Goal: Task Accomplishment & Management: Manage account settings

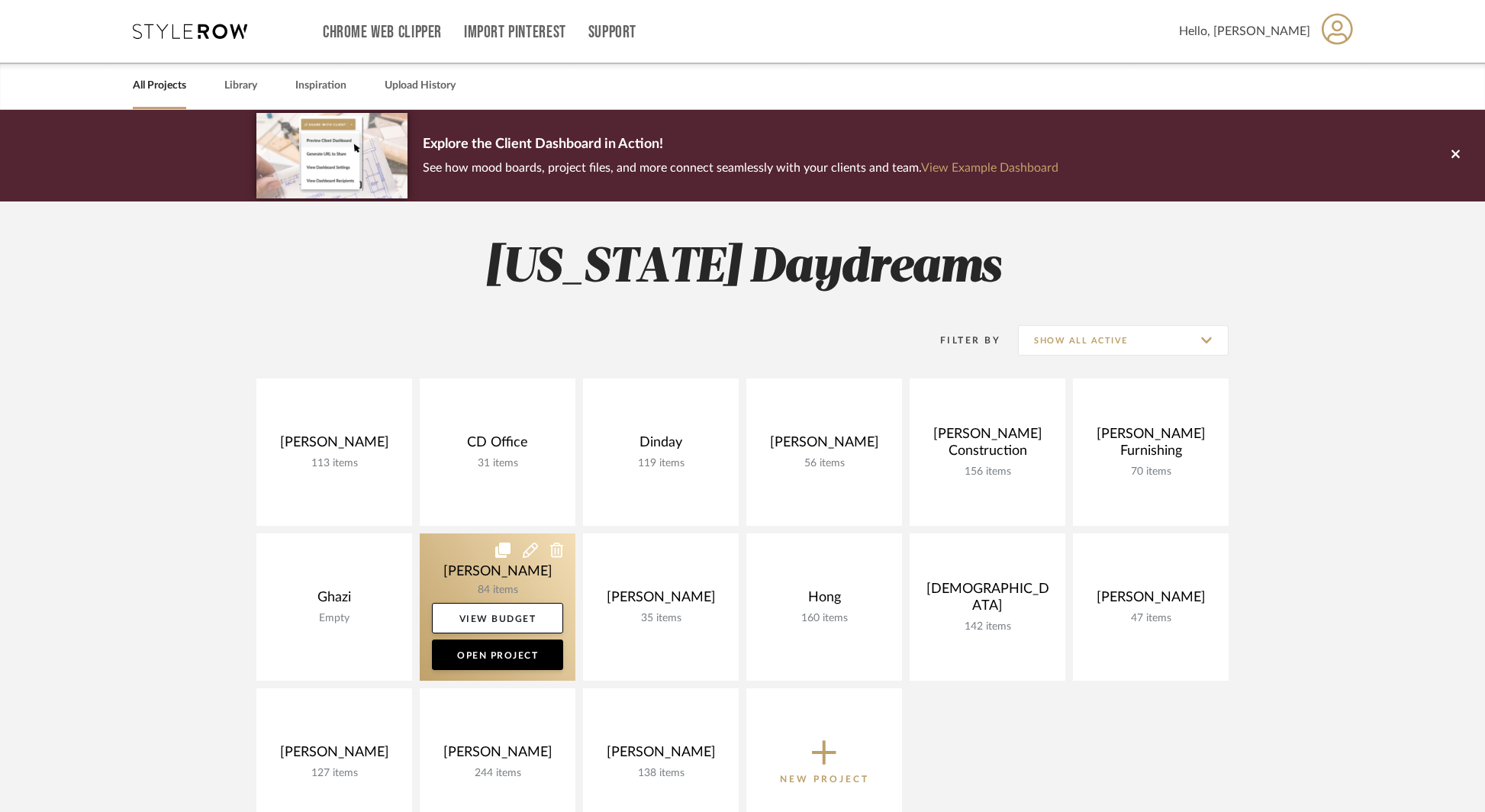
click at [526, 601] on link at bounding box center [498, 606] width 155 height 147
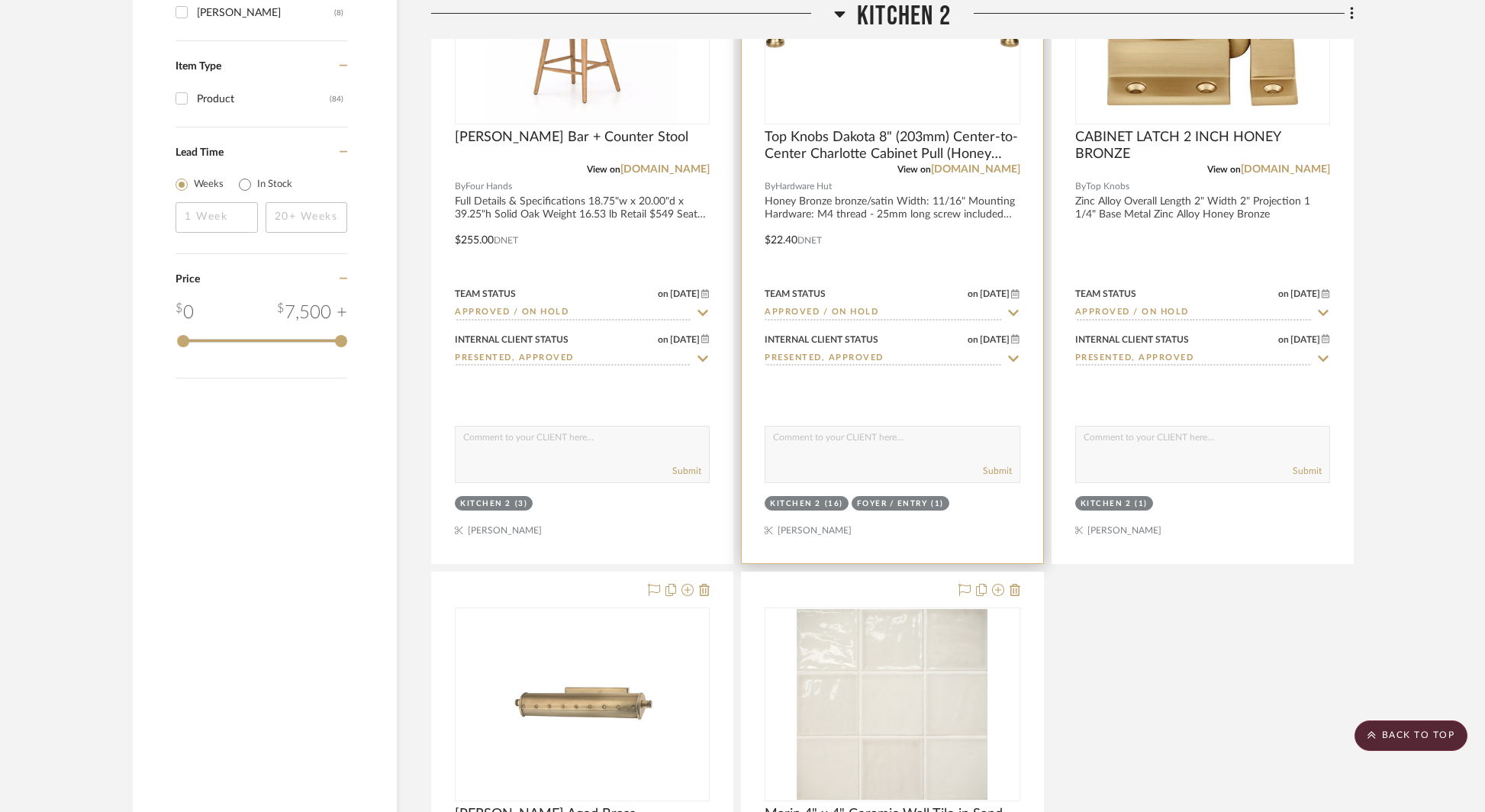
scroll to position [2215, 0]
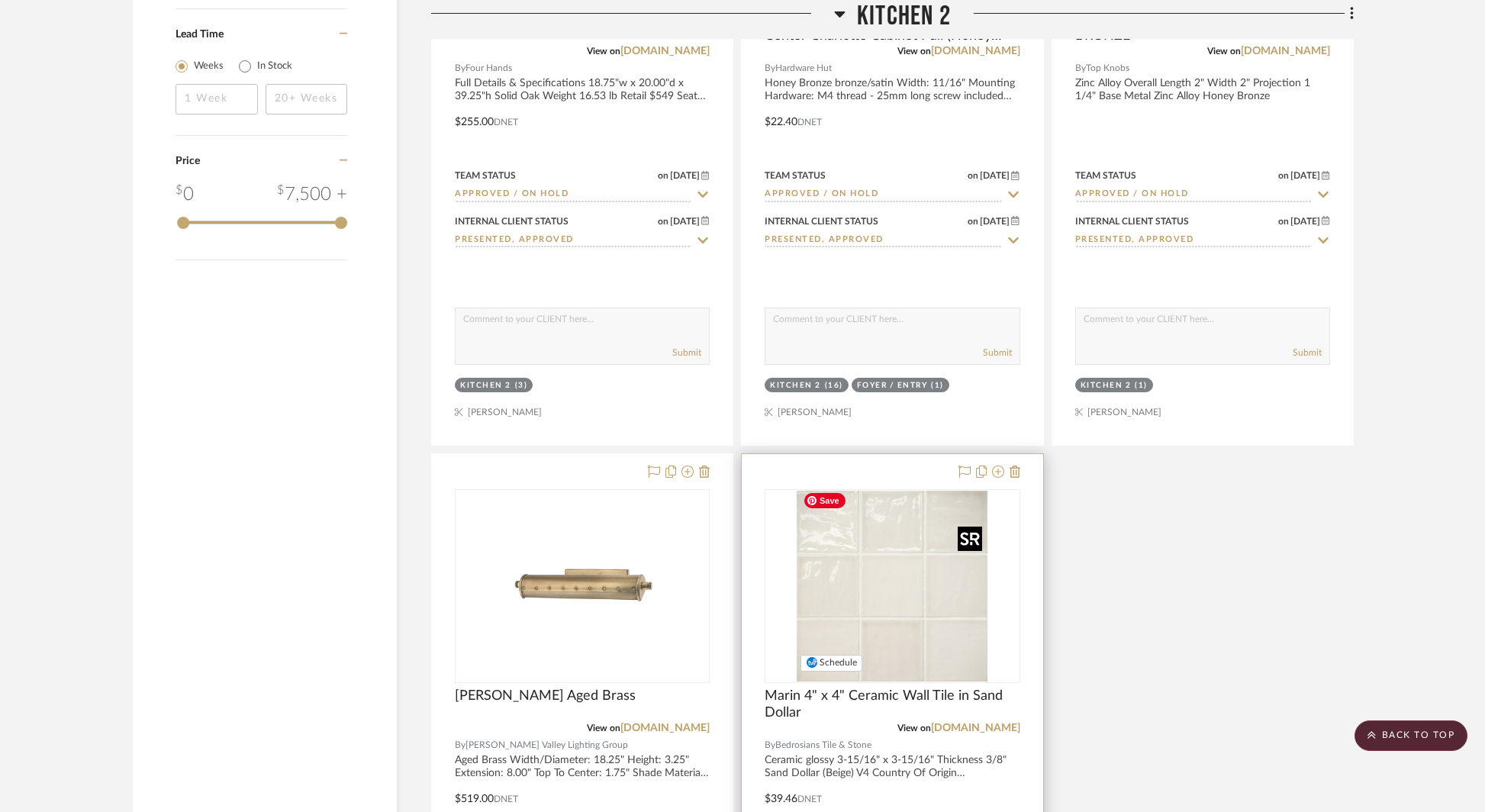
click at [911, 577] on img "0" at bounding box center [891, 586] width 190 height 190
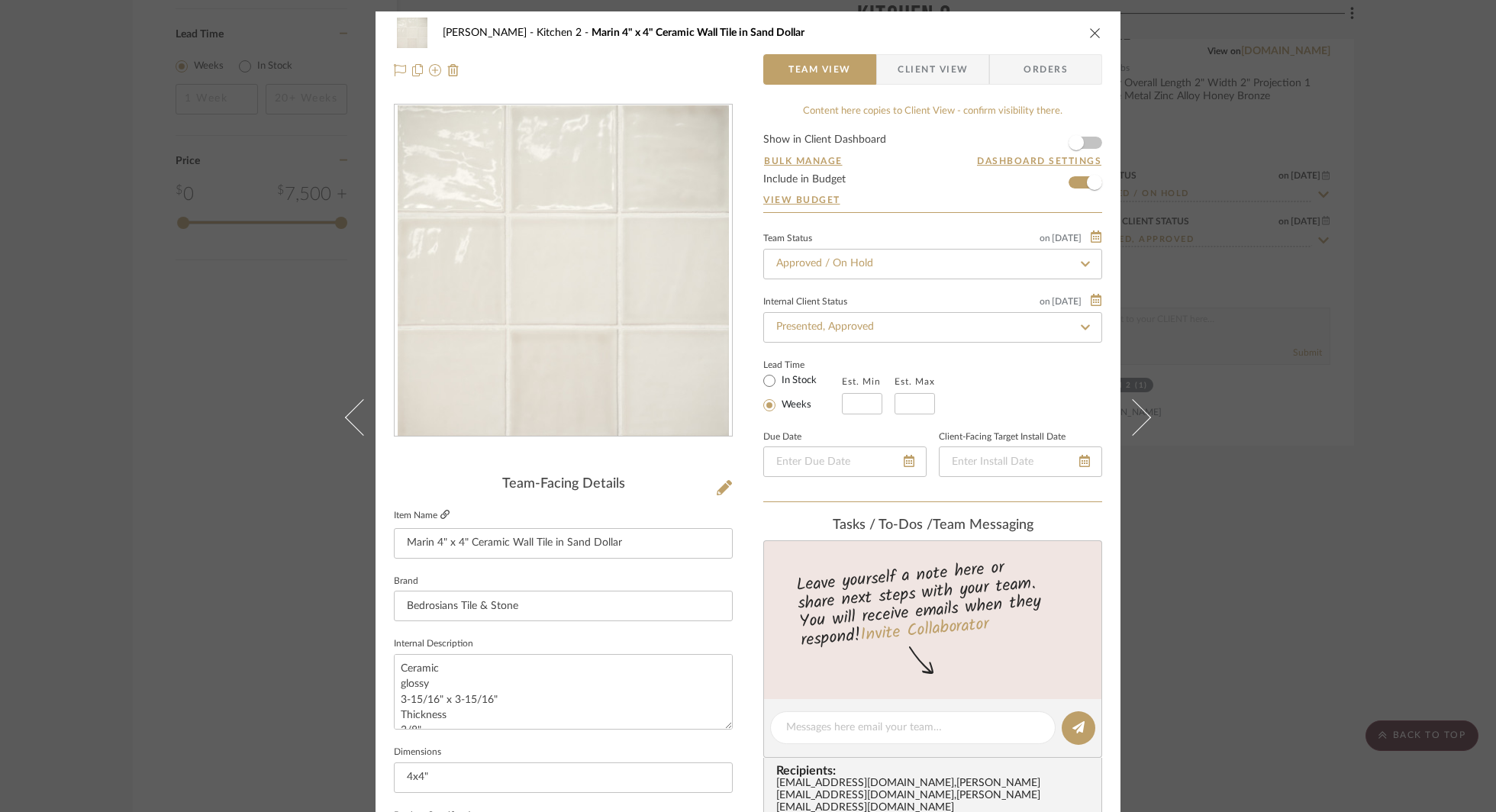
click at [440, 520] on link at bounding box center [445, 515] width 9 height 13
click at [1092, 29] on icon "close" at bounding box center [1095, 32] width 12 height 12
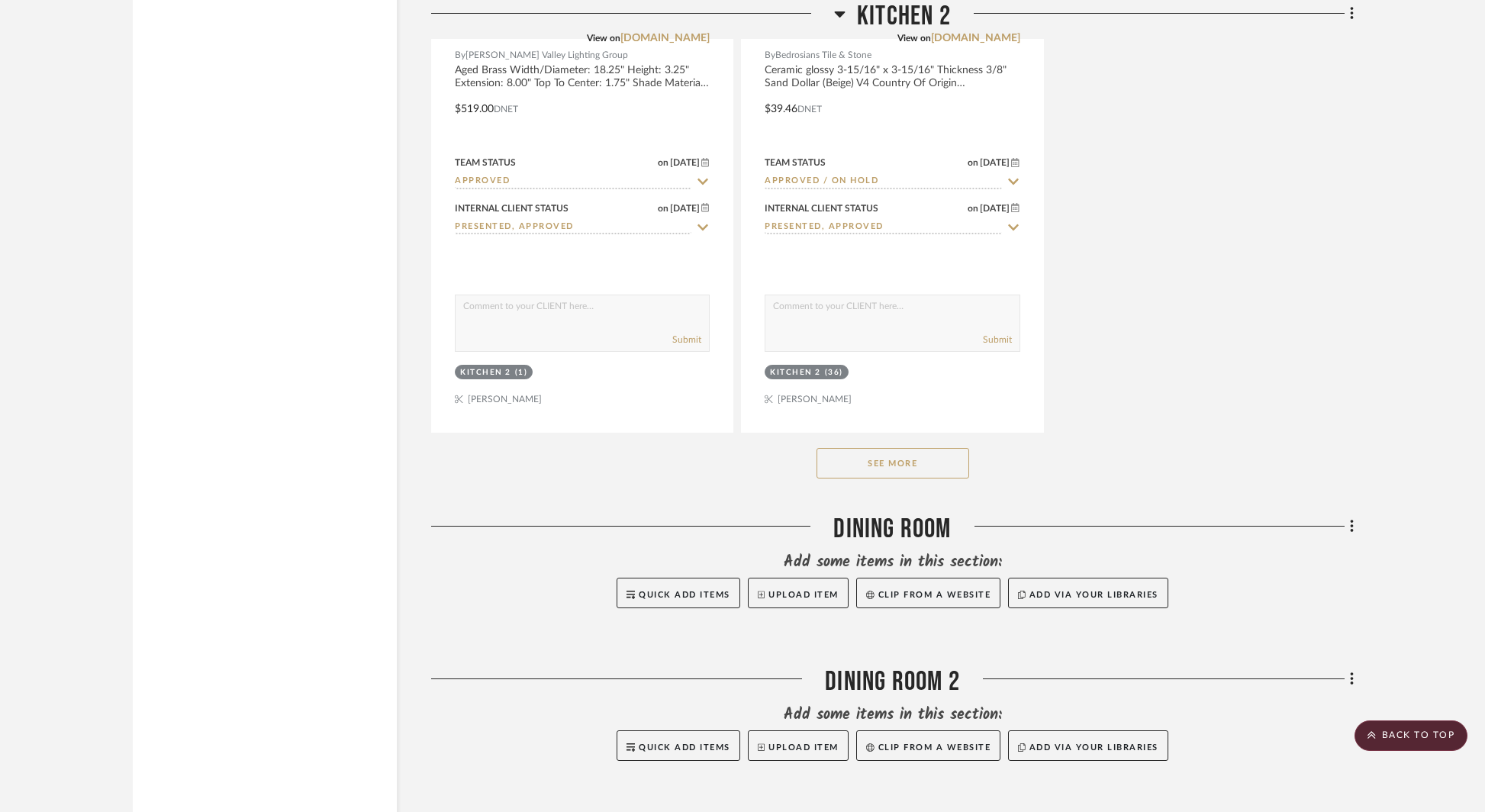
scroll to position [3159, 0]
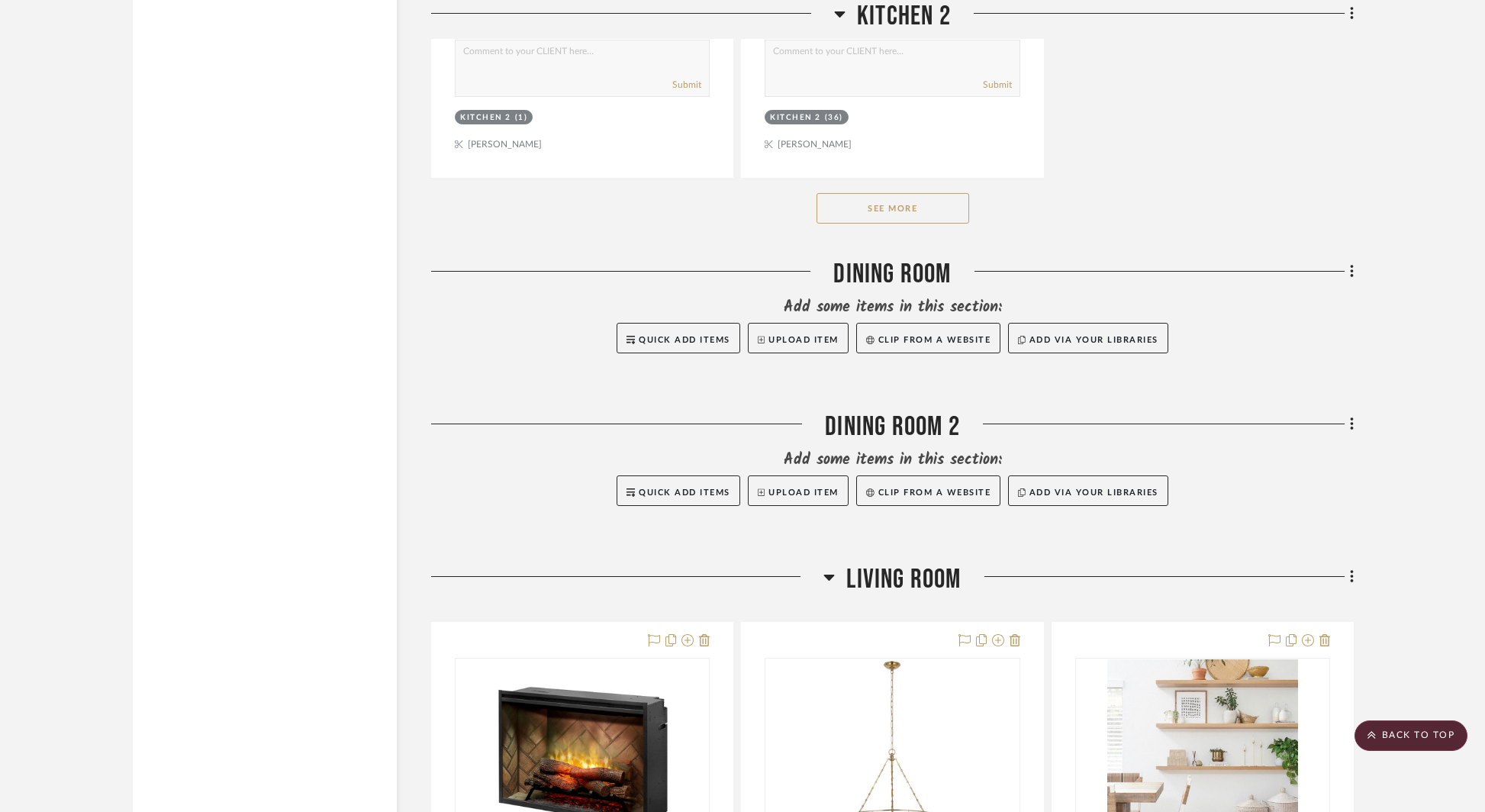
click at [903, 212] on button "See More" at bounding box center [892, 208] width 153 height 30
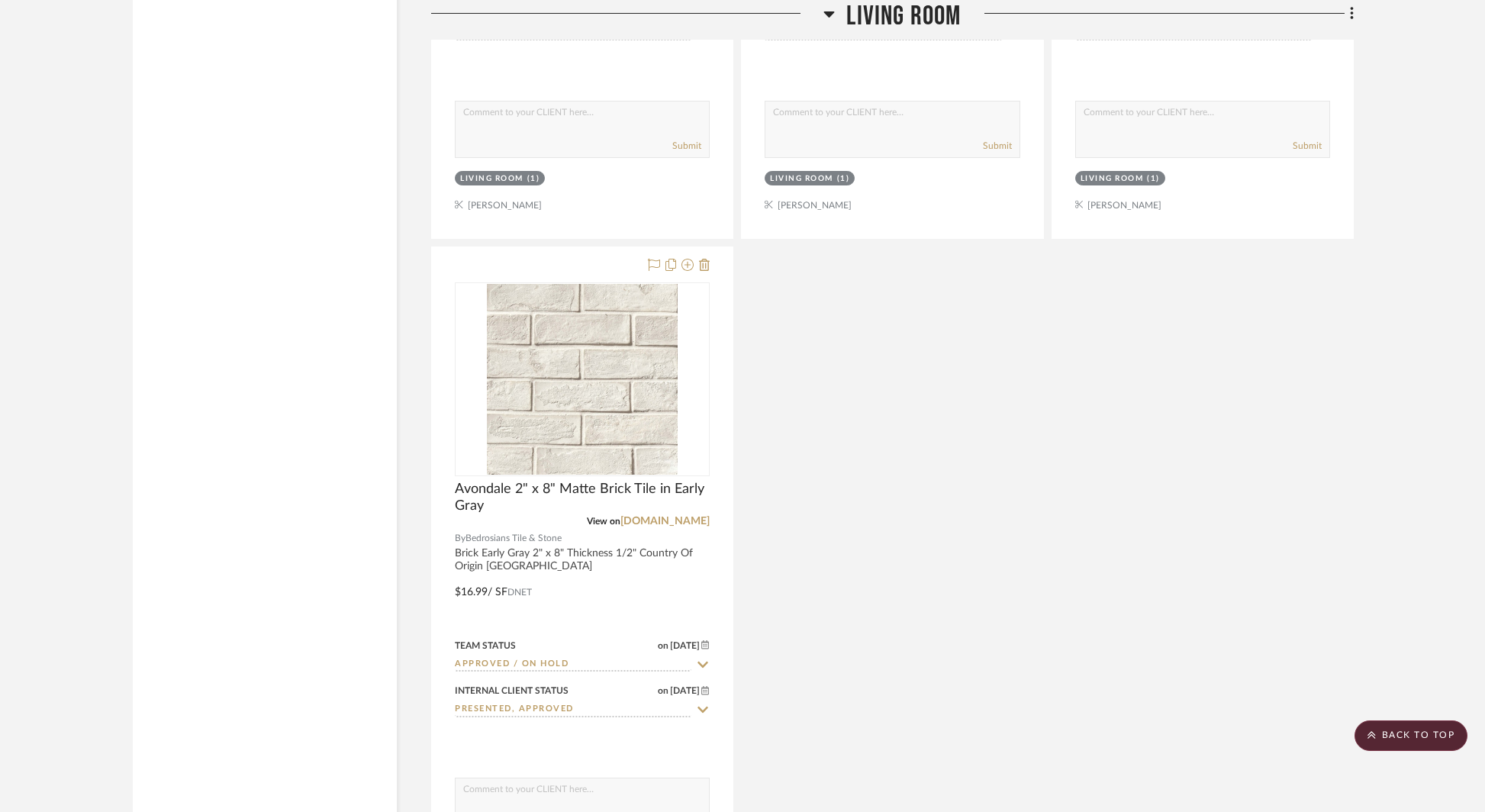
scroll to position [4899, 0]
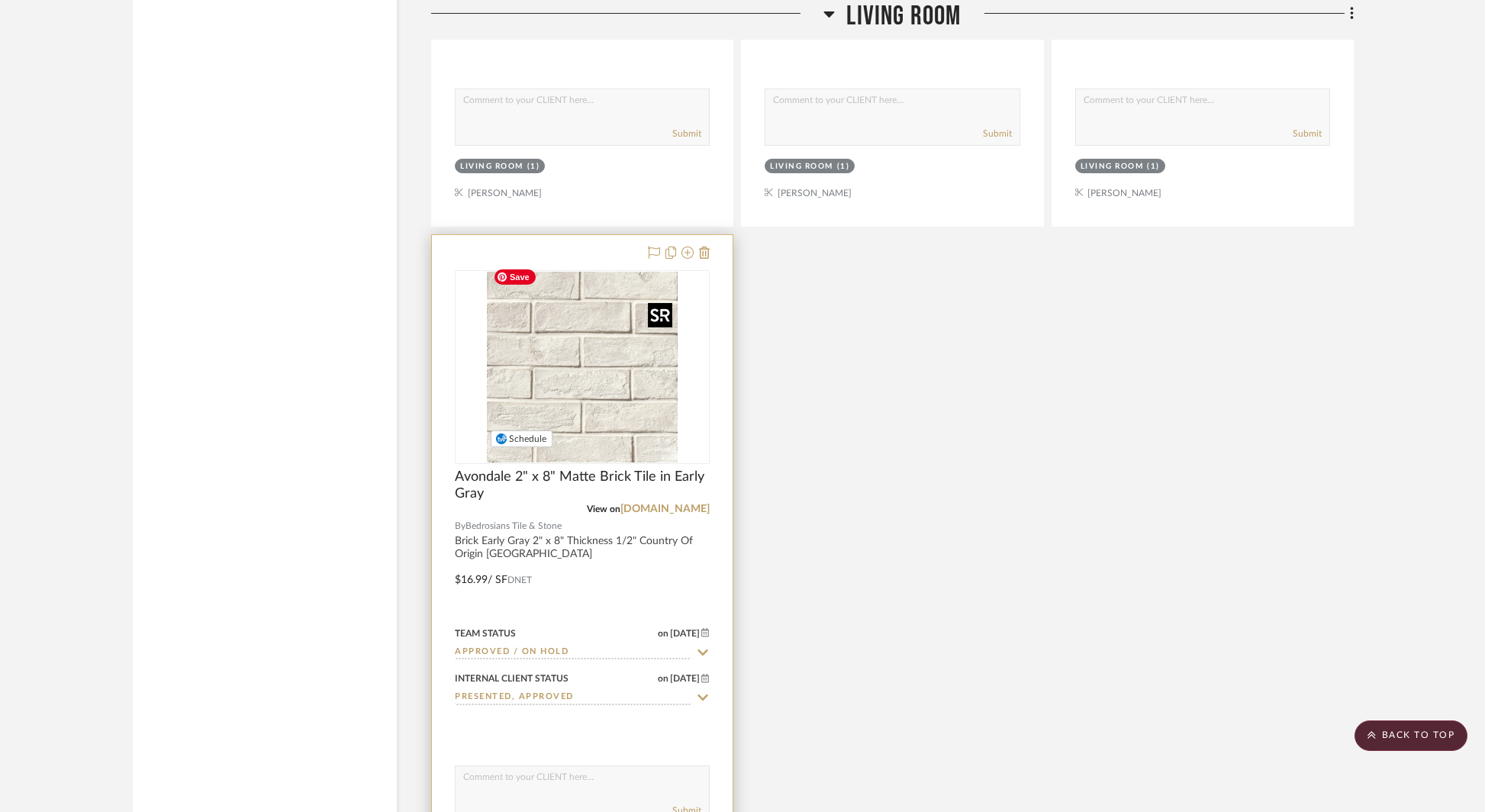
click at [0, 0] on img at bounding box center [0, 0] width 0 height 0
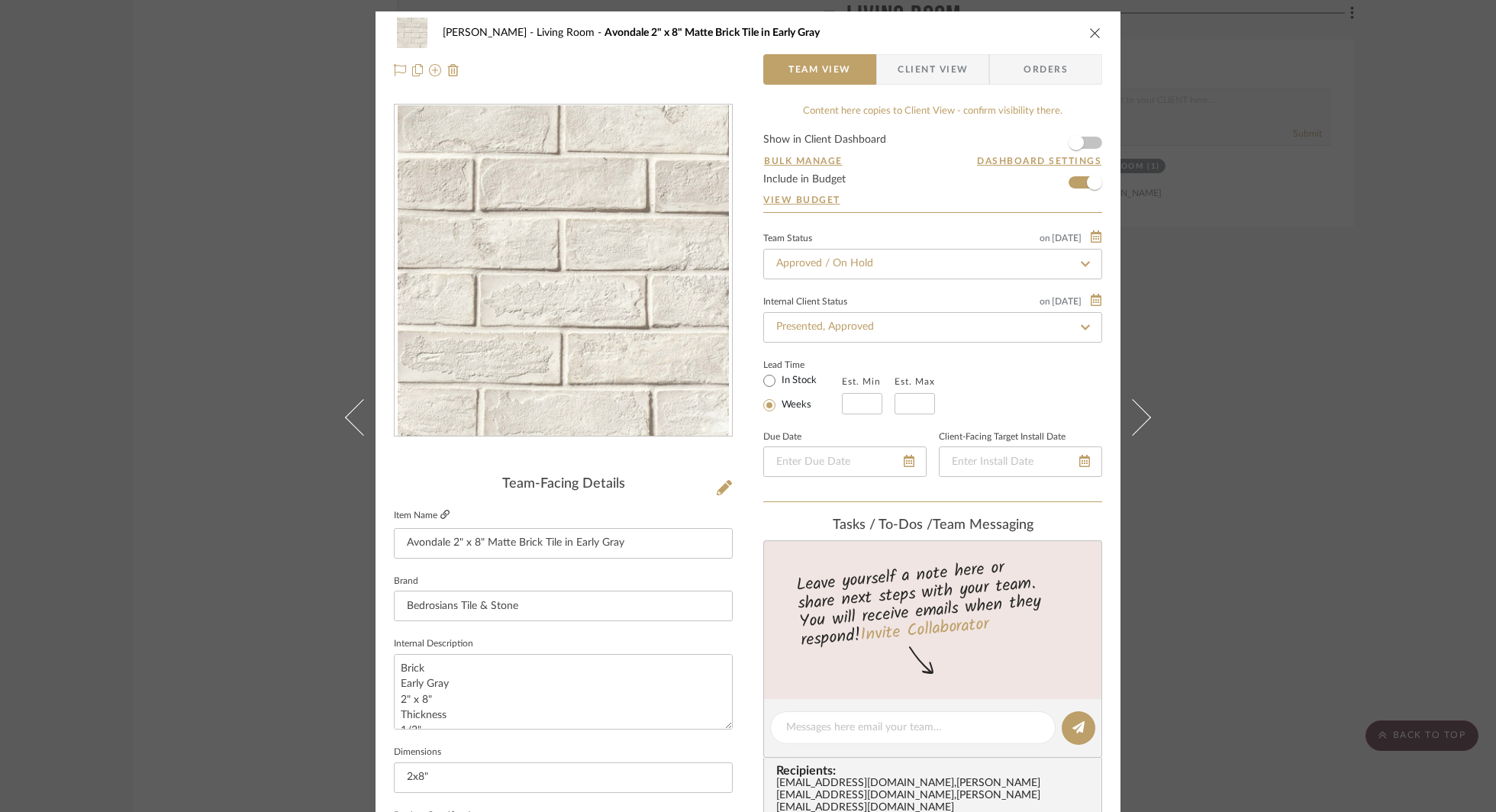
click at [440, 514] on icon at bounding box center [445, 514] width 9 height 9
click at [1231, 313] on div "Godinho Living Room Avondale 2" x 8" Matte Brick Tile in Early Gray Team View C…" at bounding box center [748, 406] width 1496 height 812
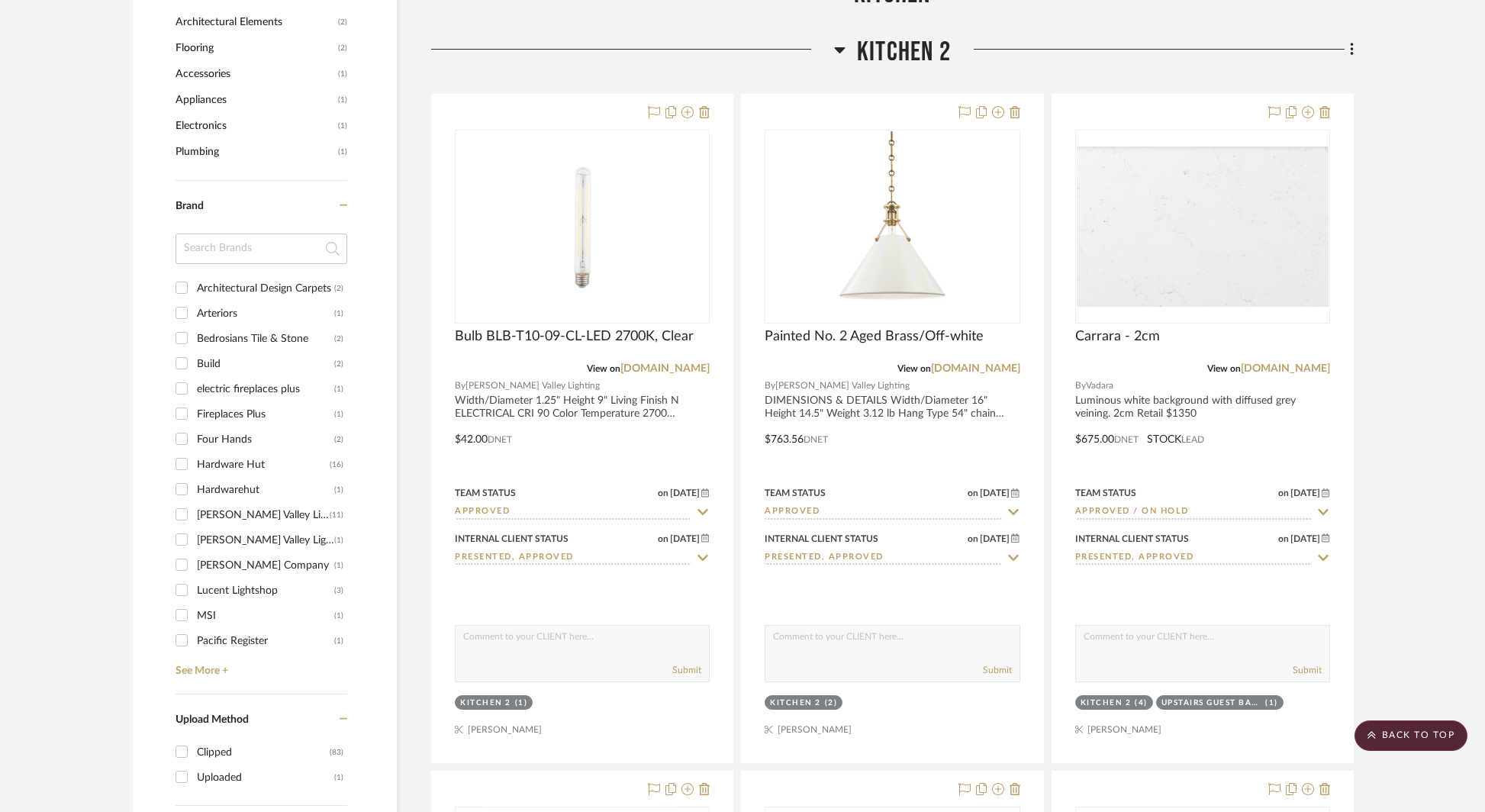
scroll to position [1254, 0]
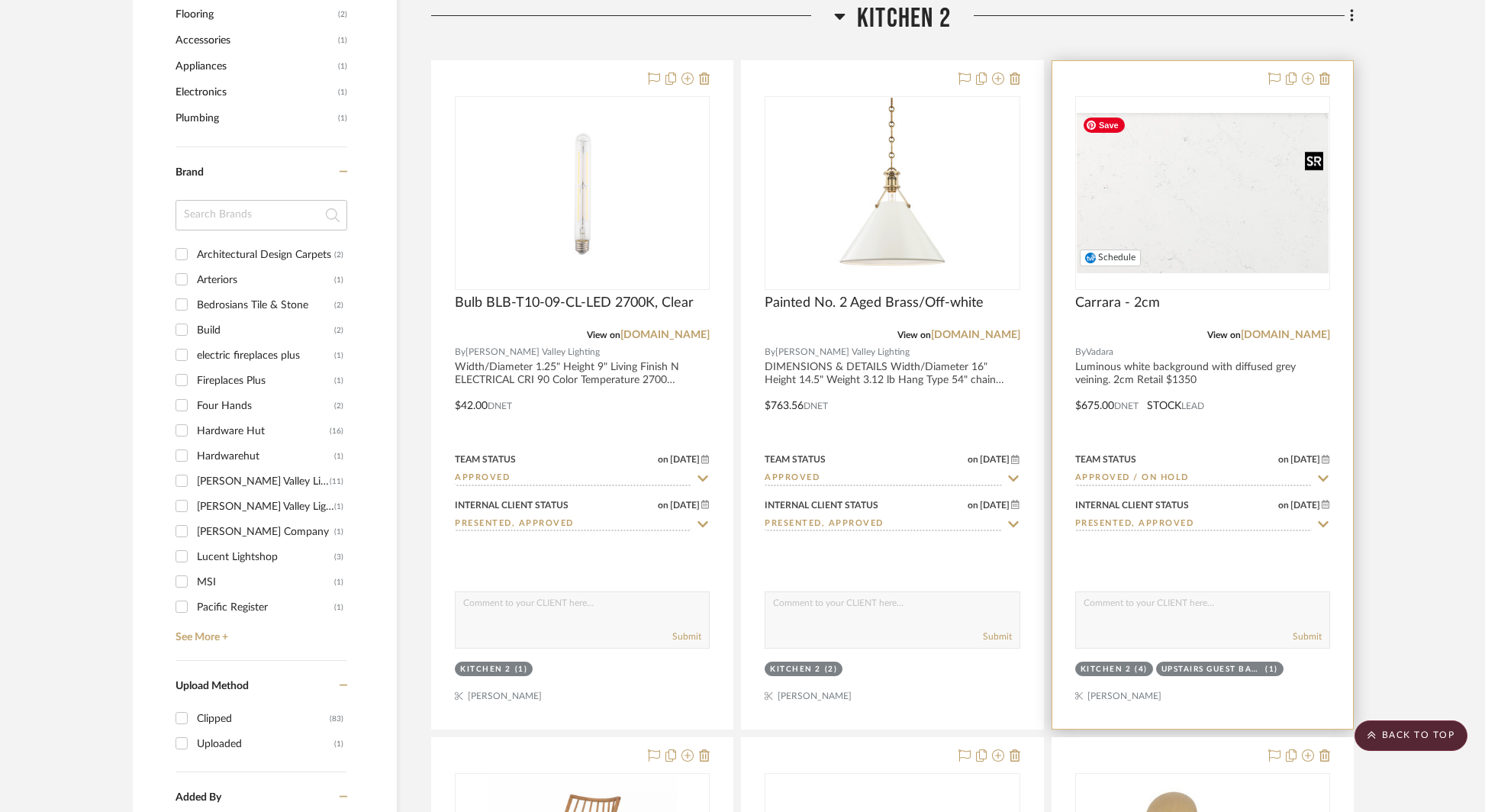
click at [1199, 202] on img "0" at bounding box center [1203, 192] width 252 height 160
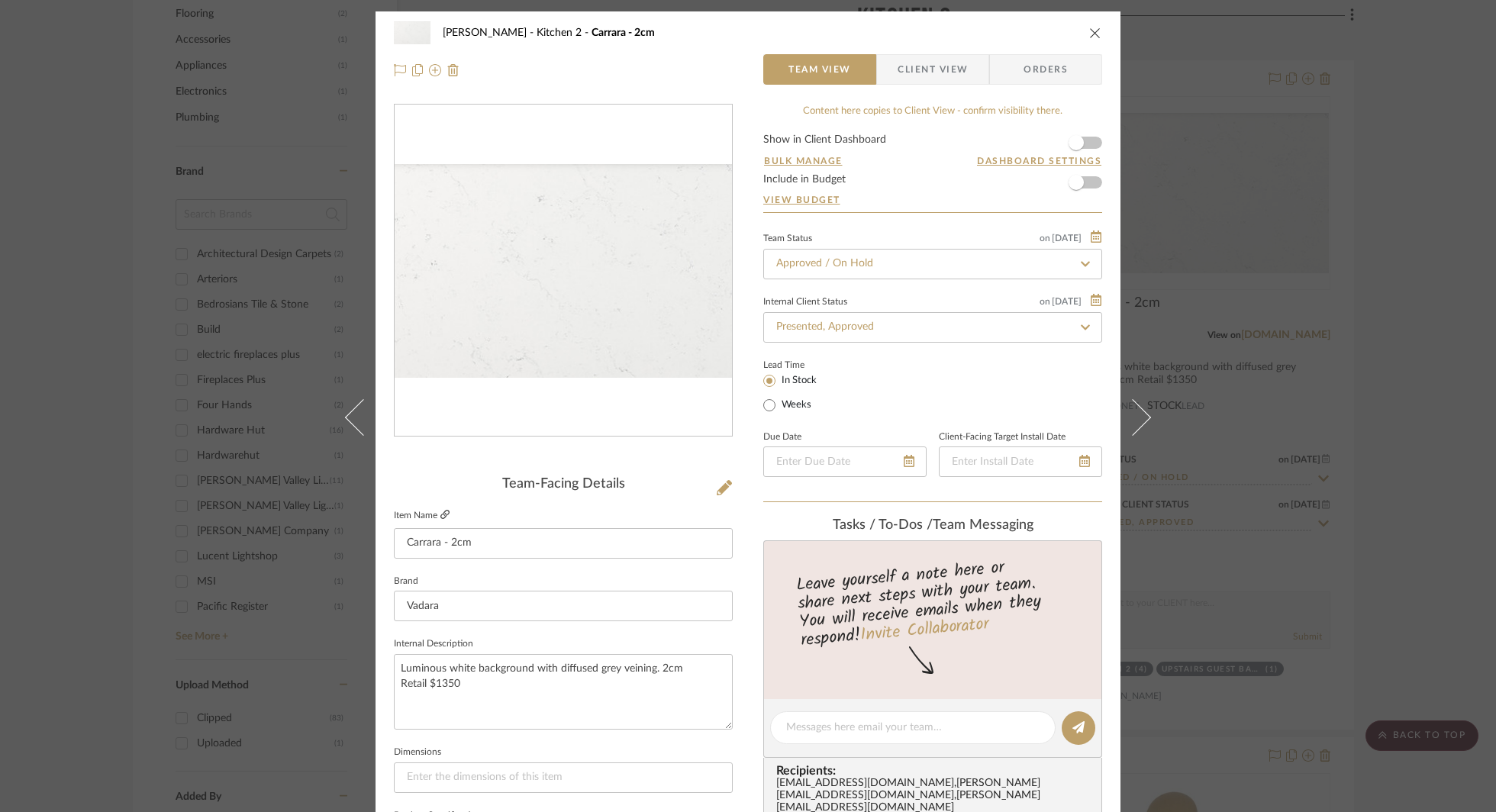
click at [440, 519] on fa-icon at bounding box center [445, 515] width 9 height 9
click at [1284, 316] on div "Godinho Kitchen 2 Carrara - 2cm Team View Client View Orders Team-Facing Detail…" at bounding box center [748, 406] width 1496 height 812
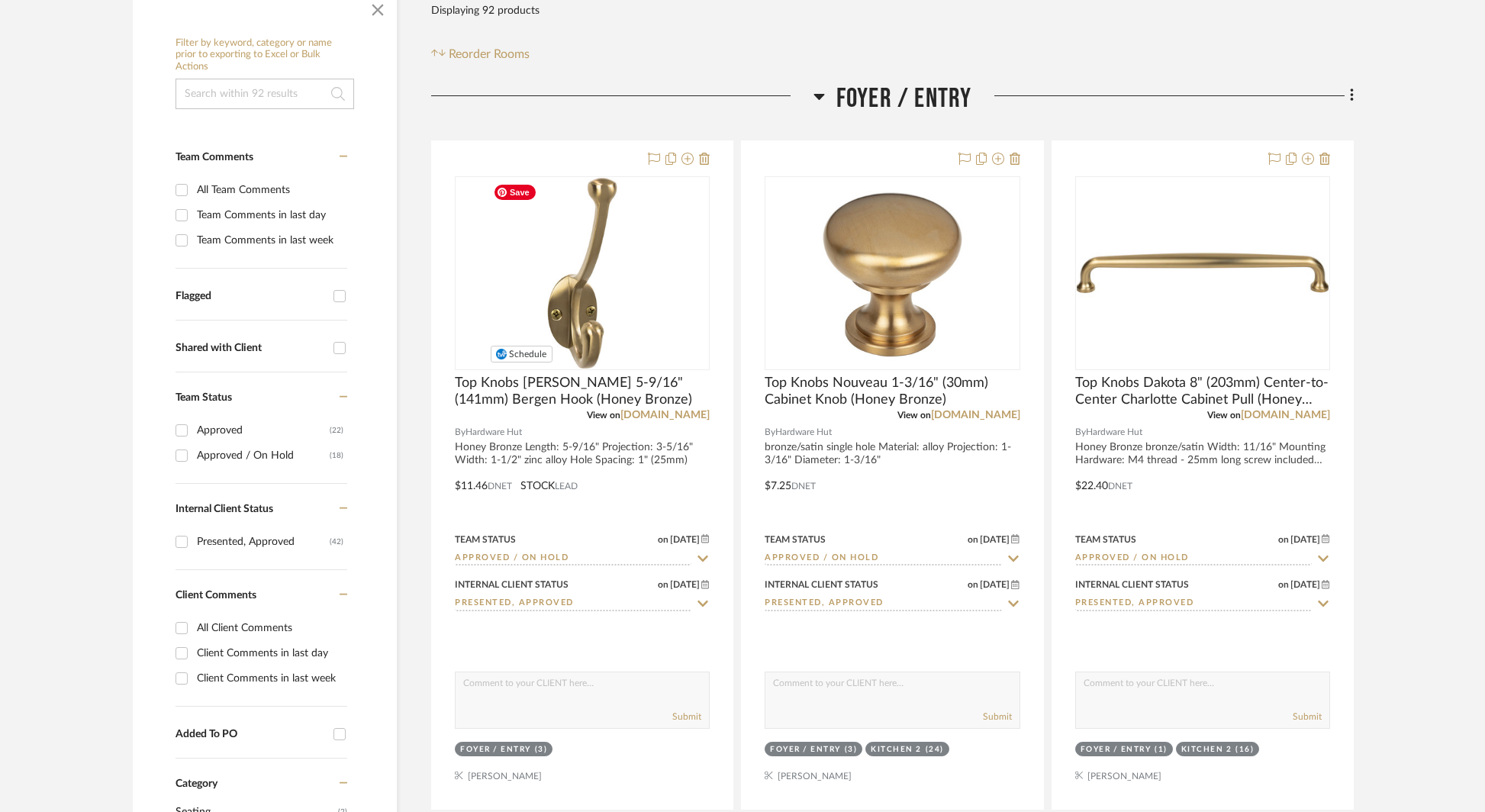
scroll to position [278, 0]
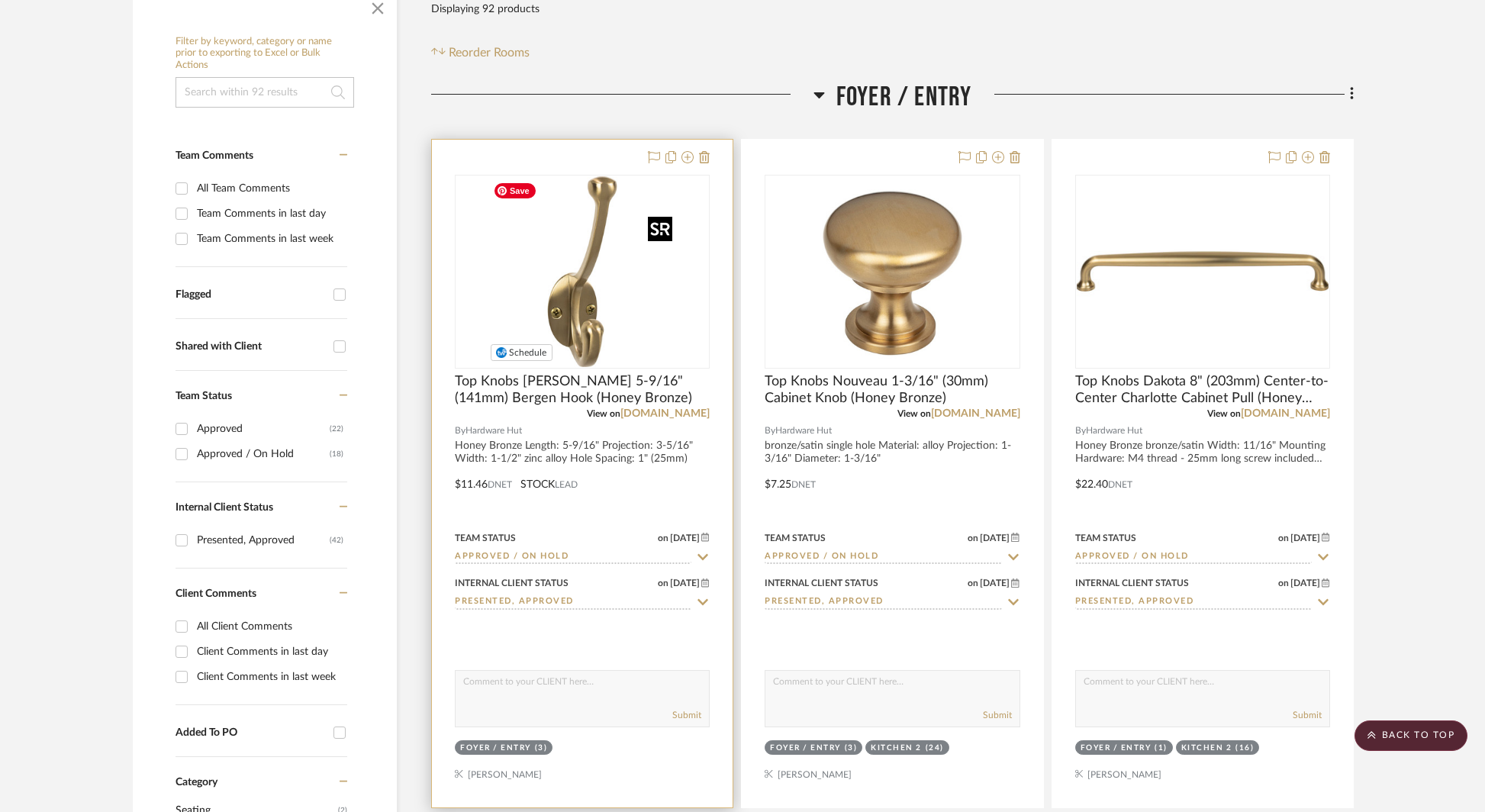
click at [577, 283] on img "0" at bounding box center [582, 271] width 190 height 190
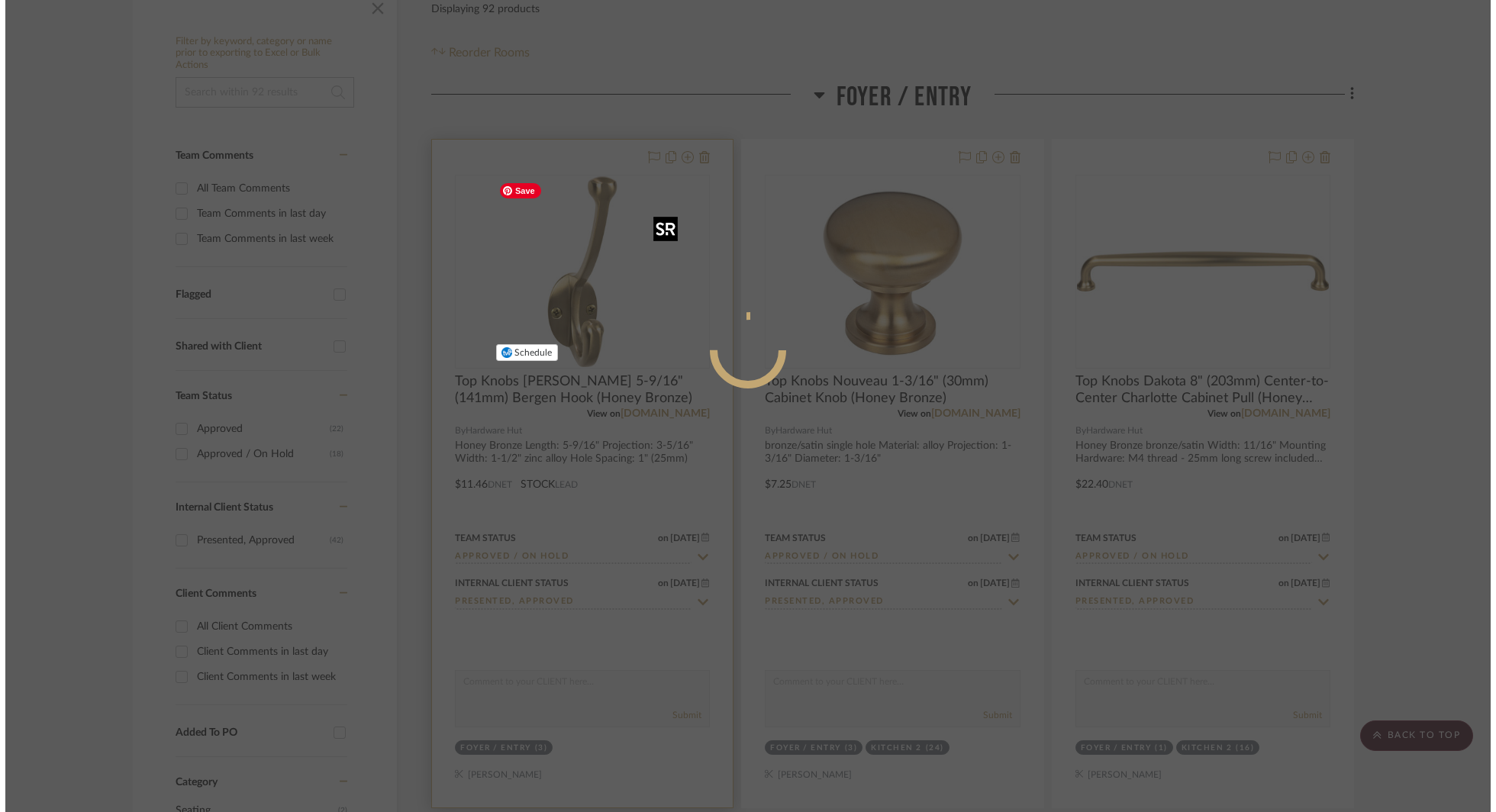
scroll to position [0, 0]
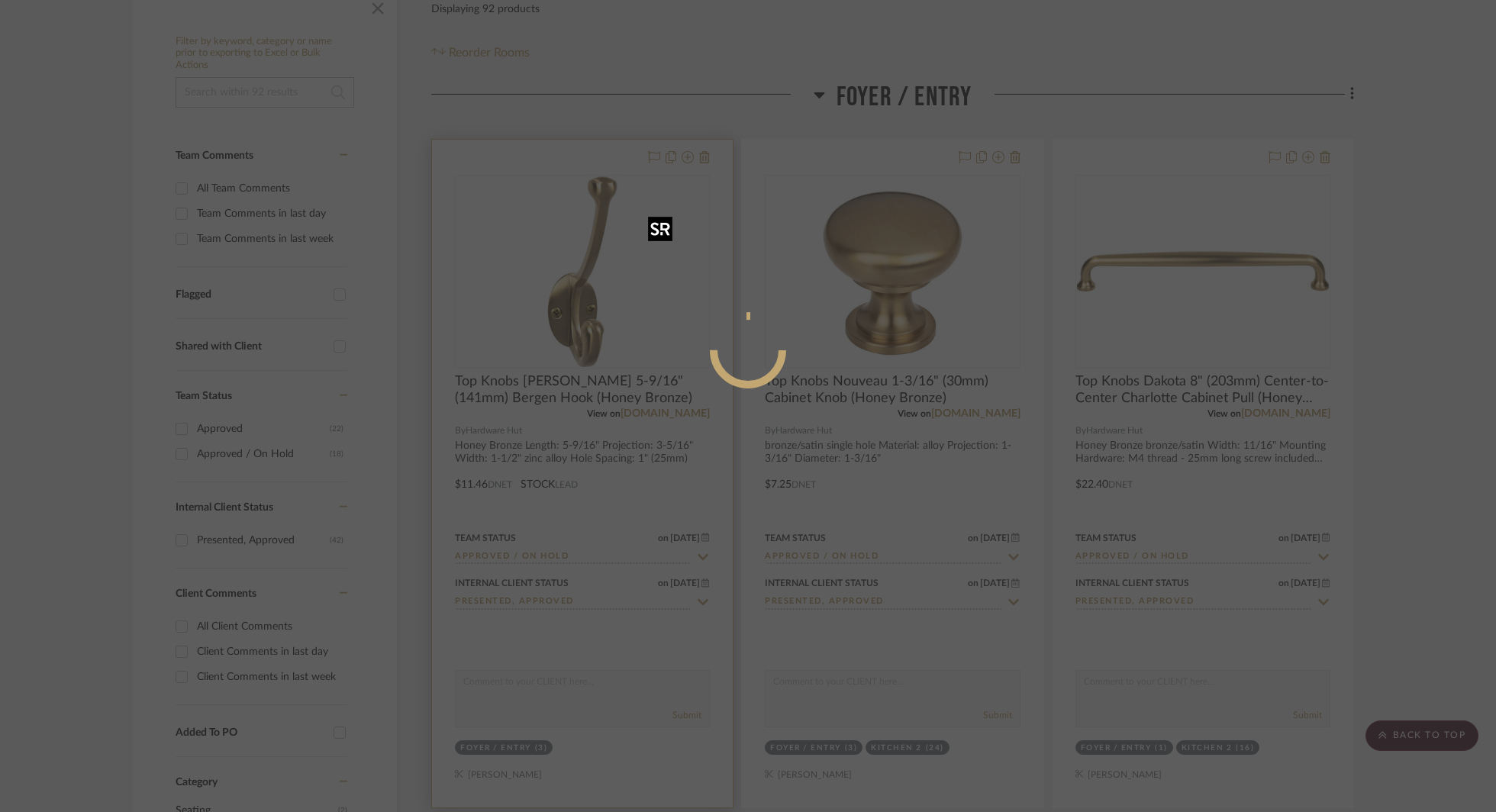
click at [577, 283] on div at bounding box center [748, 406] width 1496 height 812
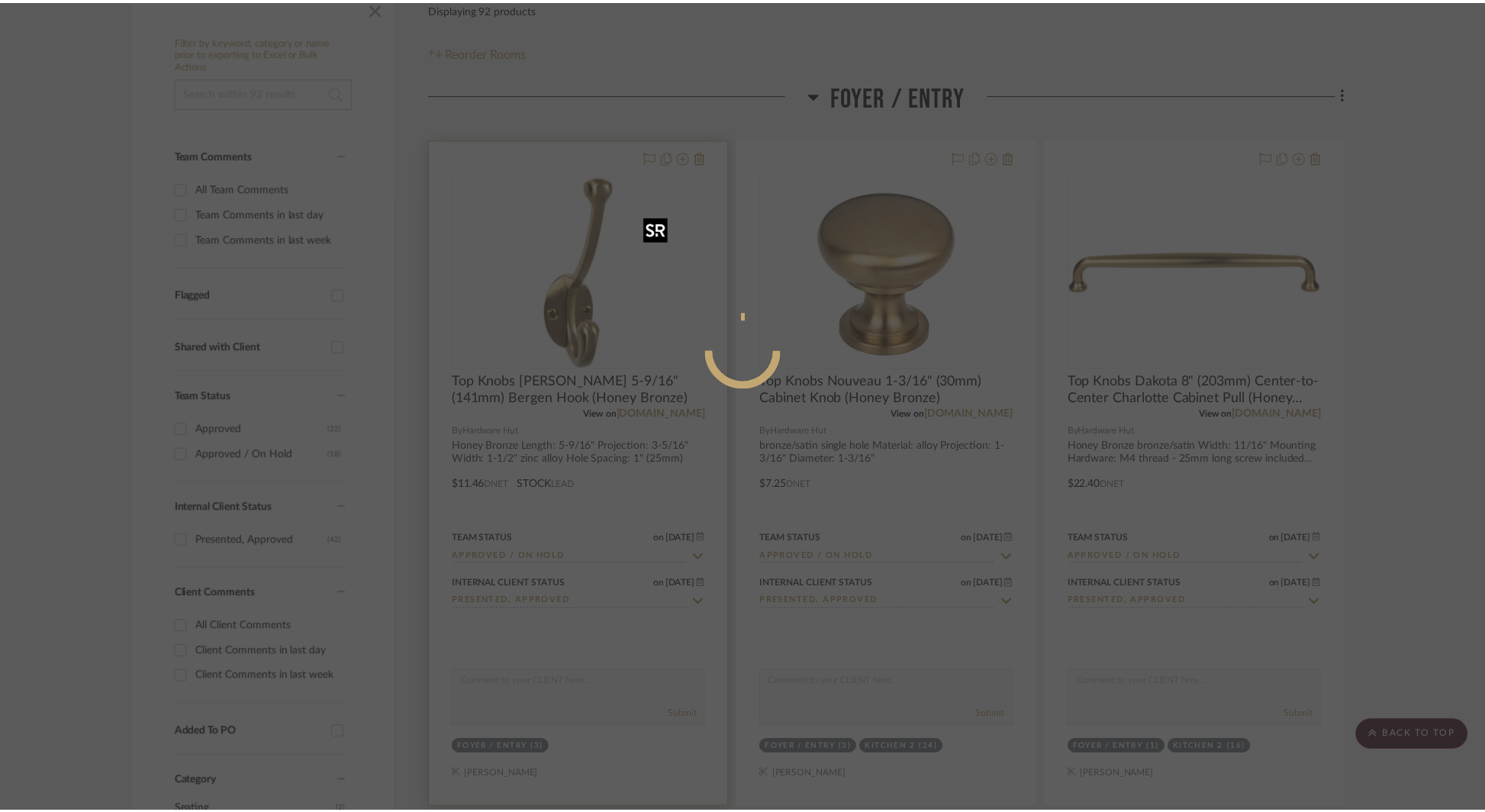
scroll to position [278, 0]
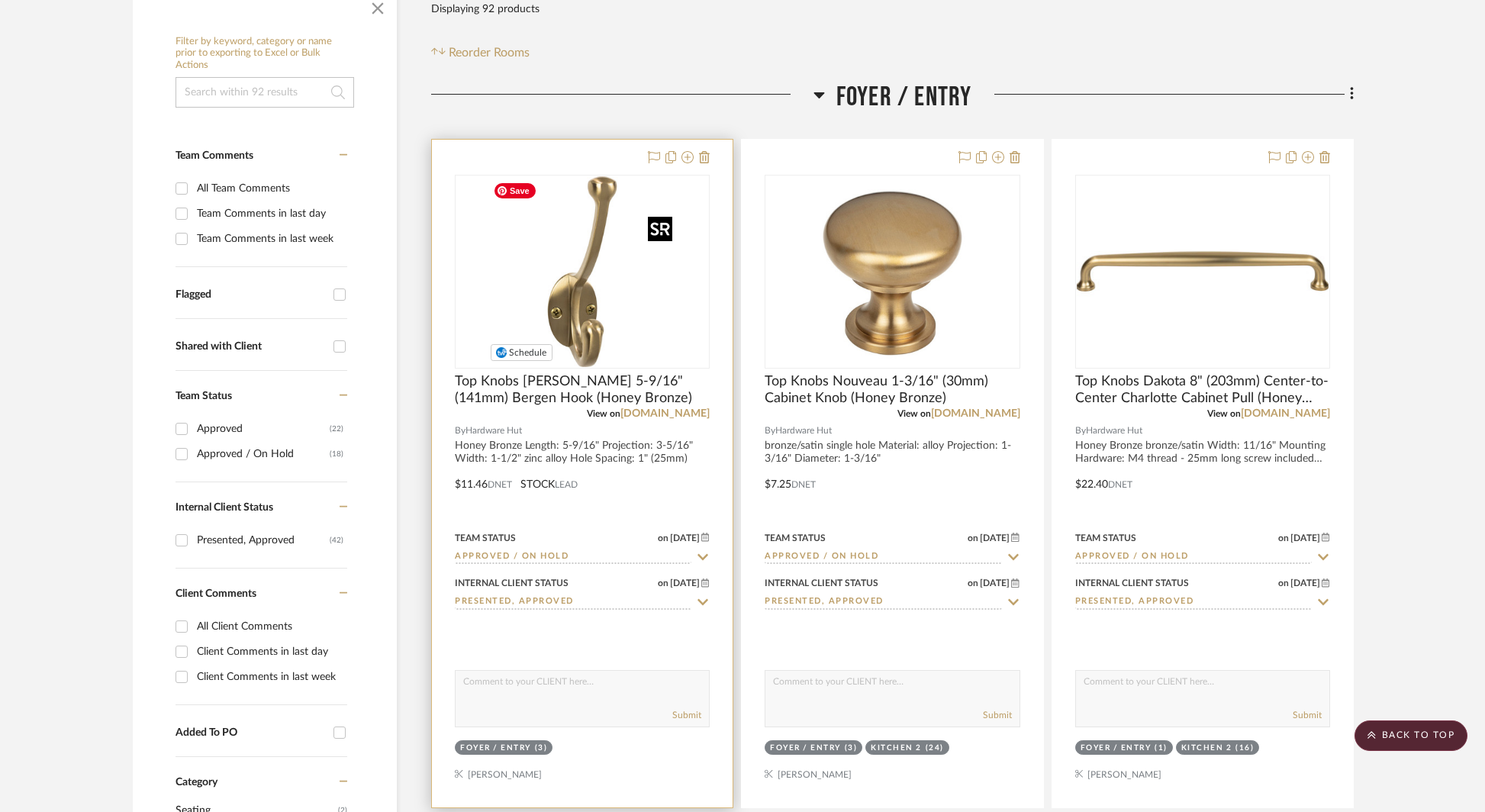
click at [580, 280] on img "0" at bounding box center [582, 271] width 190 height 190
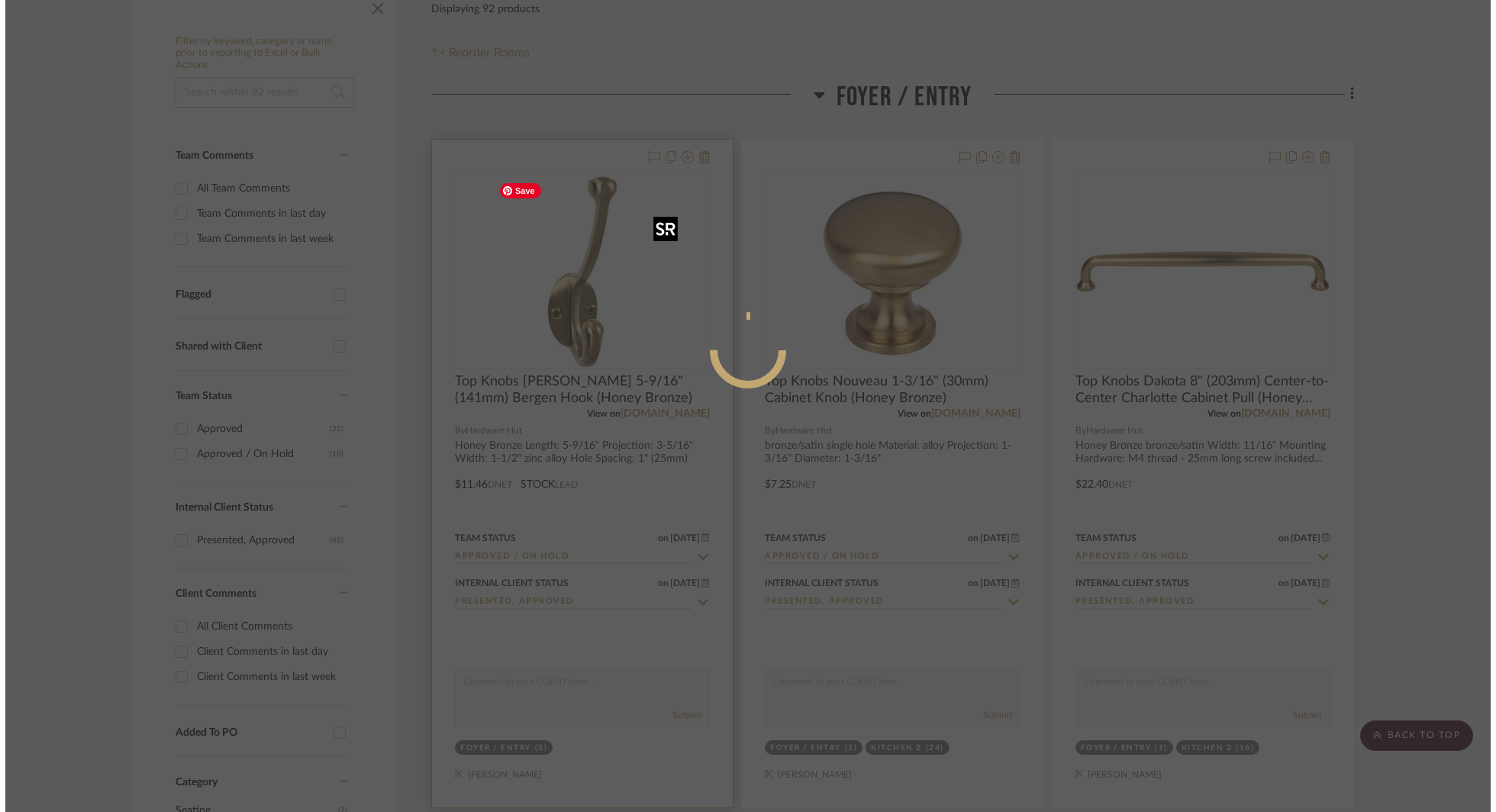
scroll to position [0, 0]
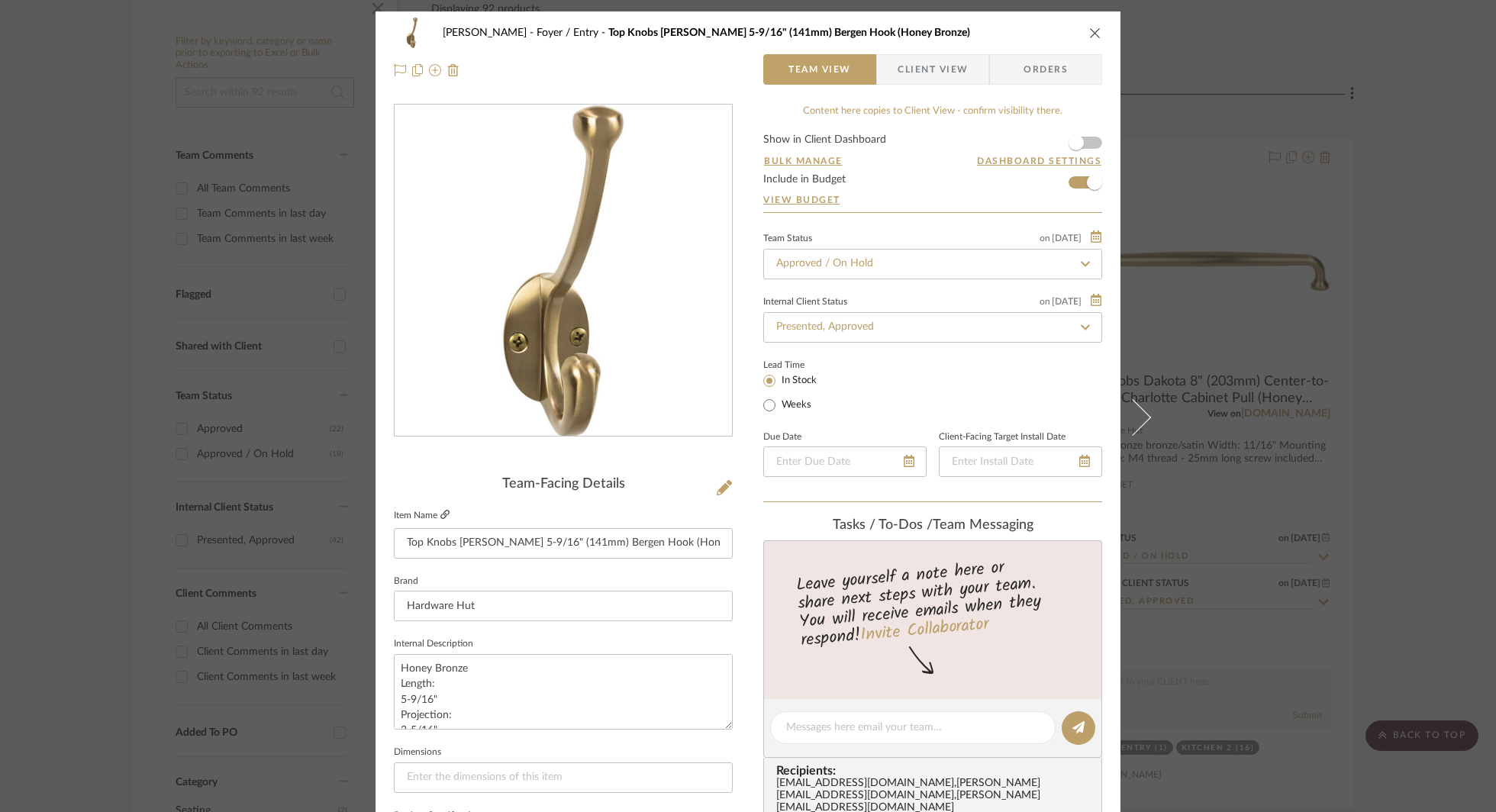
click at [440, 515] on icon at bounding box center [445, 514] width 9 height 9
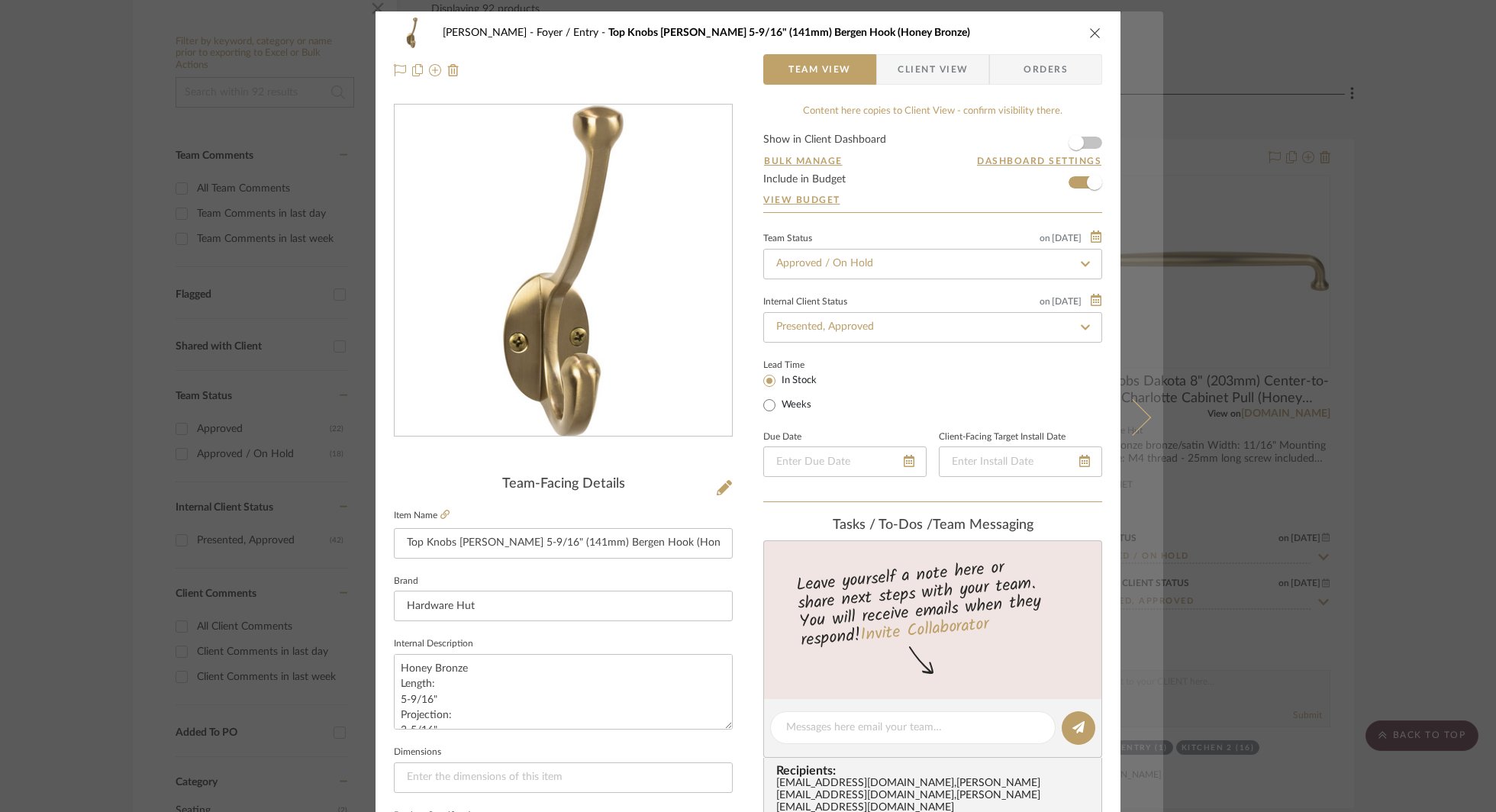
click at [1147, 434] on button at bounding box center [1141, 417] width 43 height 812
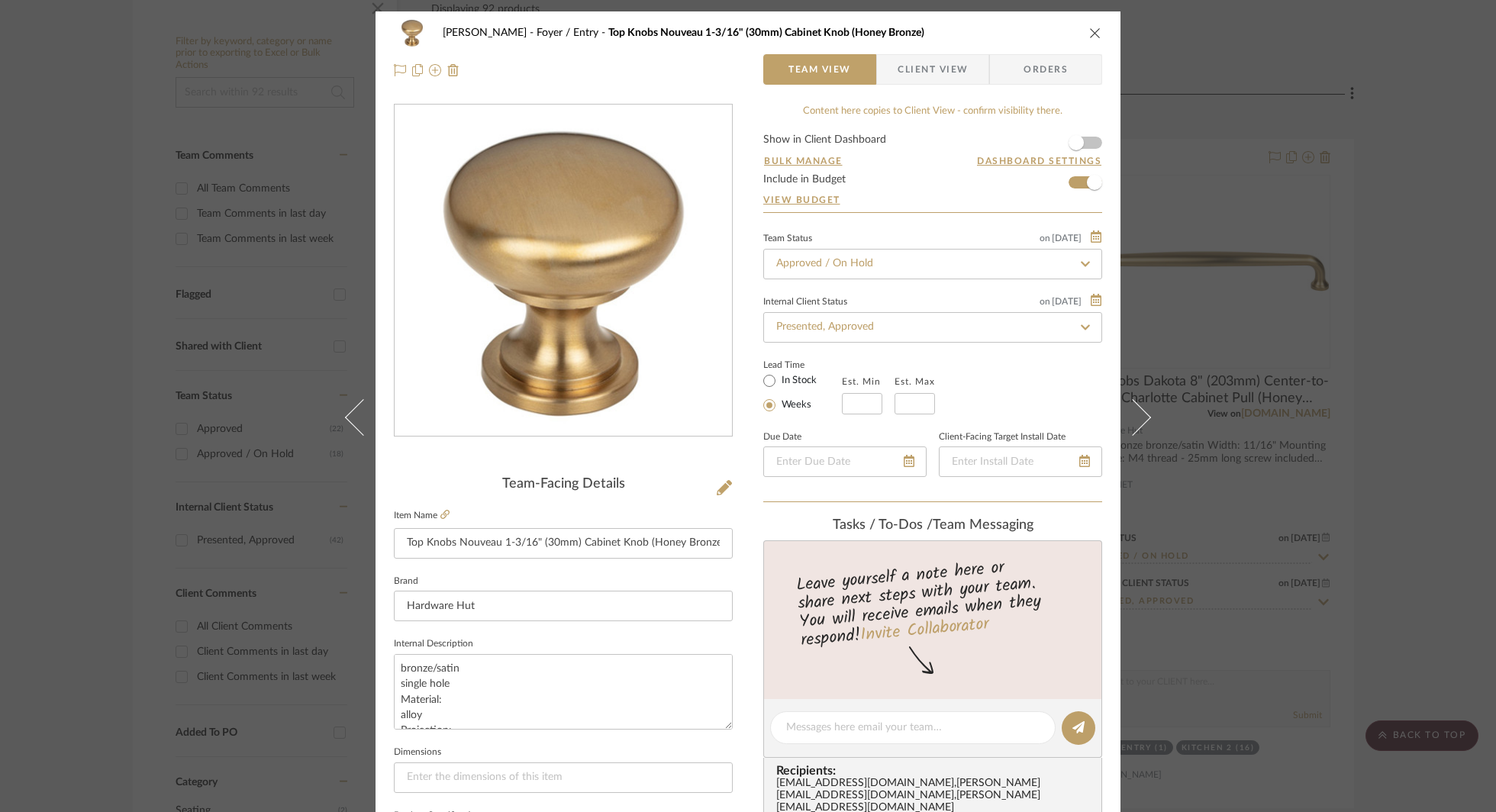
click at [1089, 33] on icon "close" at bounding box center [1095, 32] width 12 height 12
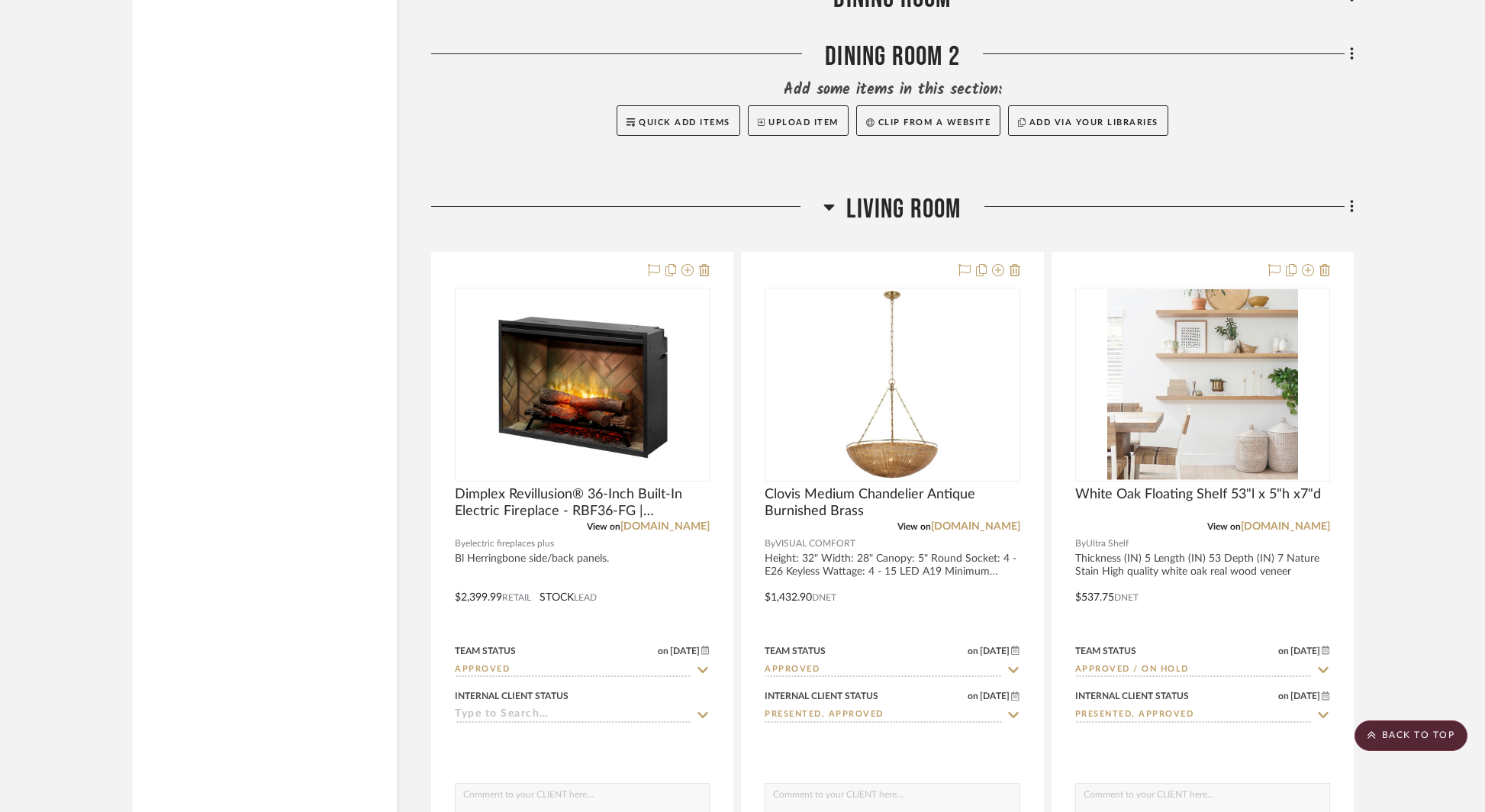
scroll to position [4204, 0]
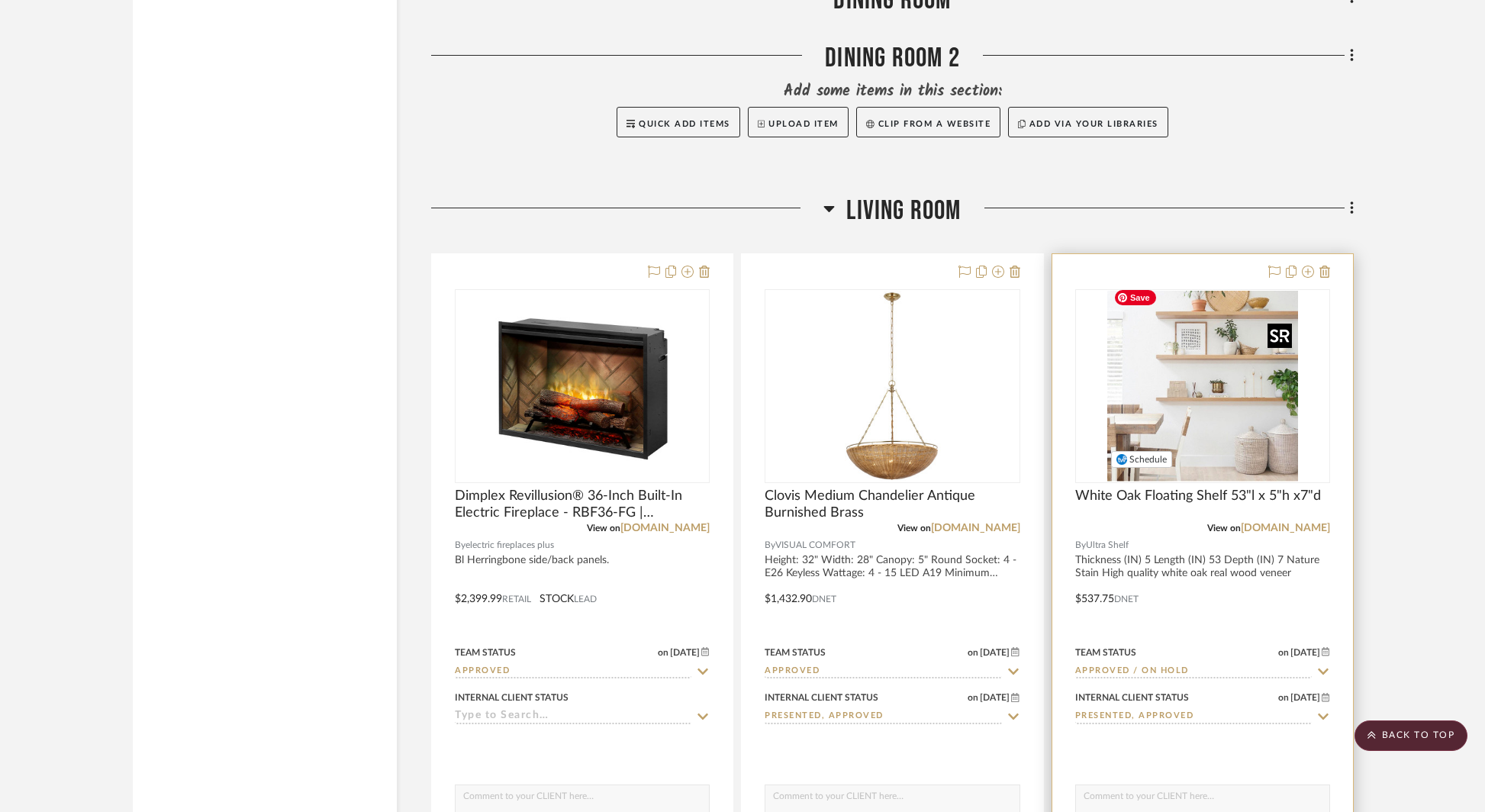
click at [1190, 365] on img "0" at bounding box center [1202, 386] width 190 height 190
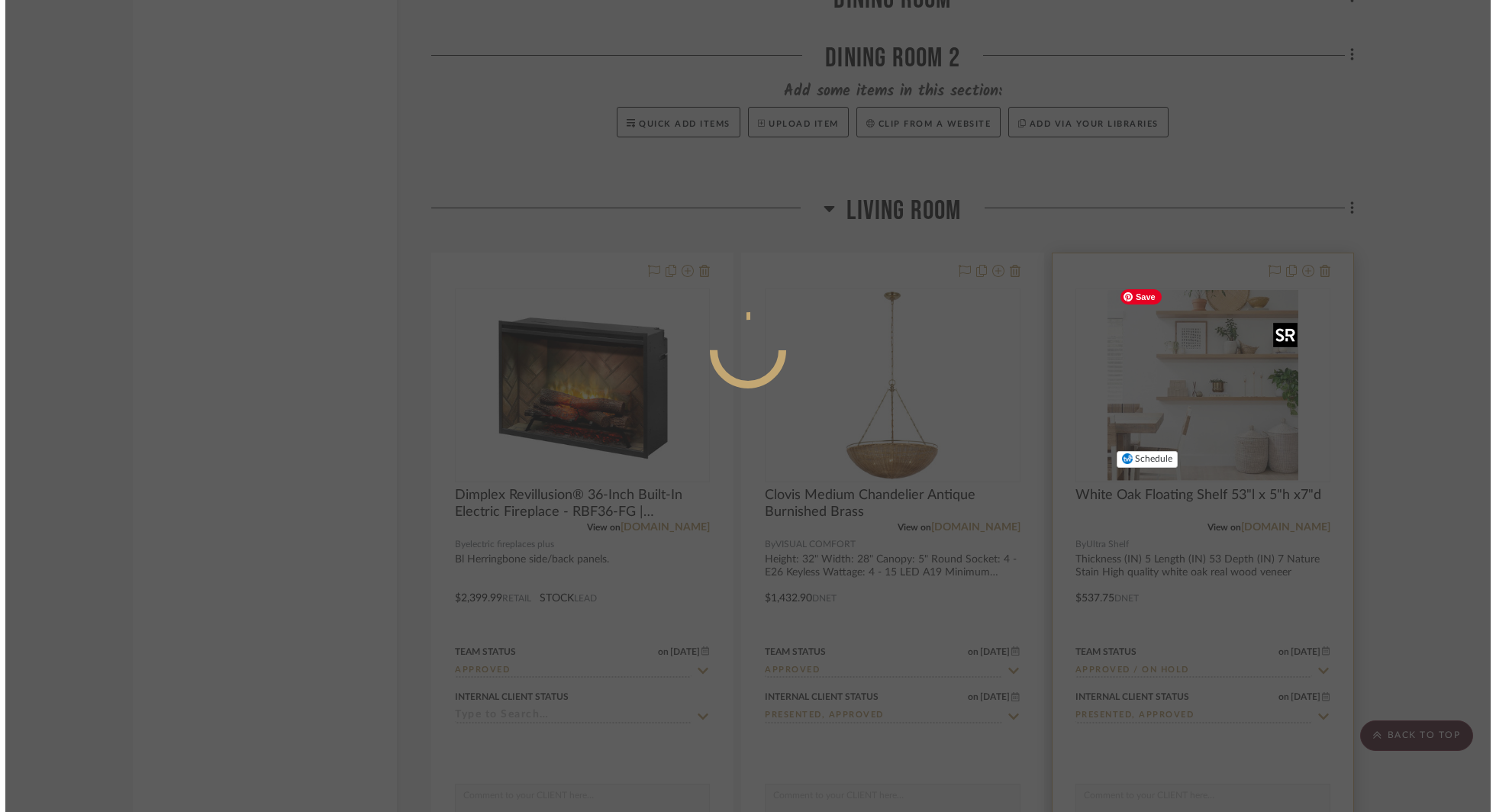
scroll to position [0, 0]
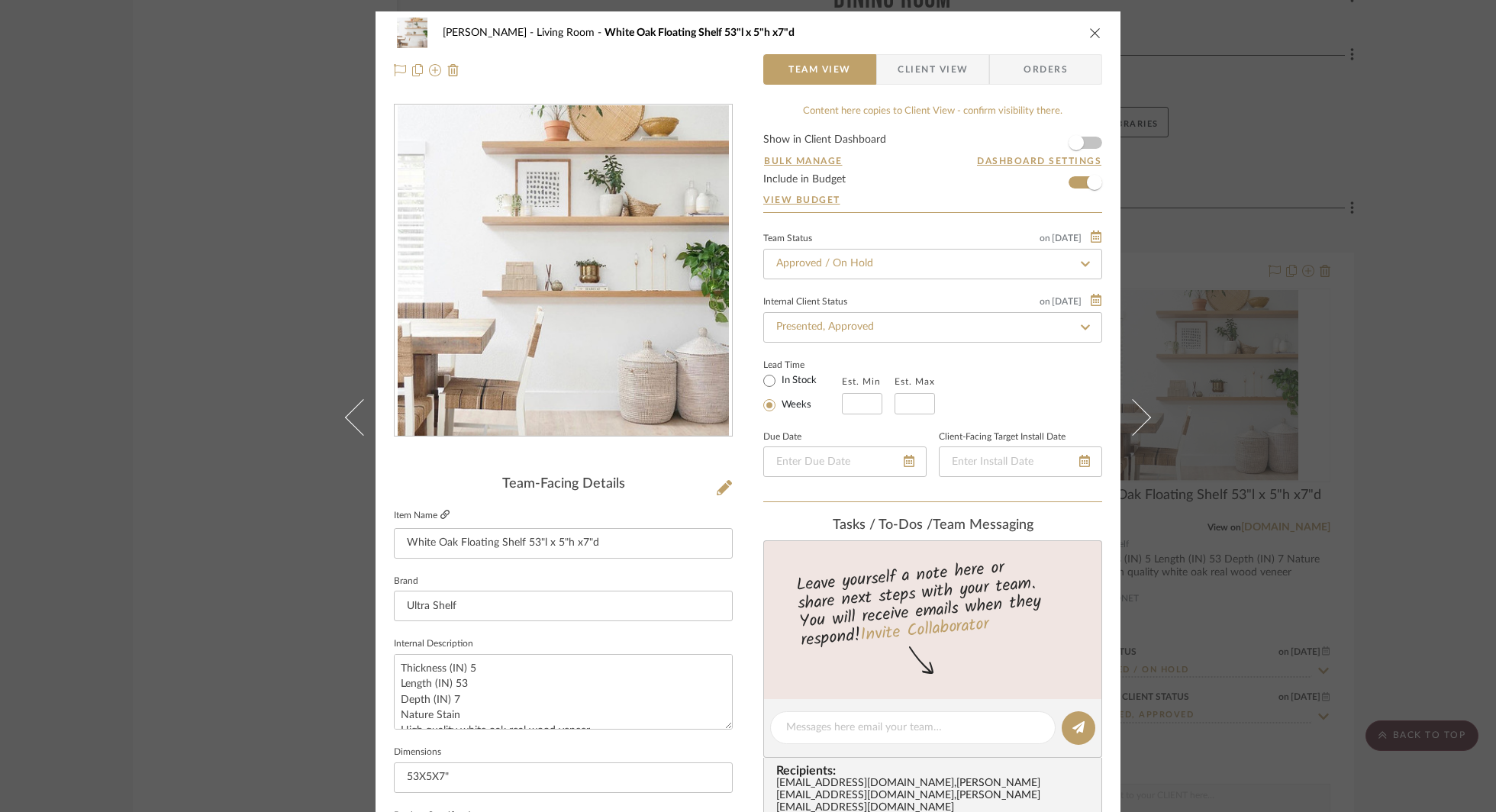
click at [440, 516] on icon at bounding box center [445, 514] width 9 height 9
click at [1242, 282] on div "Godinho Living Room White Oak Floating Shelf 53"l x 5"h x7"d Team View Client V…" at bounding box center [748, 406] width 1496 height 812
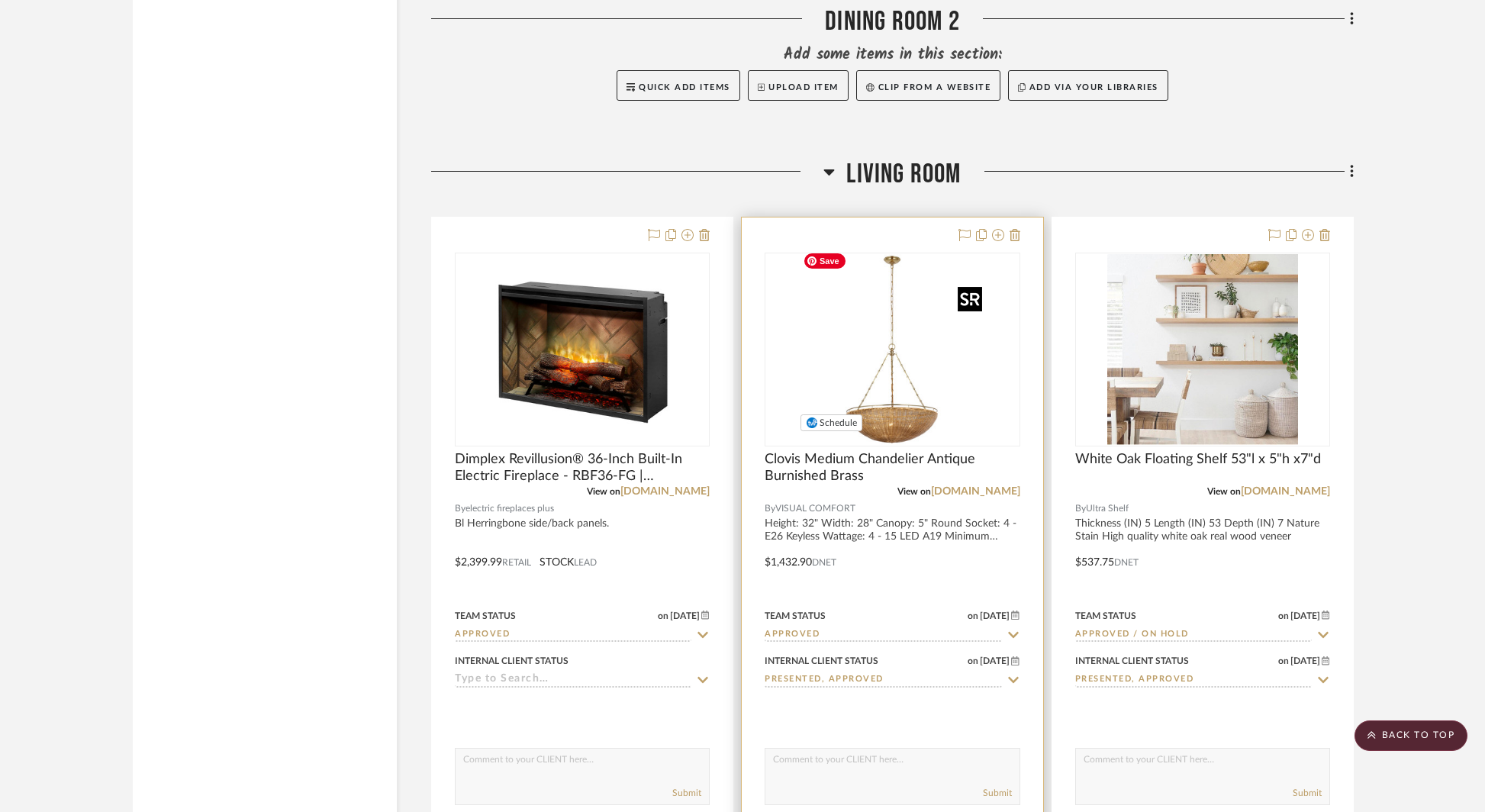
scroll to position [4243, 0]
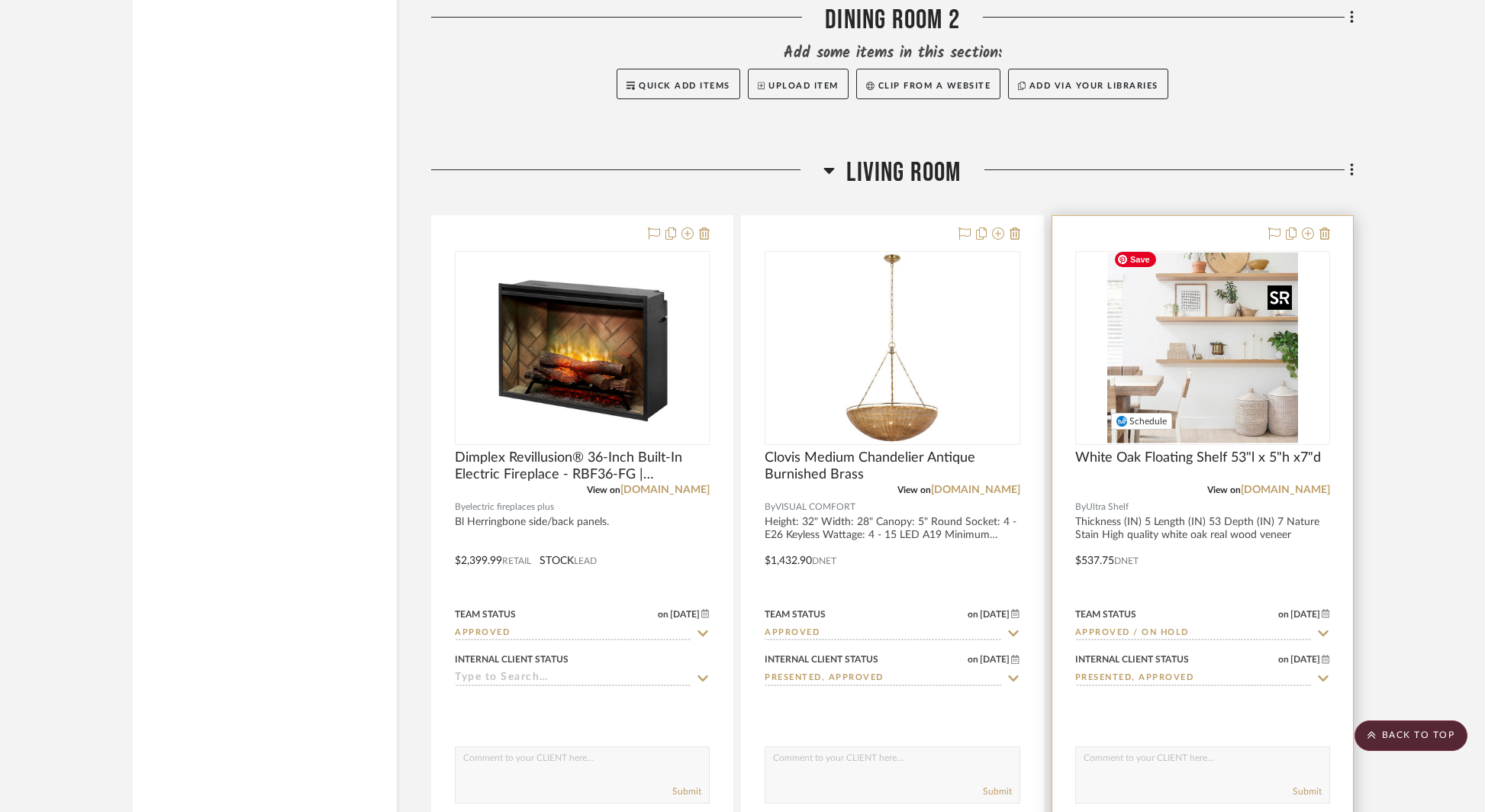
click at [1208, 374] on img "0" at bounding box center [1202, 347] width 190 height 190
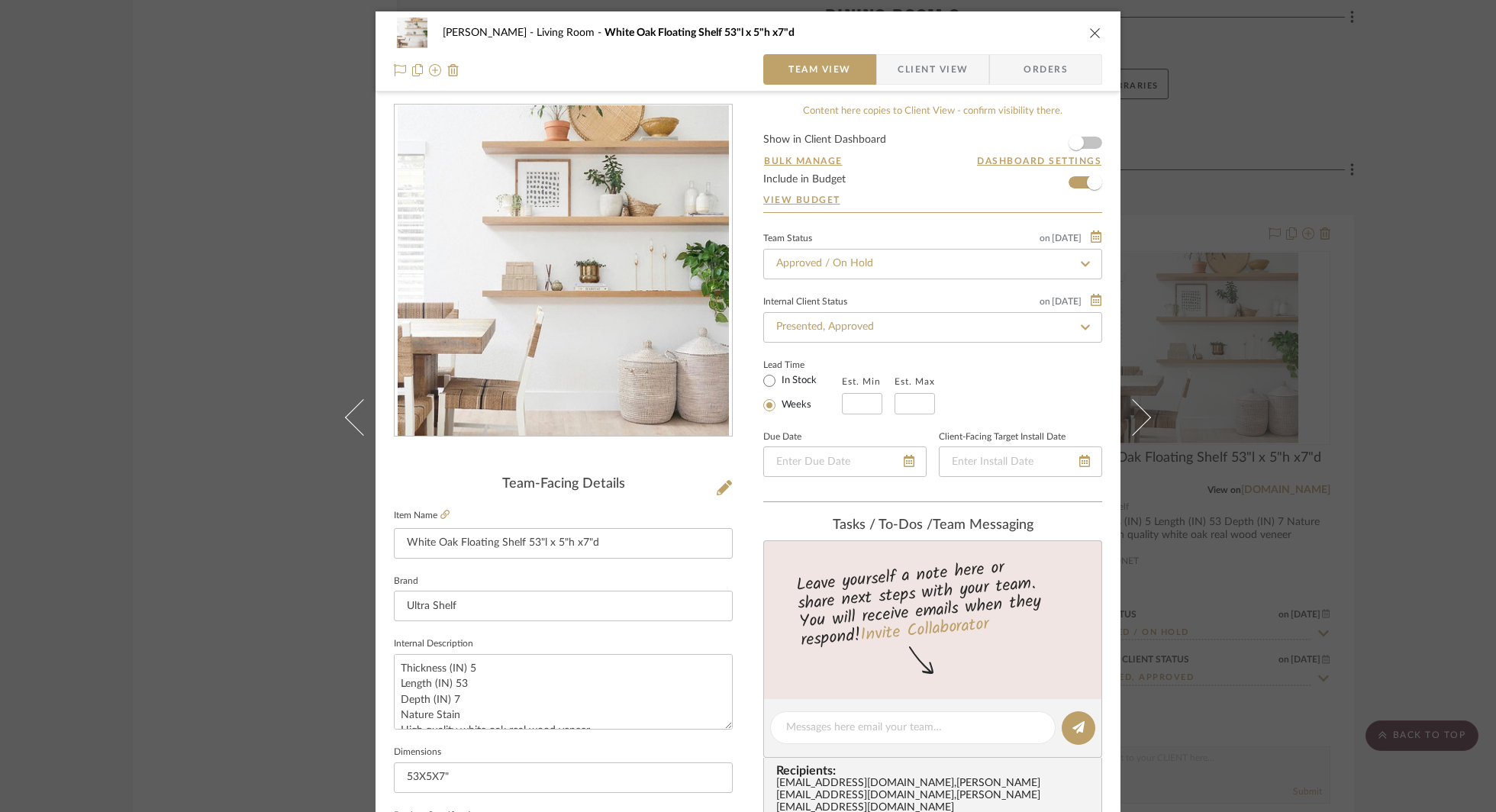
scroll to position [23, 0]
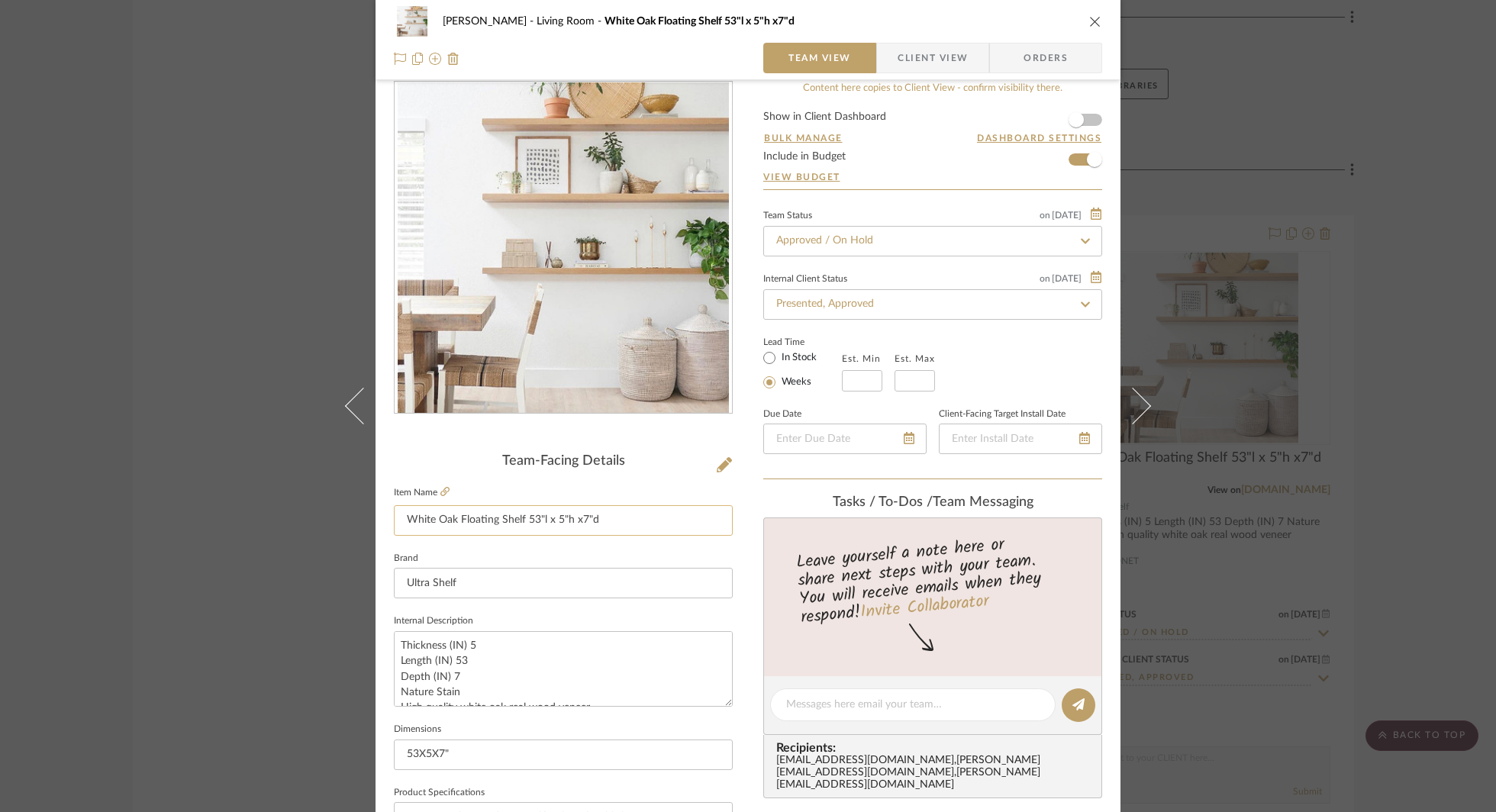
drag, startPoint x: 607, startPoint y: 517, endPoint x: 522, endPoint y: 518, distance: 85.0
click at [522, 518] on input "White Oak Floating Shelf 53"l x 5"h x7"d" at bounding box center [562, 520] width 338 height 30
click at [441, 491] on icon at bounding box center [445, 492] width 9 height 9
click at [1169, 272] on div "Godinho Living Room White Oak Floating Shelf 53"l x 5"h x7"d Team View Client V…" at bounding box center [748, 406] width 1496 height 812
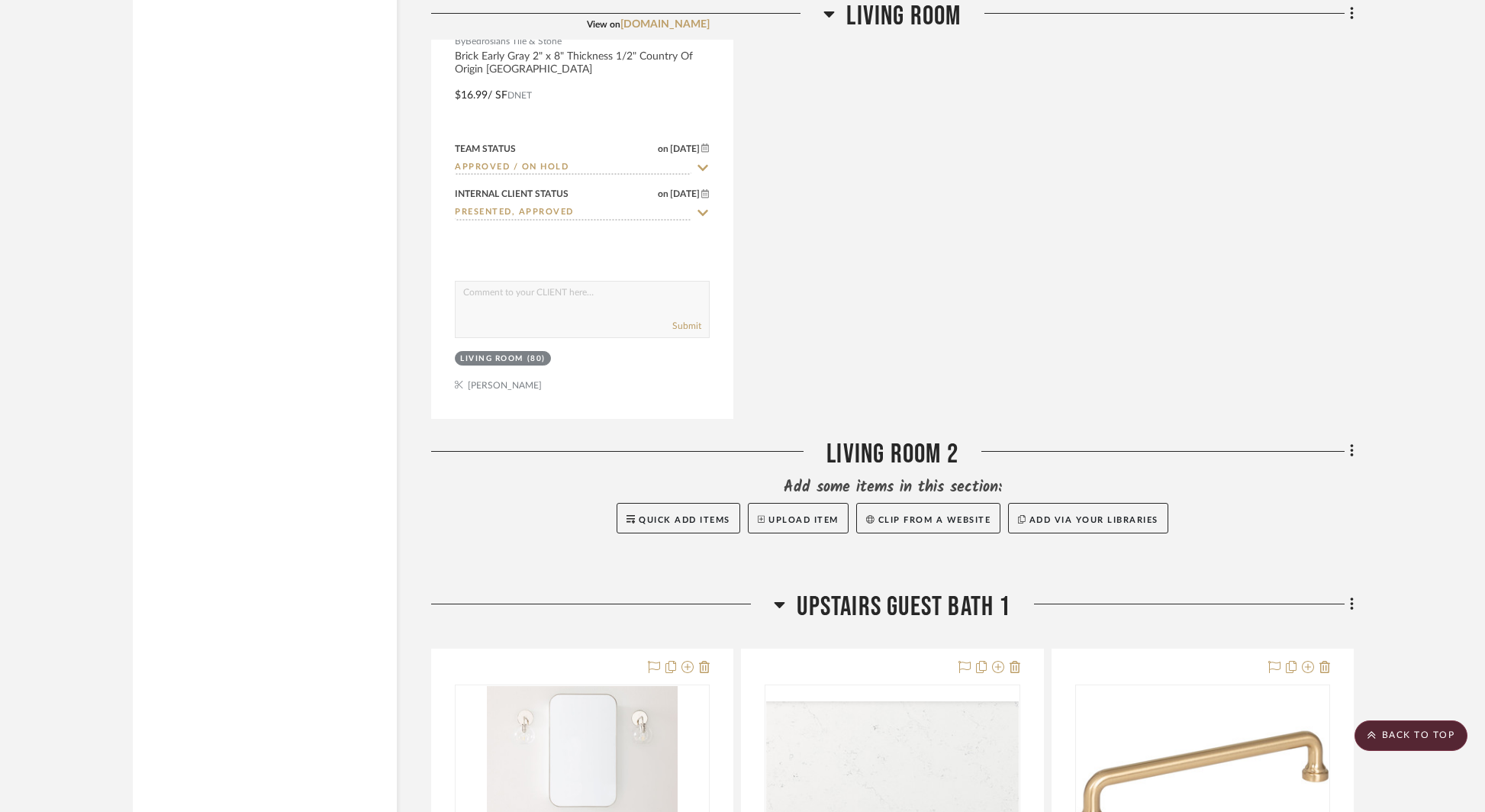
scroll to position [5909, 0]
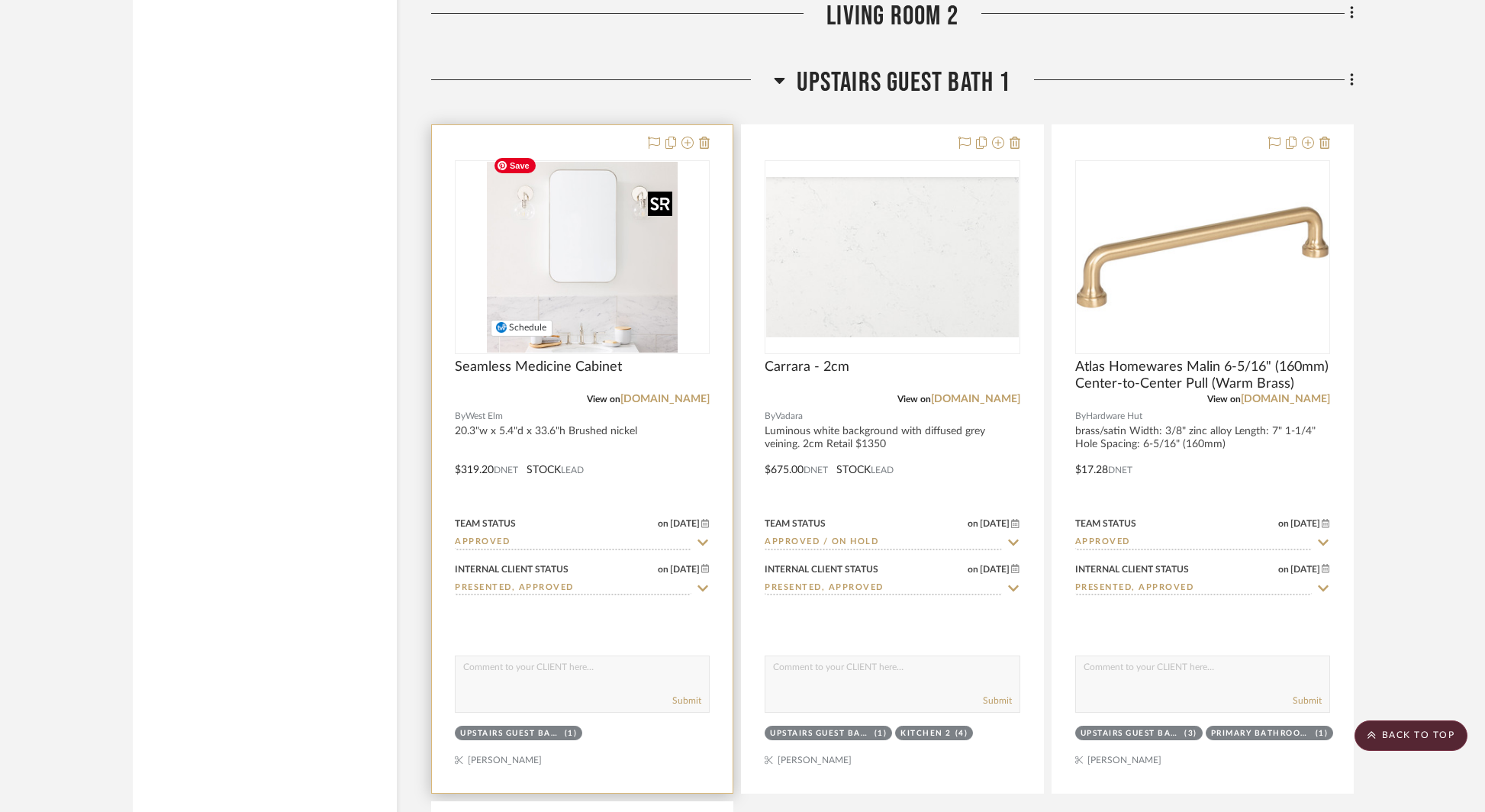
click at [581, 256] on img "0" at bounding box center [582, 257] width 190 height 190
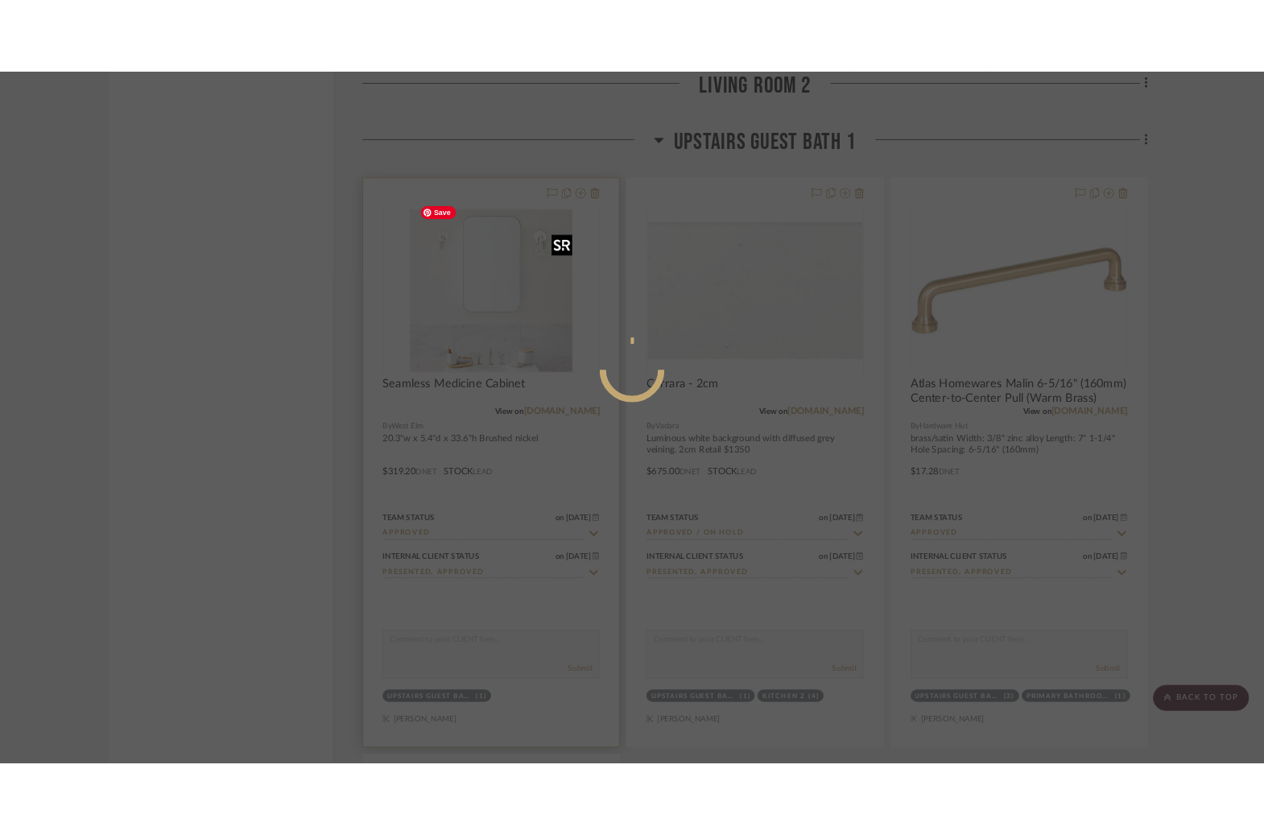
scroll to position [0, 0]
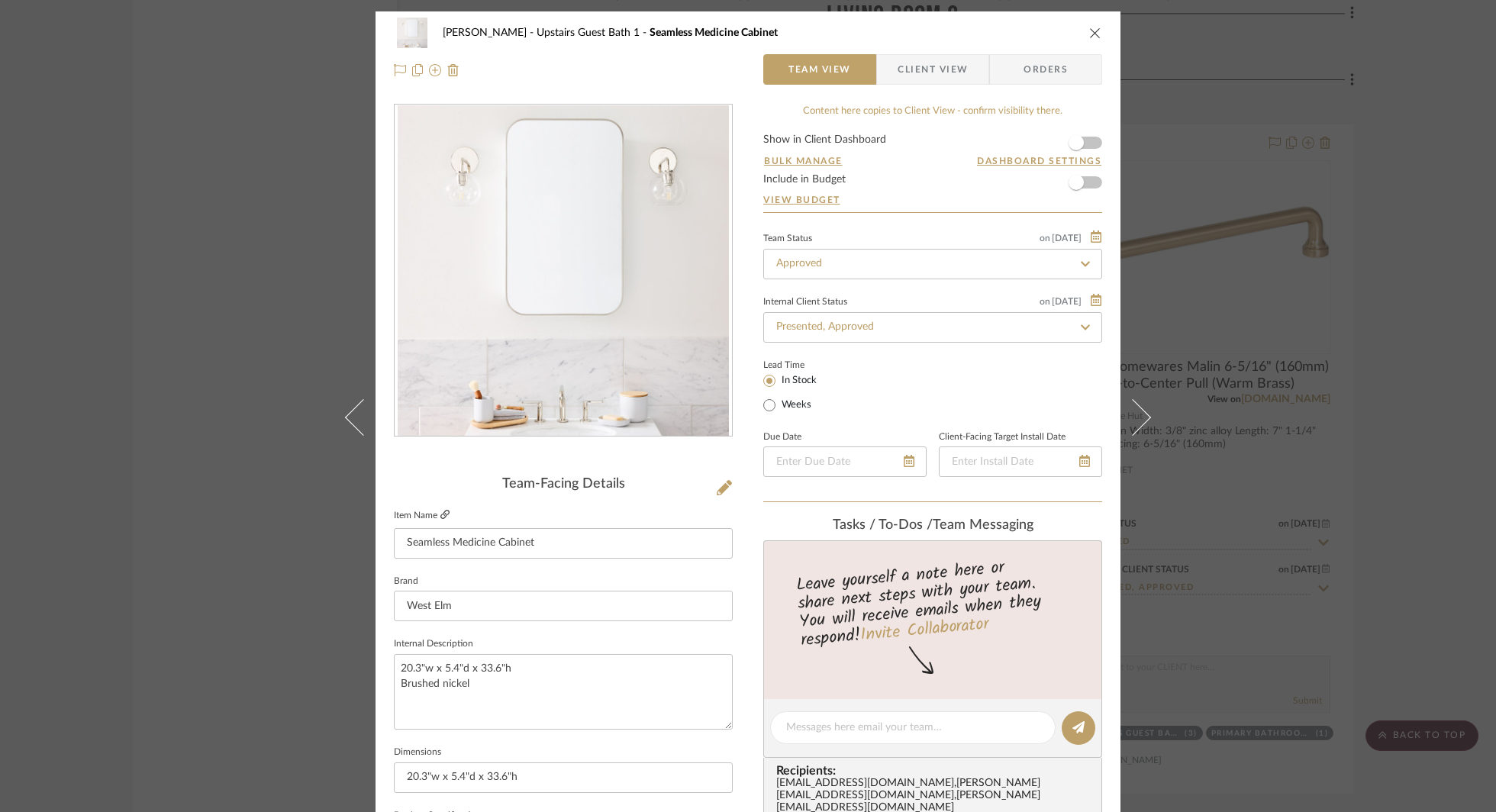
click at [444, 512] on icon at bounding box center [445, 514] width 9 height 9
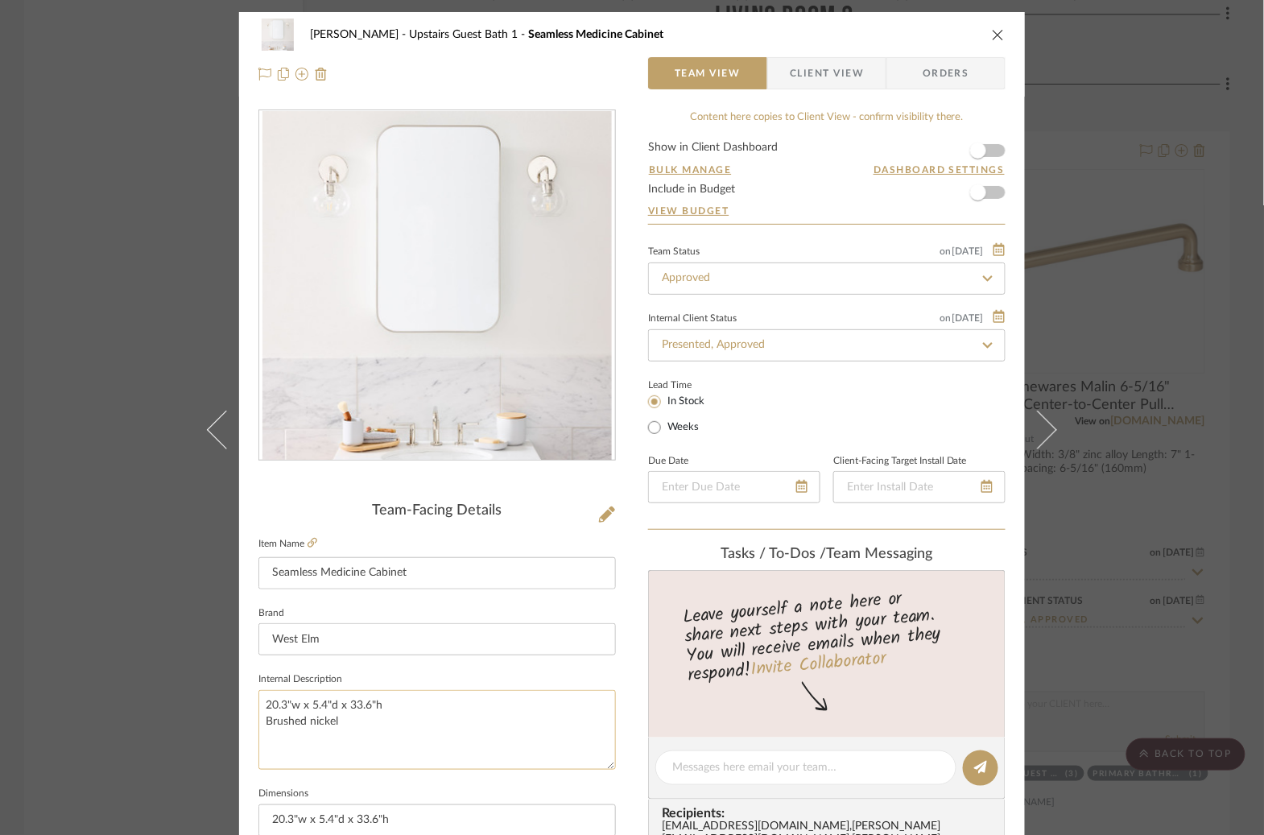
click at [385, 704] on textarea "20.3"w x 5.4"d x 33.6"h Brushed nickel" at bounding box center [436, 730] width 357 height 80
drag, startPoint x: 385, startPoint y: 704, endPoint x: 272, endPoint y: 693, distance: 113.3
click at [272, 693] on textarea "20.3"w x 5.4"d x 33.6"h Brushed nickel" at bounding box center [436, 730] width 357 height 80
click at [1108, 337] on div "Godinho Upstairs Guest Bath 1 Seamless Medicine Cabinet Team View Client View O…" at bounding box center [632, 417] width 1264 height 835
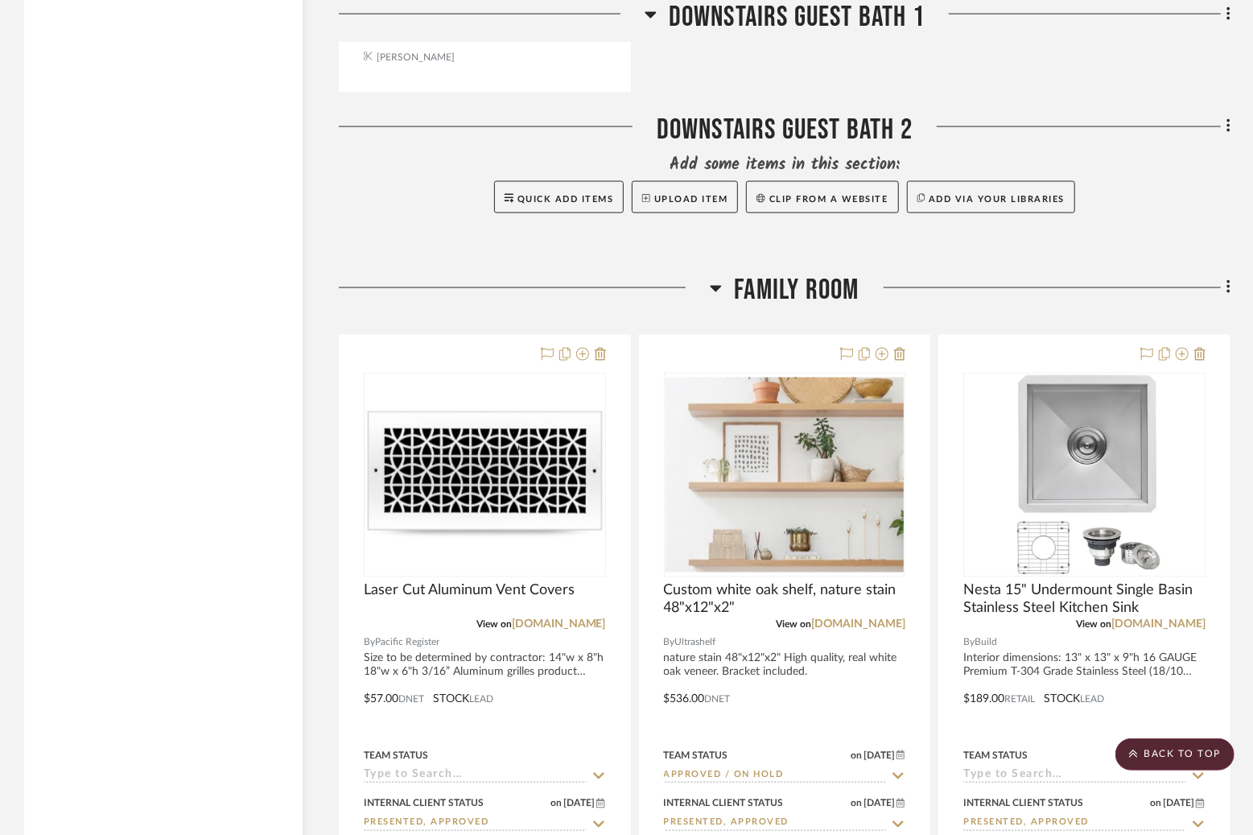
scroll to position [13027, 0]
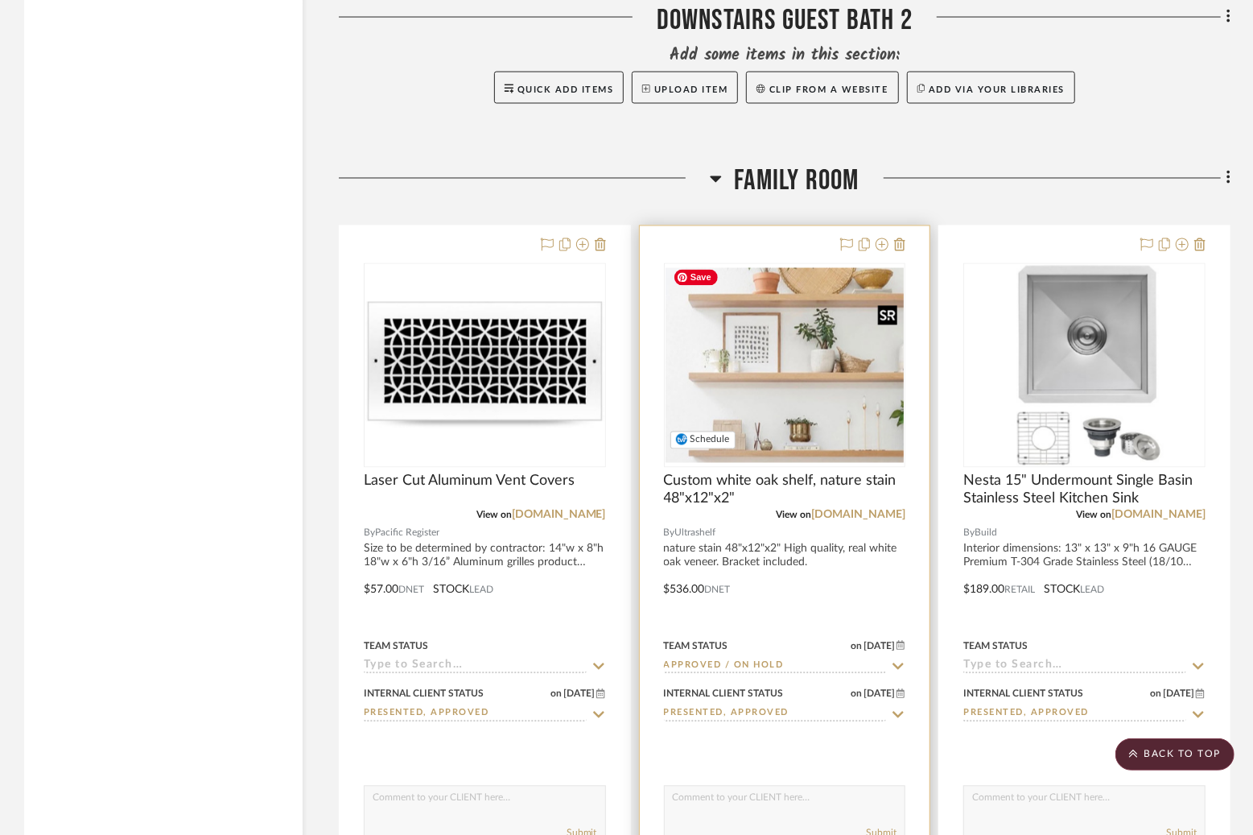
click at [774, 401] on img "0" at bounding box center [785, 365] width 239 height 195
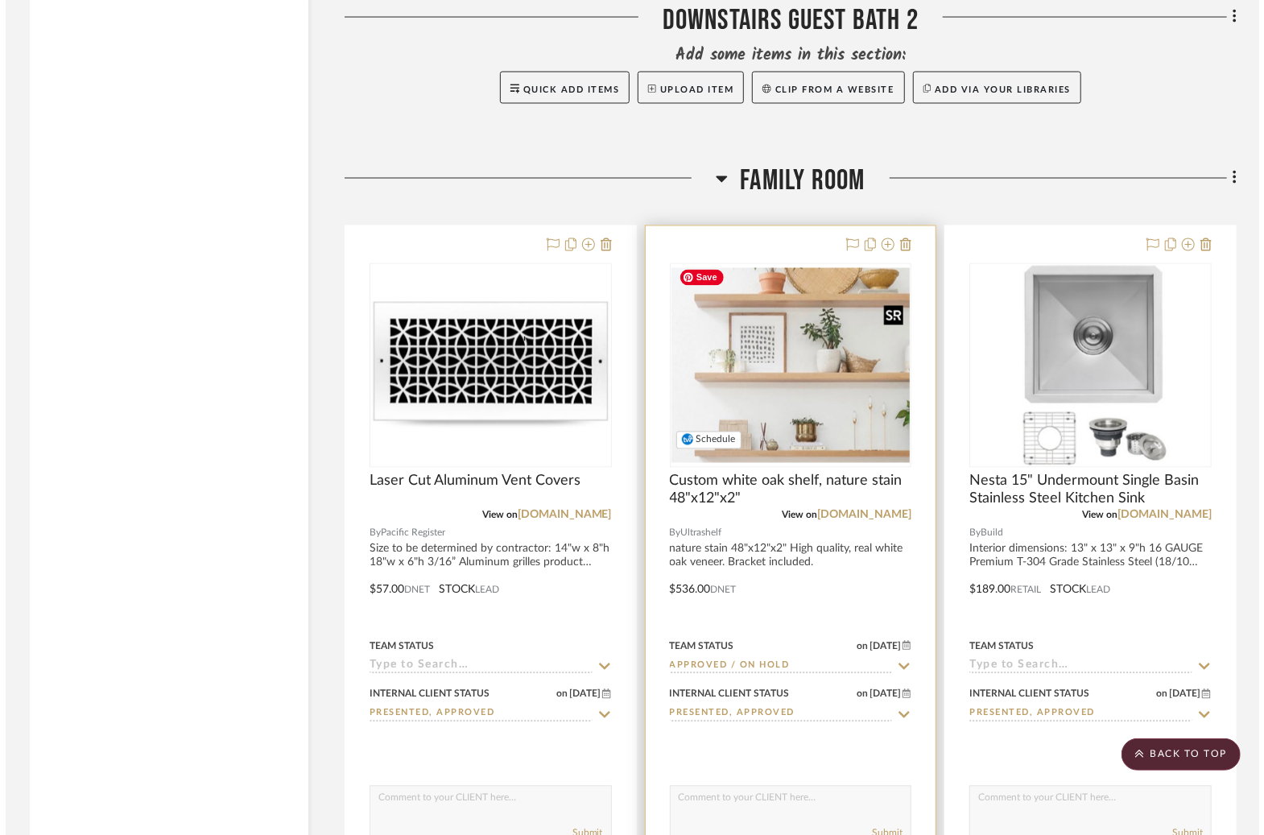
scroll to position [0, 0]
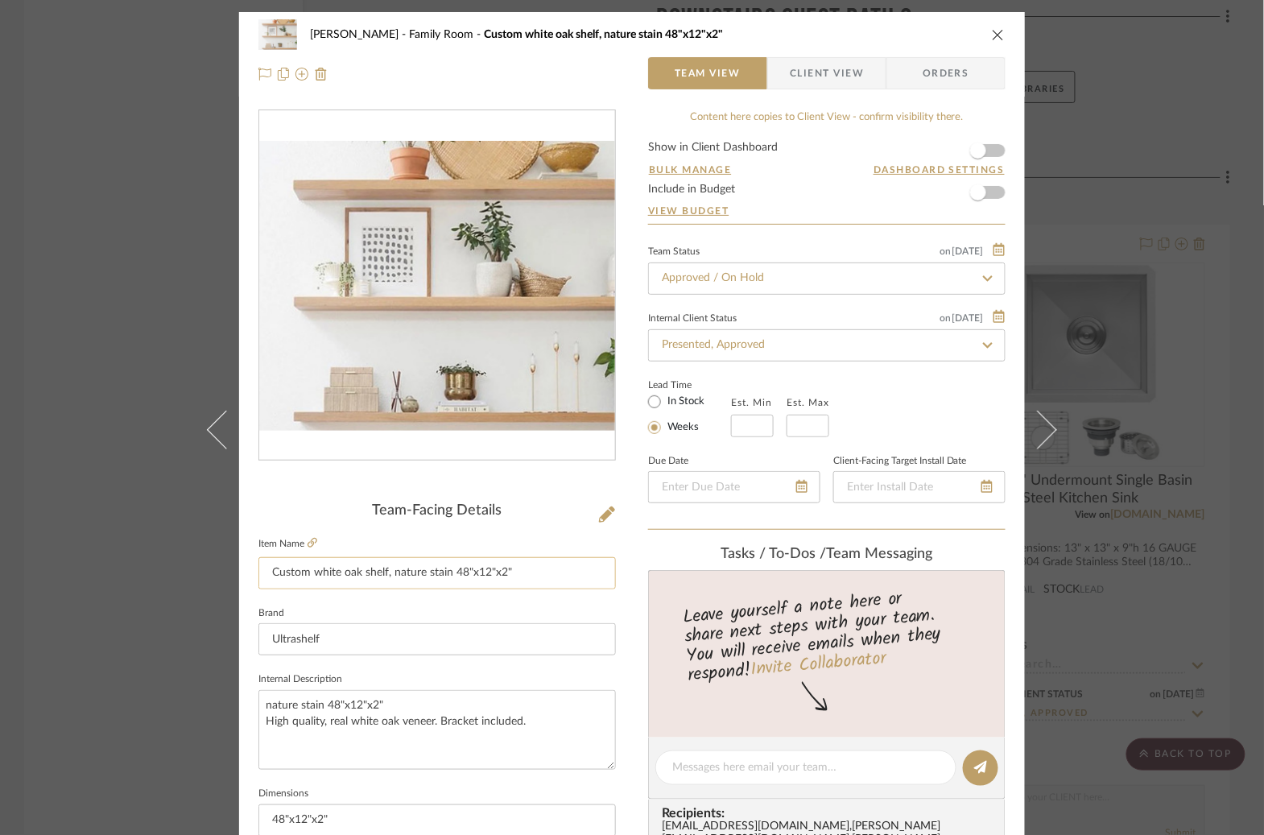
drag, startPoint x: 527, startPoint y: 569, endPoint x: 452, endPoint y: 571, distance: 75.7
click at [452, 571] on input "Custom white oak shelf, nature stain 48"x12"x2"" at bounding box center [436, 573] width 357 height 32
click at [391, 703] on textarea "nature stain 48"x12"x2" High quality, real white oak veneer. Bracket included." at bounding box center [436, 730] width 357 height 80
drag, startPoint x: 391, startPoint y: 703, endPoint x: 325, endPoint y: 711, distance: 66.5
click at [325, 711] on textarea "nature stain 48"x12"x2" High quality, real white oak veneer. Bracket included." at bounding box center [436, 730] width 357 height 80
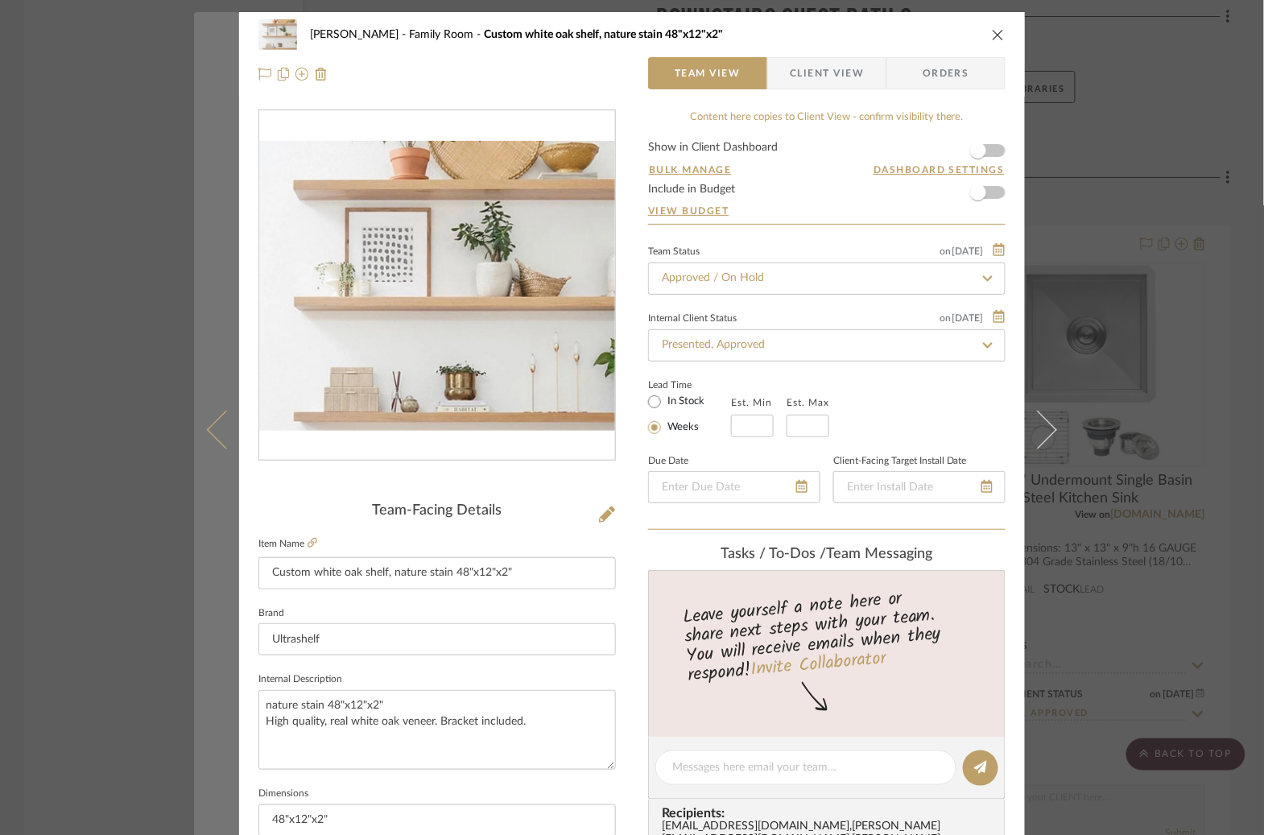
click at [200, 105] on button at bounding box center [216, 429] width 45 height 835
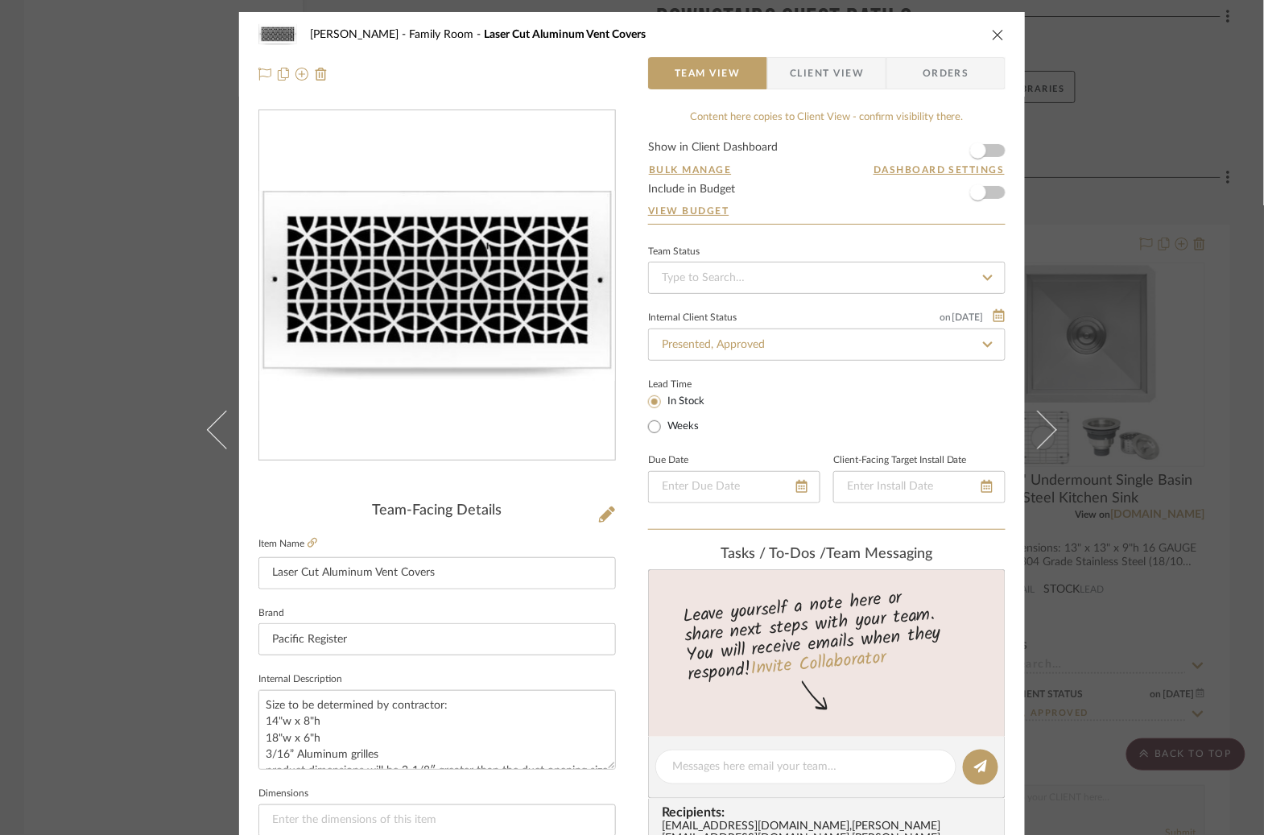
click at [992, 28] on icon "close" at bounding box center [998, 34] width 13 height 13
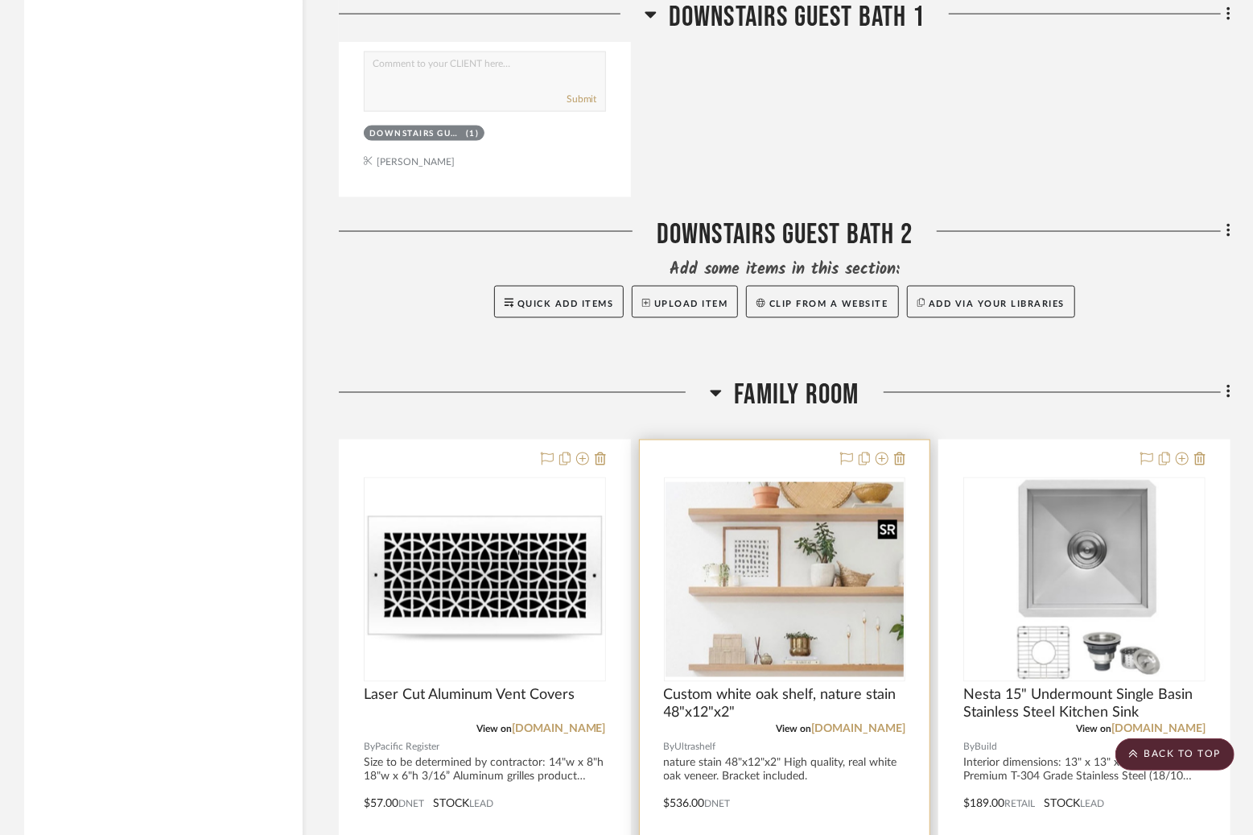
scroll to position [12835, 0]
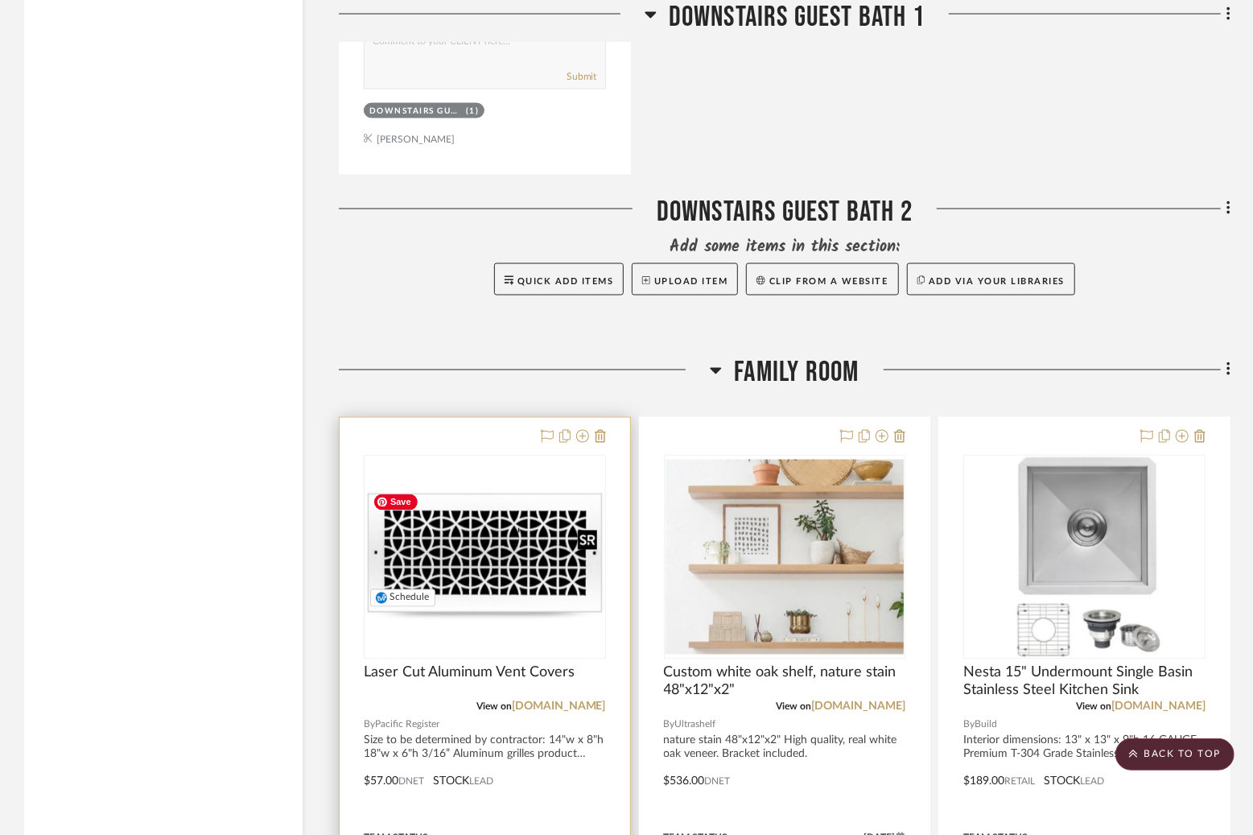
click at [459, 565] on img "0" at bounding box center [484, 556] width 239 height 127
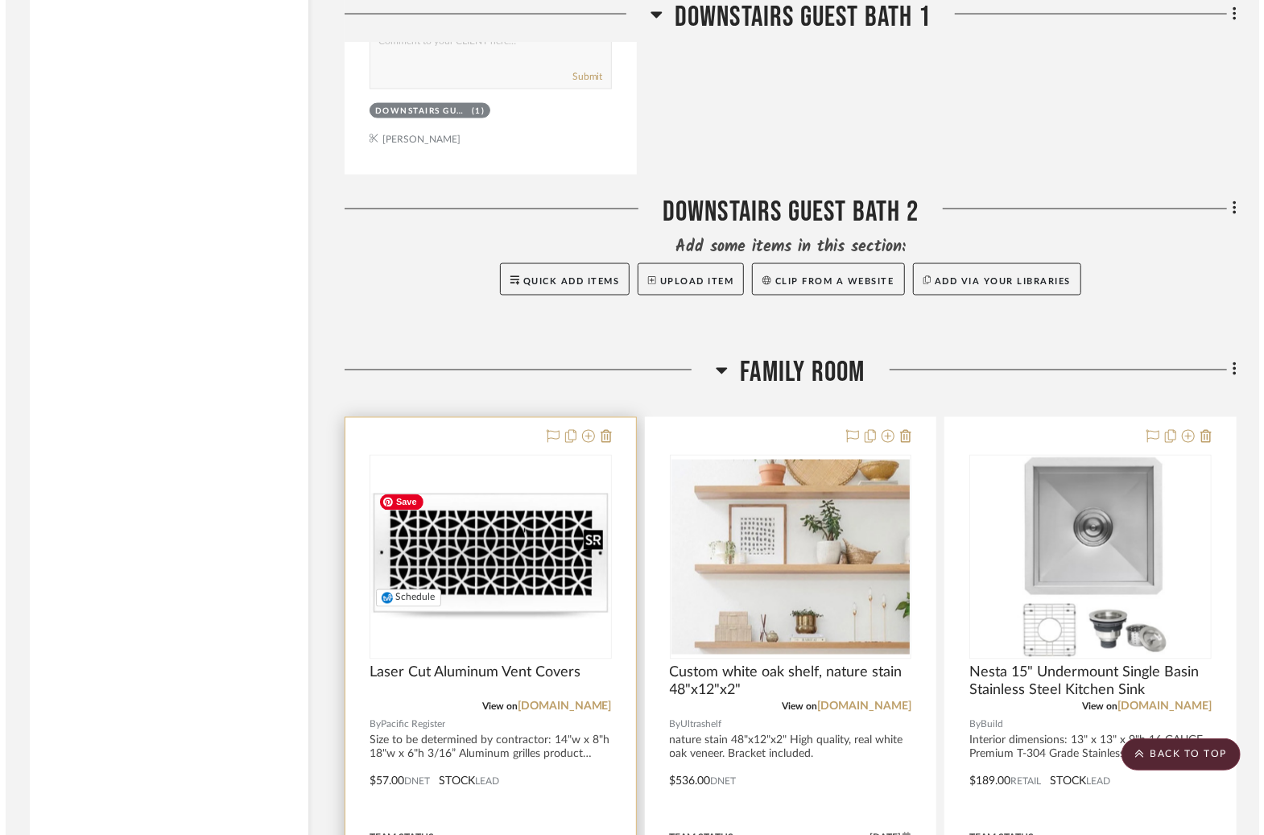
scroll to position [0, 0]
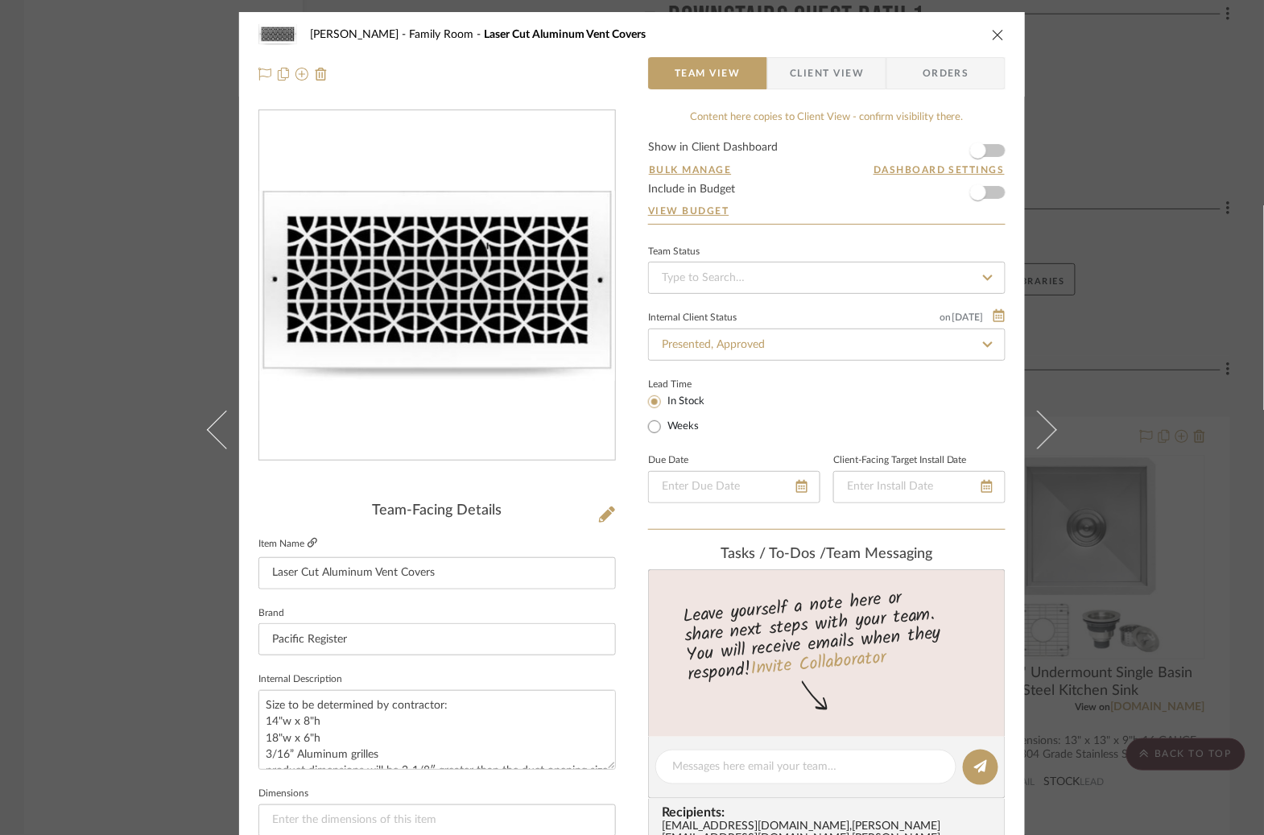
click at [310, 542] on icon at bounding box center [313, 543] width 10 height 10
drag, startPoint x: 290, startPoint y: 751, endPoint x: 252, endPoint y: 723, distance: 47.2
click at [252, 723] on div "Godinho Family Room Laser Cut Aluminum Vent Covers Team View Client View Orders…" at bounding box center [632, 755] width 786 height 1487
type textarea "Size to be determined by contractor: o"
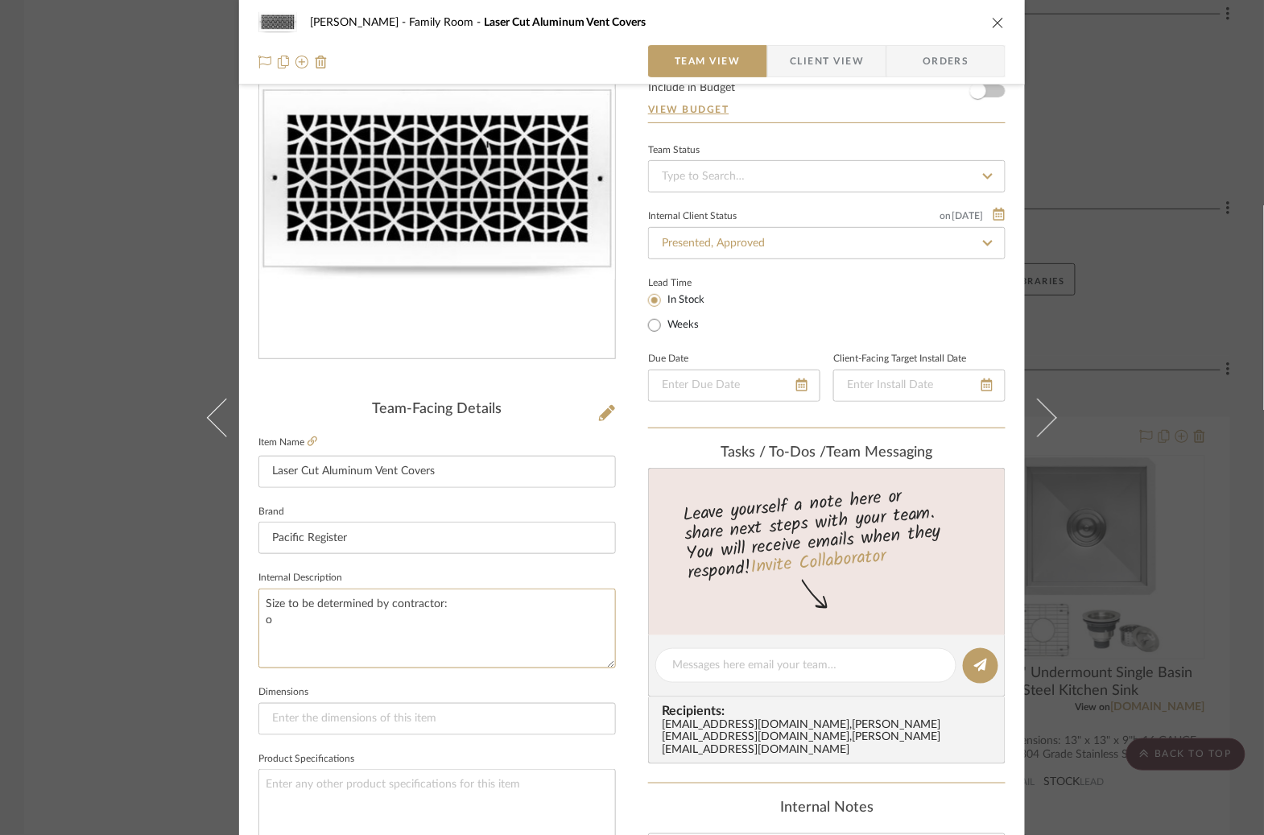
scroll to position [81, 0]
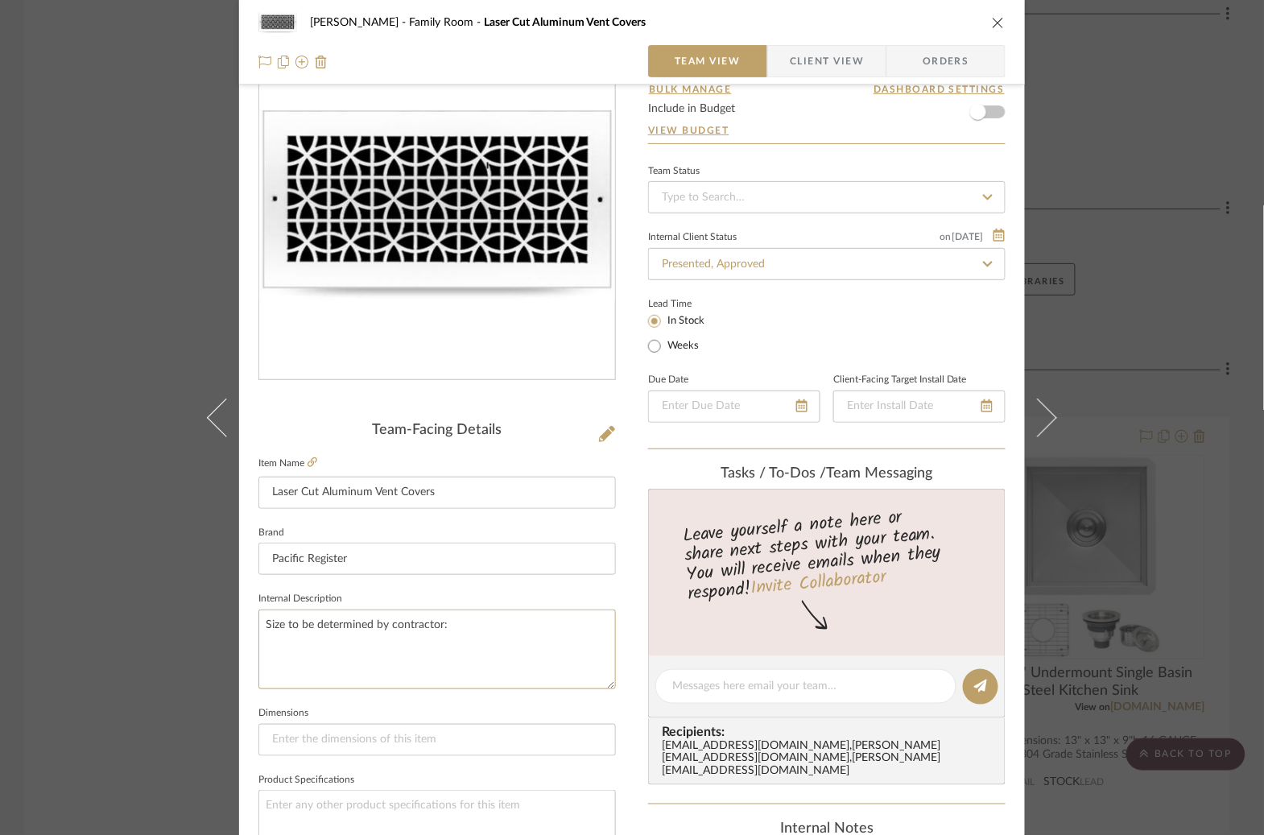
paste textarea "https://www.pacificregister.com/product/custom-aluminum-laser-cut-vent-covers/?…"
click at [332, 622] on textarea "Size to be determined by contractor: 14"w x 8"h 18"w x 6"h 3/16” Aluminum grill…" at bounding box center [436, 649] width 357 height 80
drag, startPoint x: 295, startPoint y: 672, endPoint x: 258, endPoint y: 660, distance: 38.2
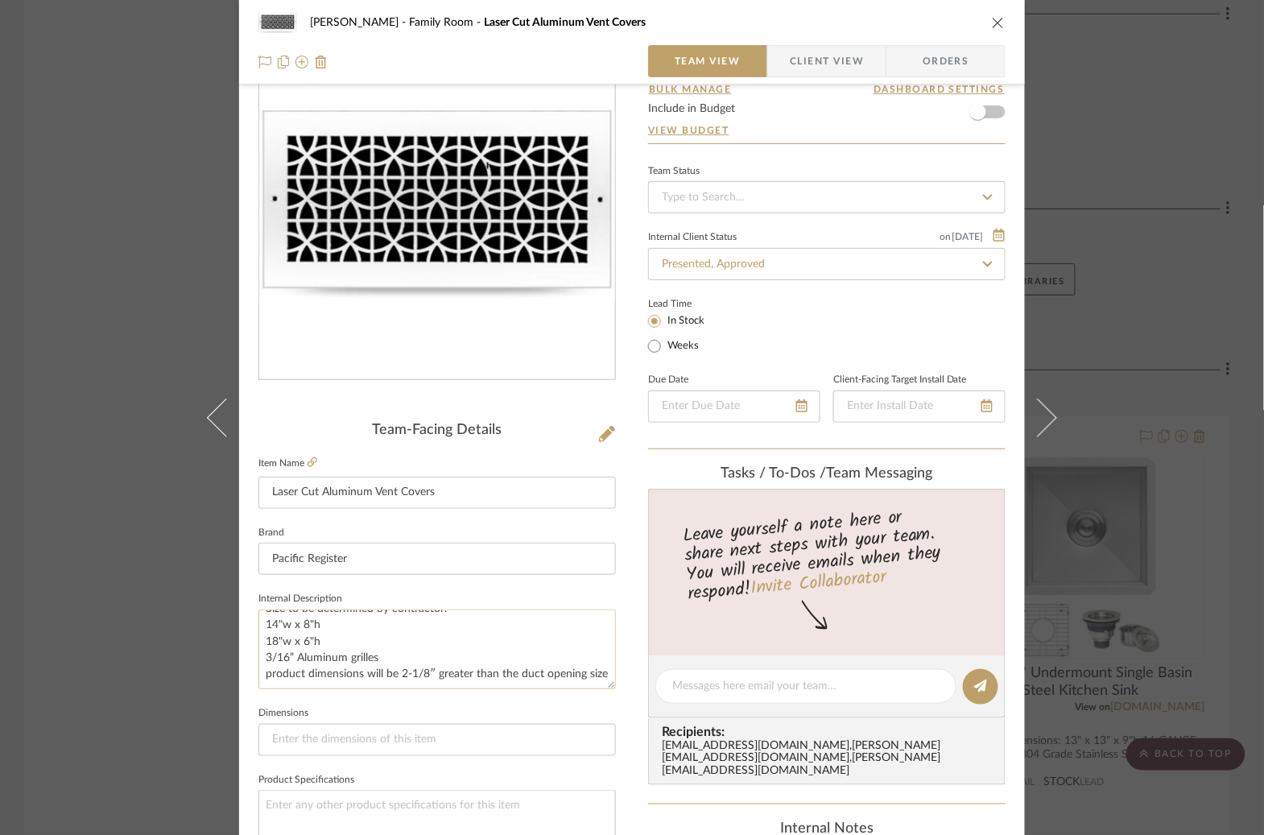
click at [258, 660] on textarea "Size to be determined by contractor: 14"w x 8"h 18"w x 6"h 3/16” Aluminum grill…" at bounding box center [436, 649] width 357 height 80
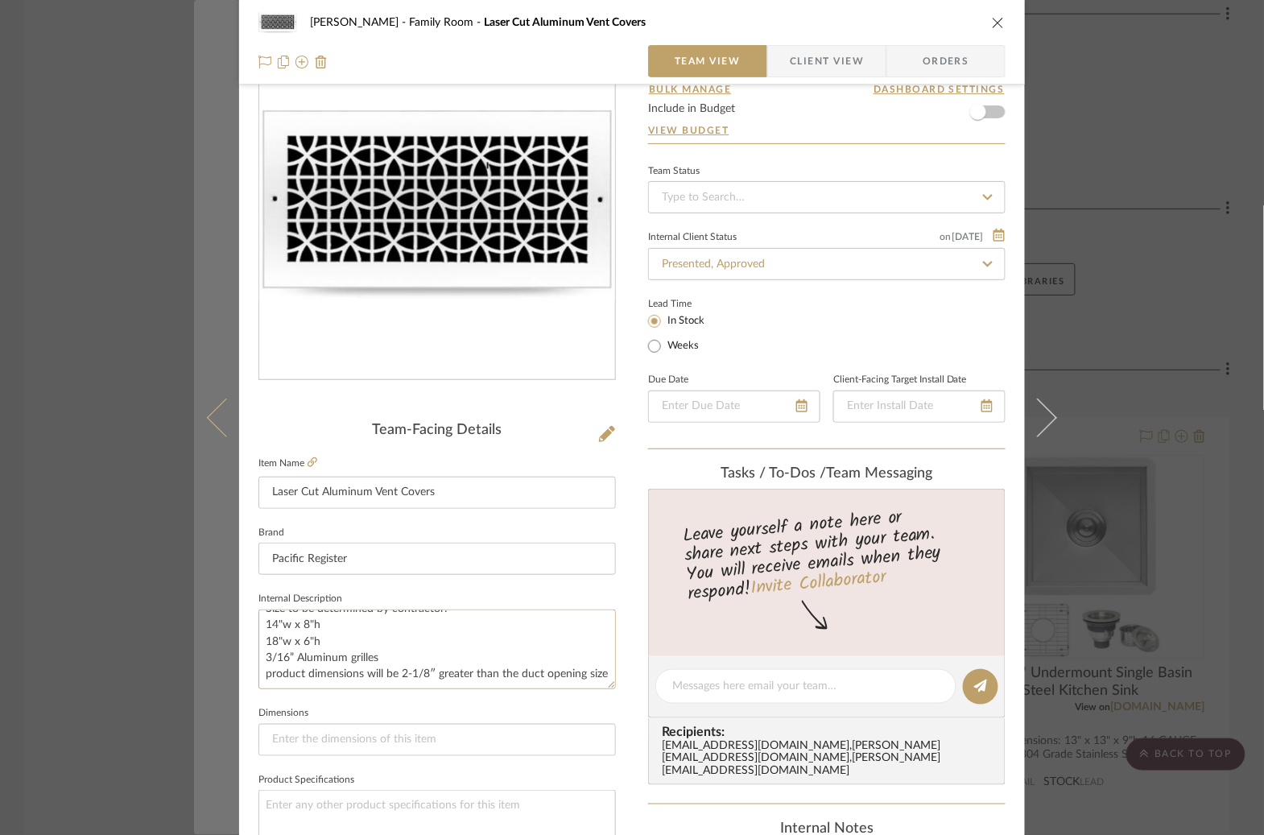
type textarea "Size to be determined by contractor: 14"w x 8"h 18"w x 6"h 3/16” Aluminum grill…"
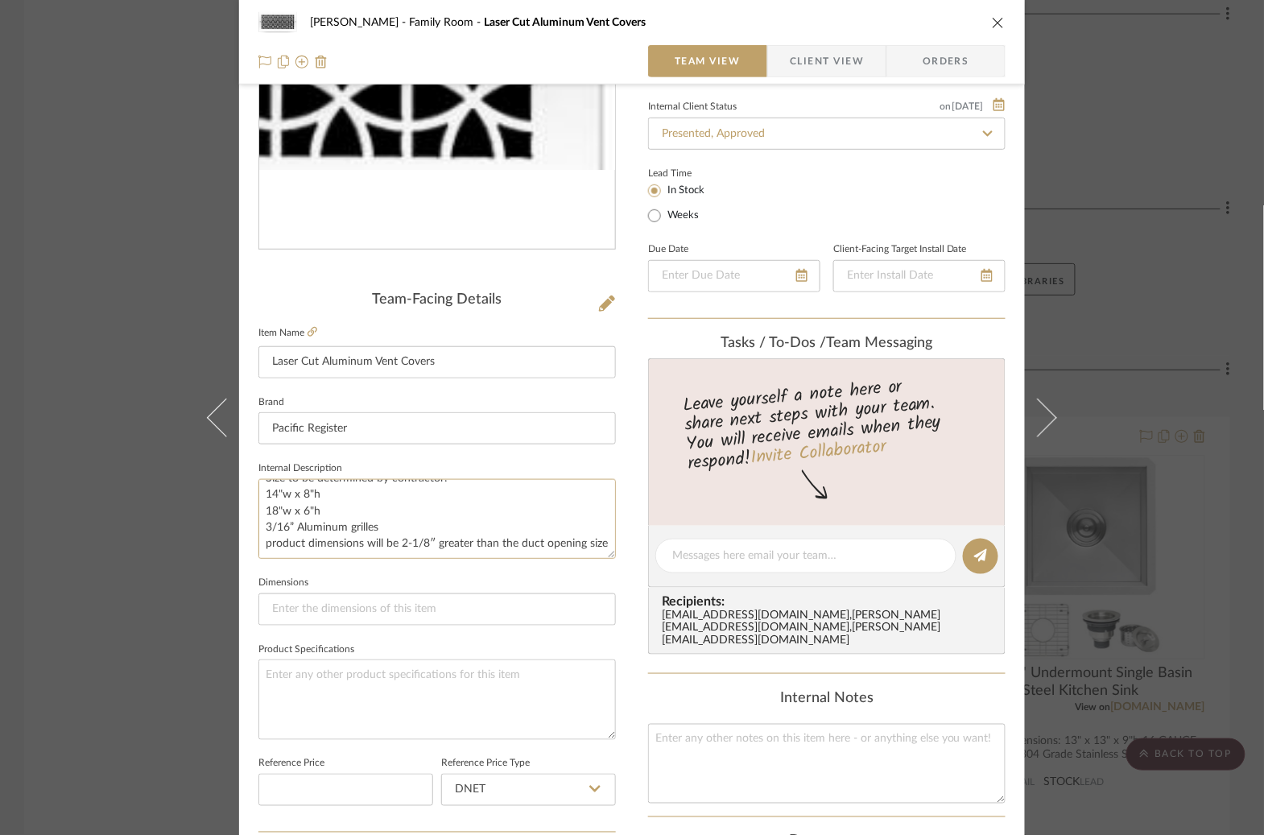
scroll to position [249, 0]
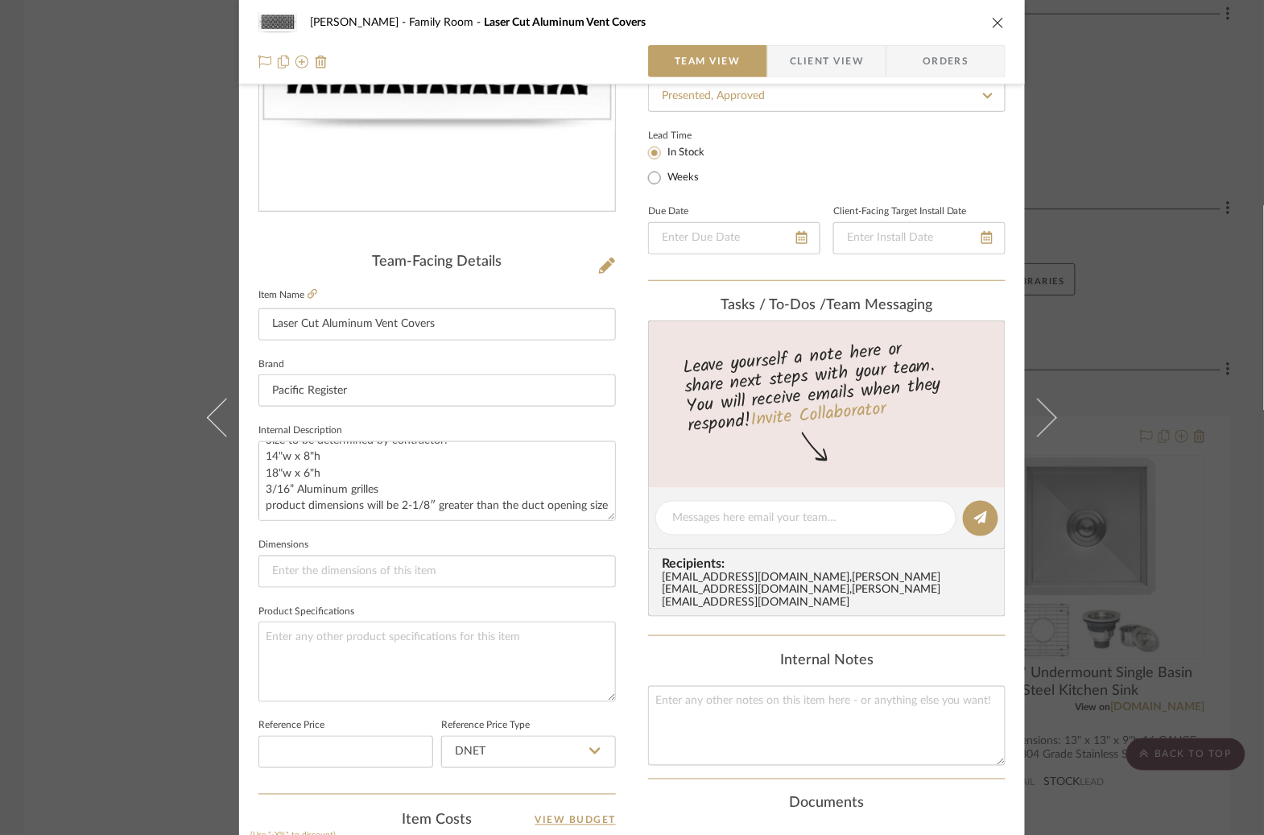
click at [1035, 296] on button at bounding box center [1047, 417] width 45 height 835
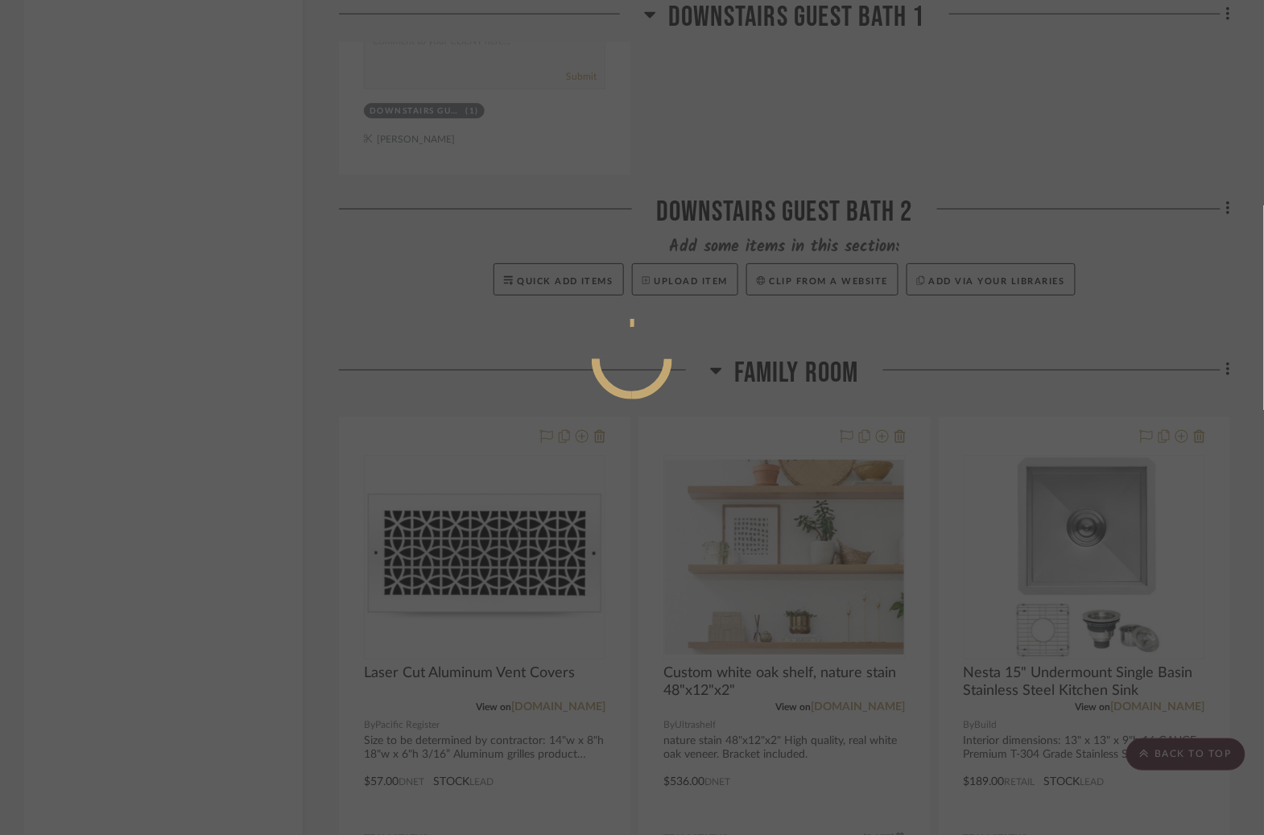
scroll to position [0, 0]
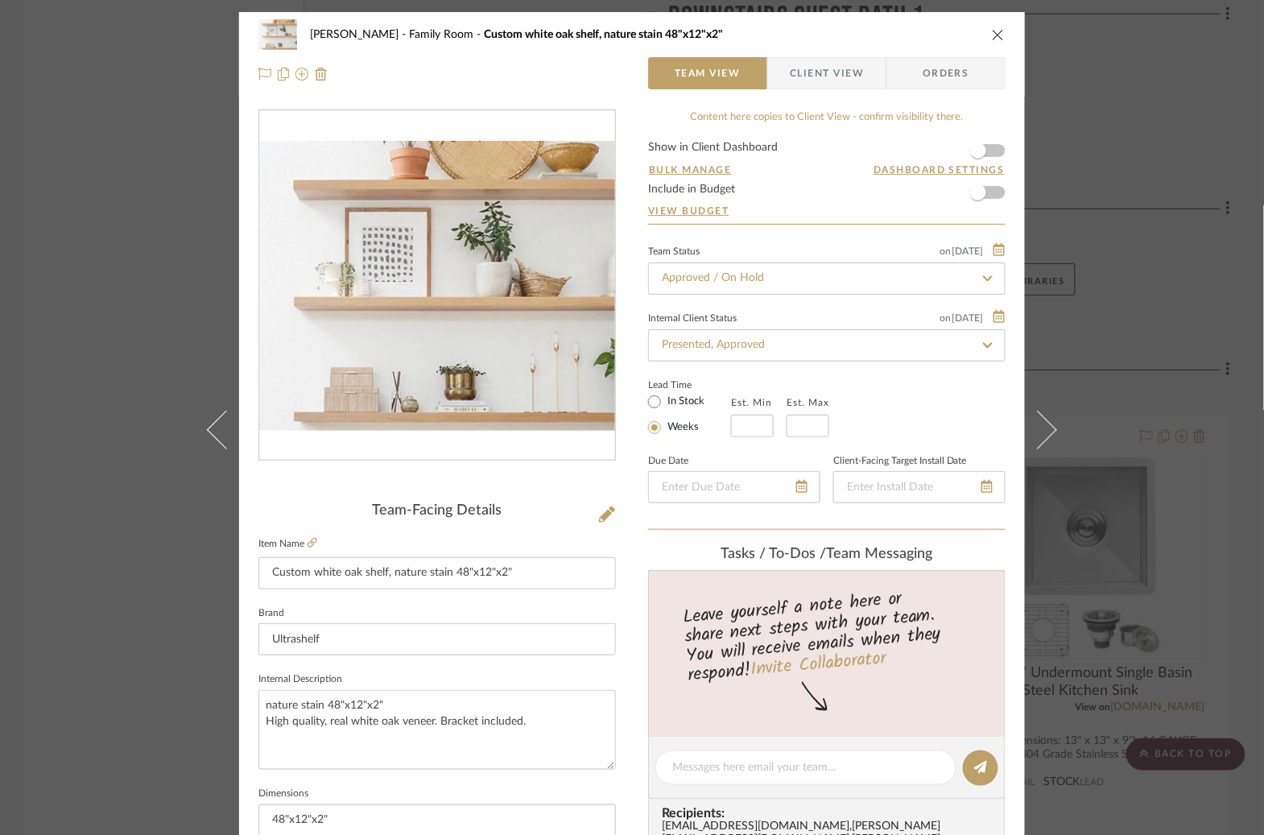
click at [1134, 286] on div "Godinho Family Room Custom white oak shelf, nature stain 48"x12"x2" Team View C…" at bounding box center [632, 417] width 1264 height 835
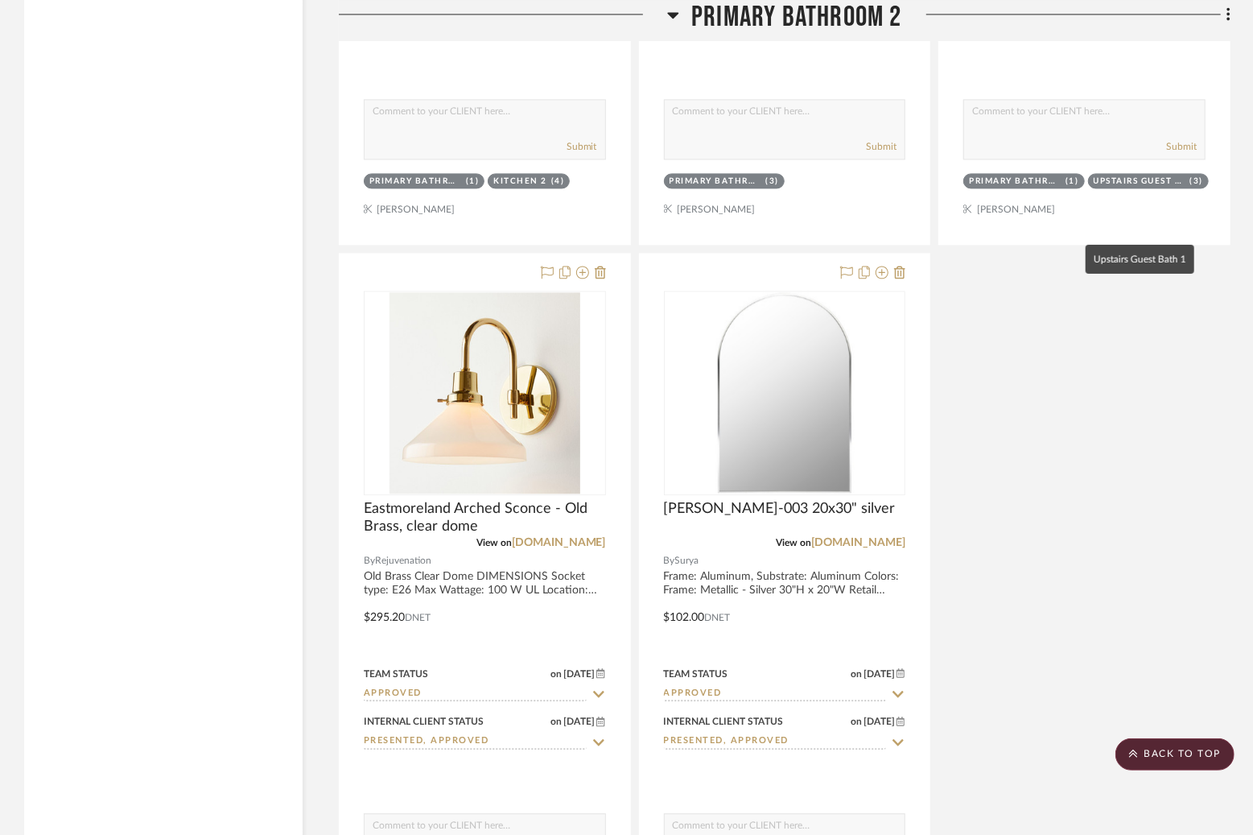
scroll to position [9490, 0]
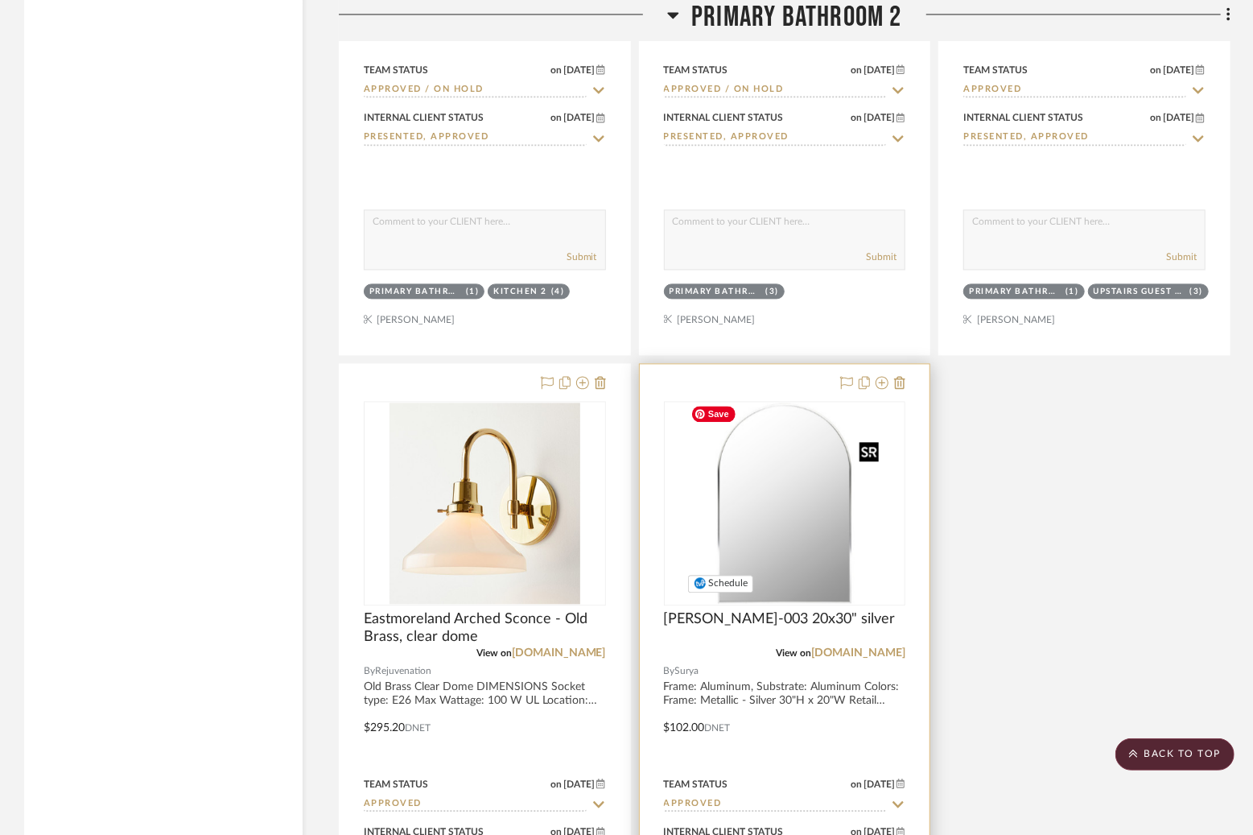
click at [783, 589] on img "0" at bounding box center [784, 503] width 201 height 201
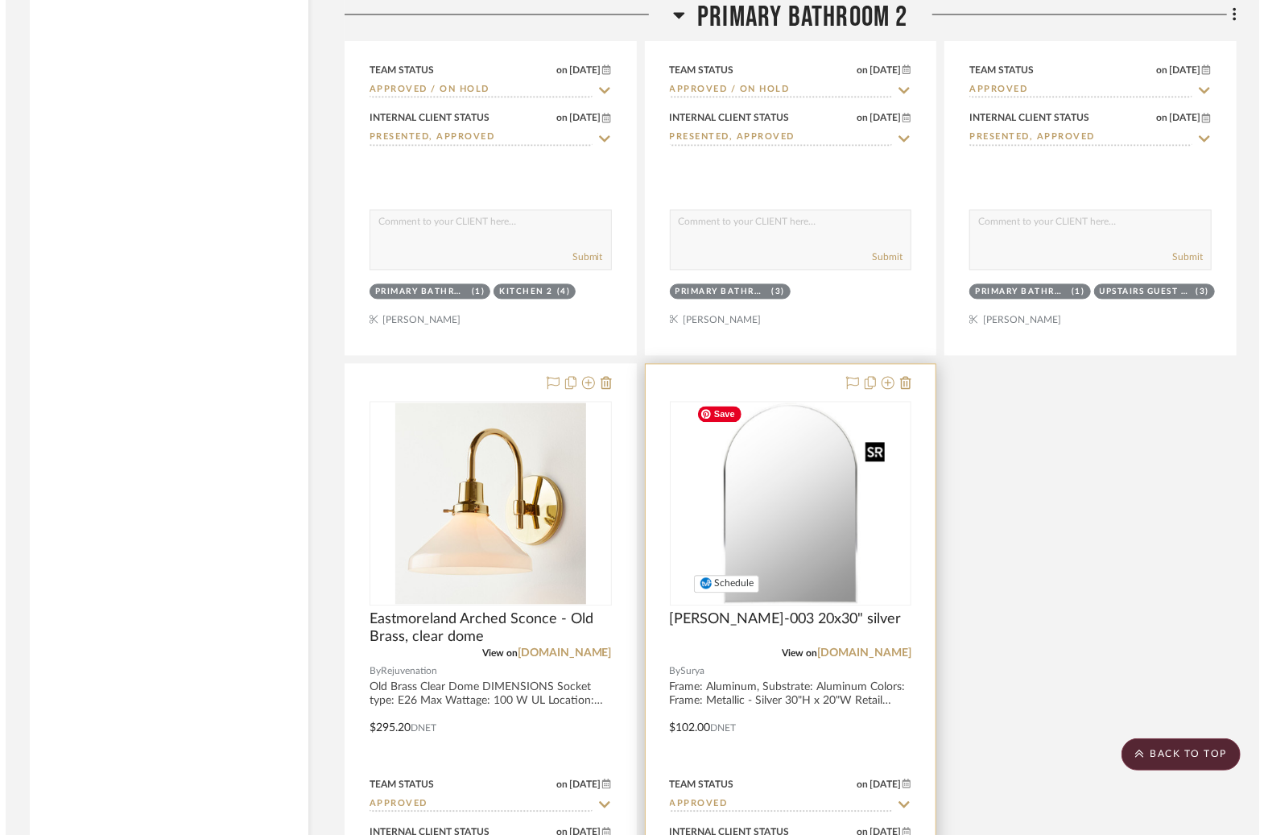
scroll to position [0, 0]
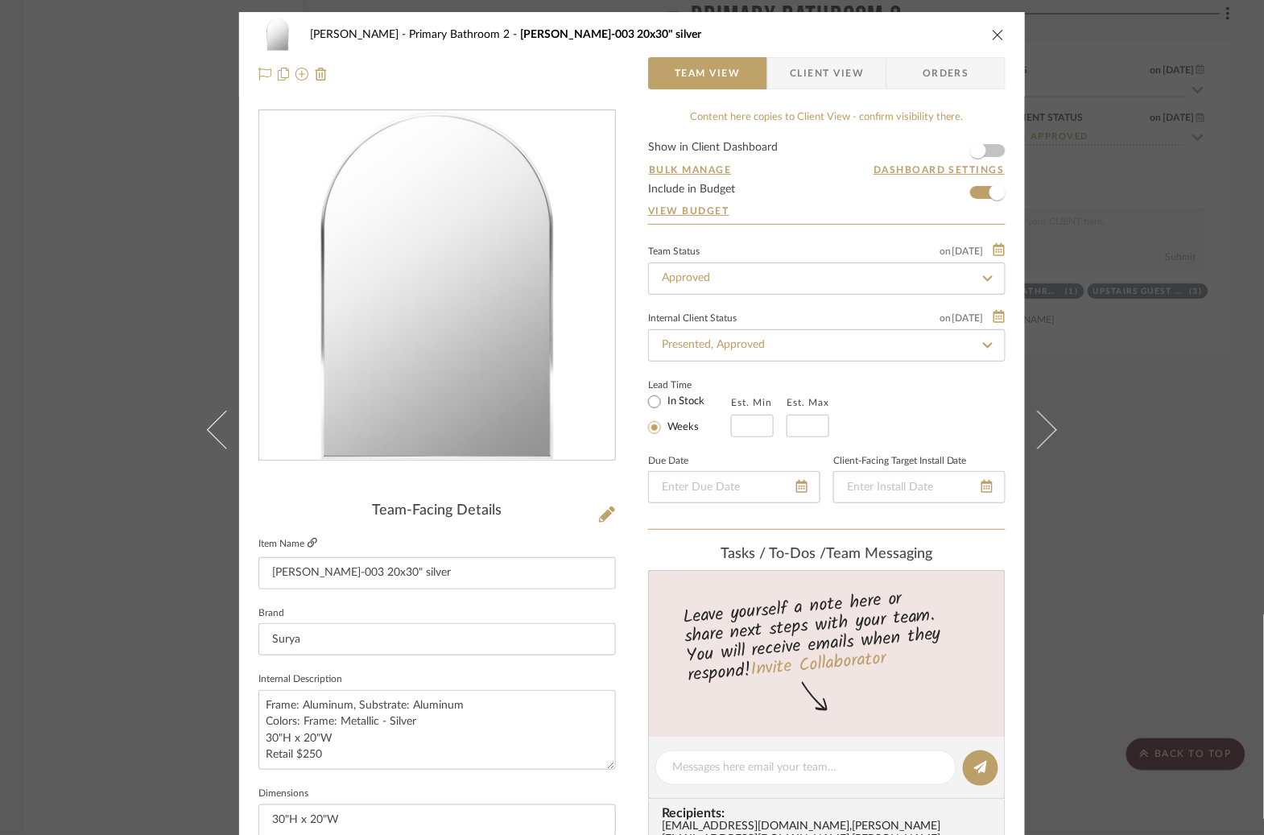
click at [310, 543] on icon at bounding box center [313, 543] width 10 height 10
drag, startPoint x: 431, startPoint y: 578, endPoint x: 357, endPoint y: 571, distance: 73.6
click at [357, 571] on input "[PERSON_NAME]-003 20x30" silver" at bounding box center [436, 573] width 357 height 32
click at [331, 735] on textarea "Frame: Aluminum, Substrate: Aluminum Colors: Frame: Metallic - Silver 30"H x 20…" at bounding box center [436, 730] width 357 height 80
drag, startPoint x: 331, startPoint y: 735, endPoint x: 262, endPoint y: 736, distance: 68.4
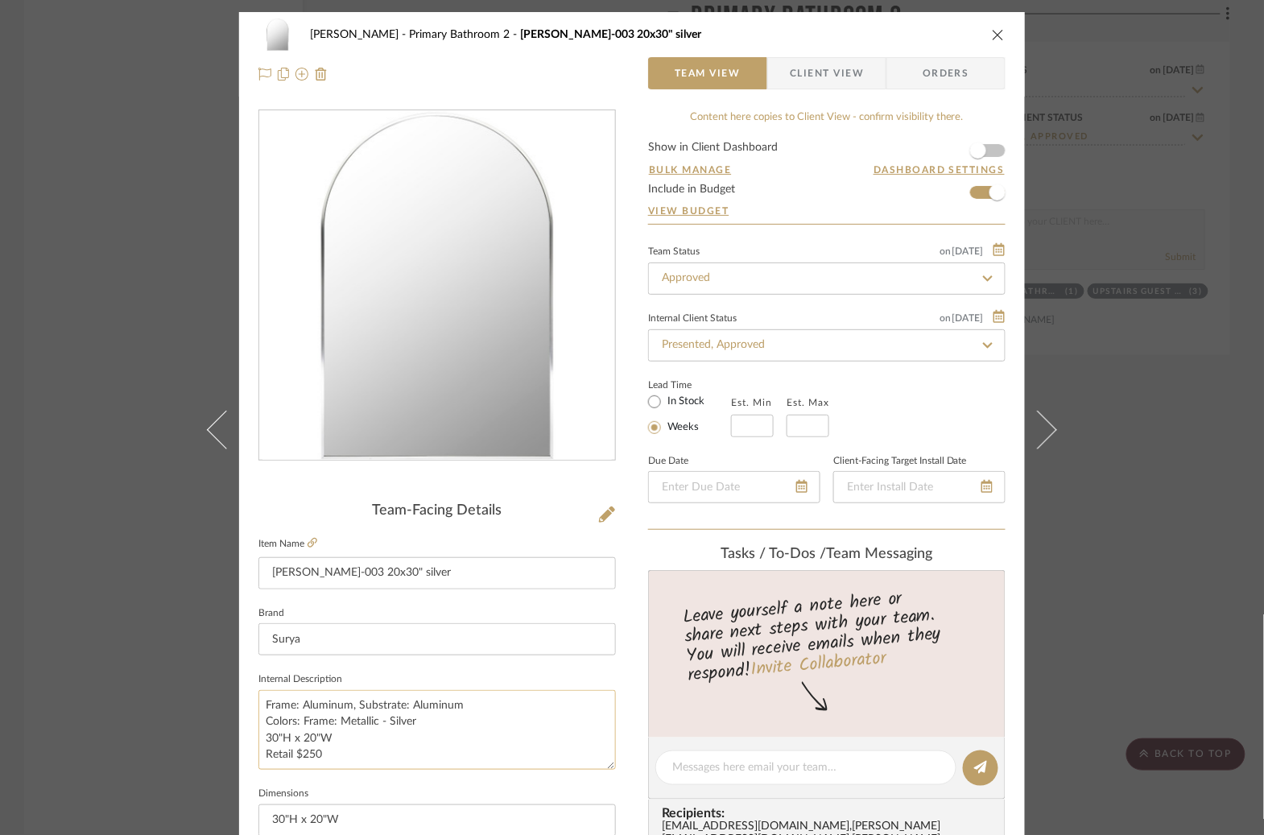
click at [262, 736] on textarea "Frame: Aluminum, Substrate: Aluminum Colors: Frame: Metallic - Silver 30"H x 20…" at bounding box center [436, 730] width 357 height 80
click at [1093, 441] on div "Godinho Primary Bathroom 2 Aranya RAY-003 20x30" silver Team View Client View O…" at bounding box center [632, 417] width 1264 height 835
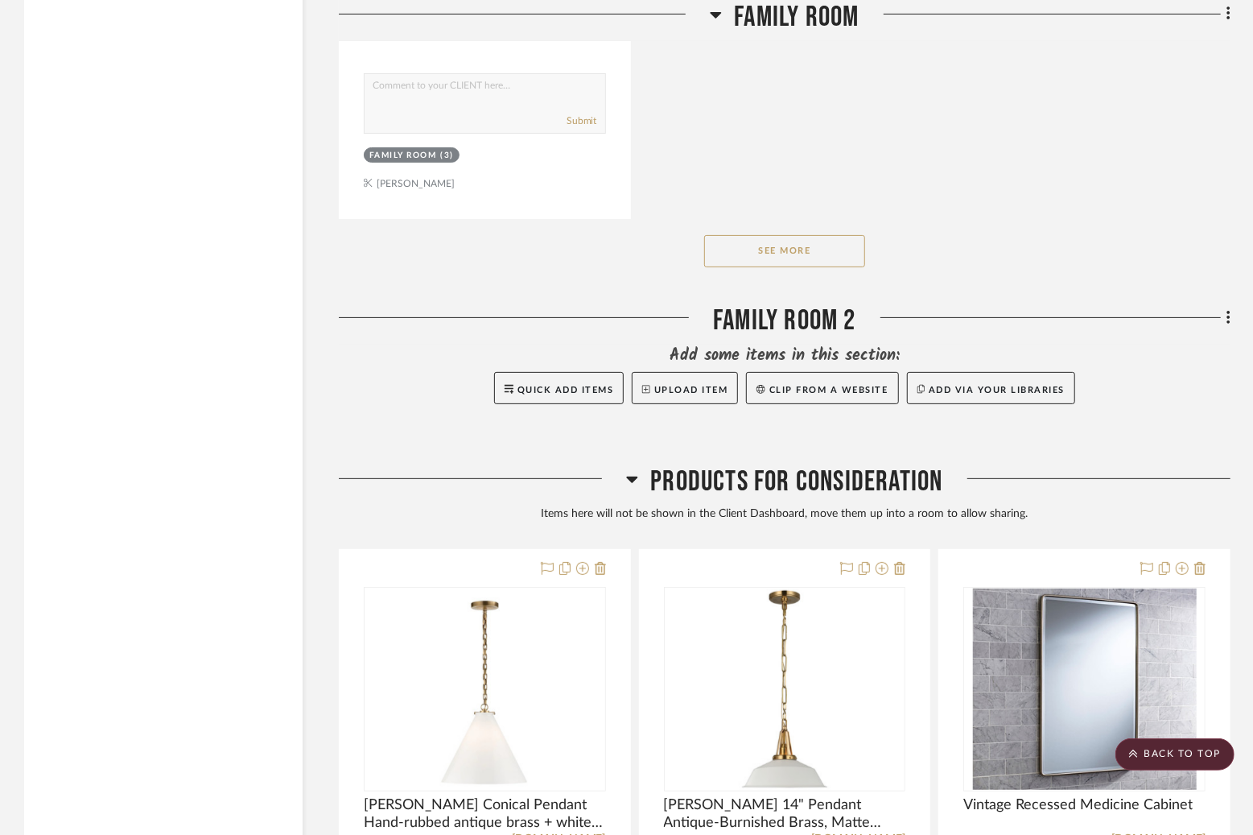
scroll to position [15400, 0]
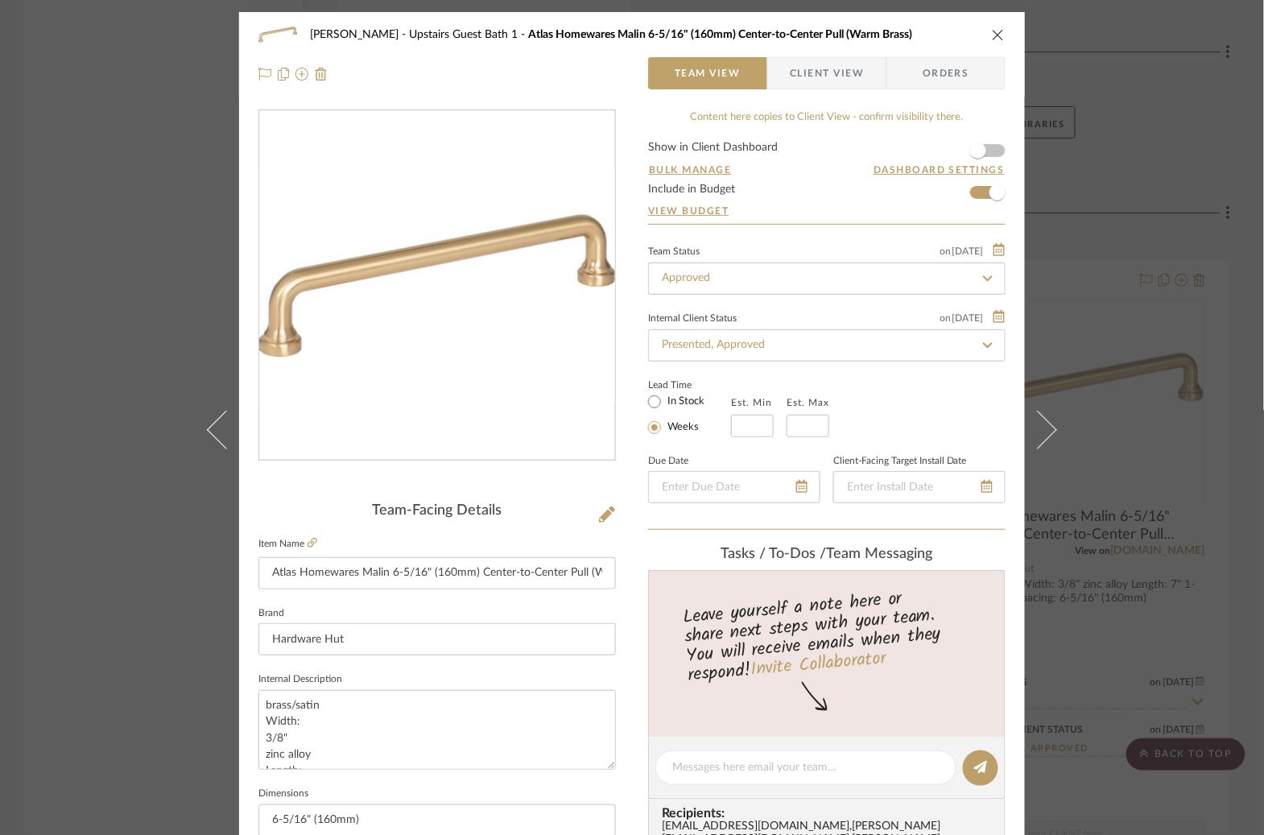
click at [101, 516] on div "[PERSON_NAME] Upstairs Guest Bath 1 Atlas Homewares Malin 6-5/16" (160mm) Cente…" at bounding box center [632, 417] width 1264 height 835
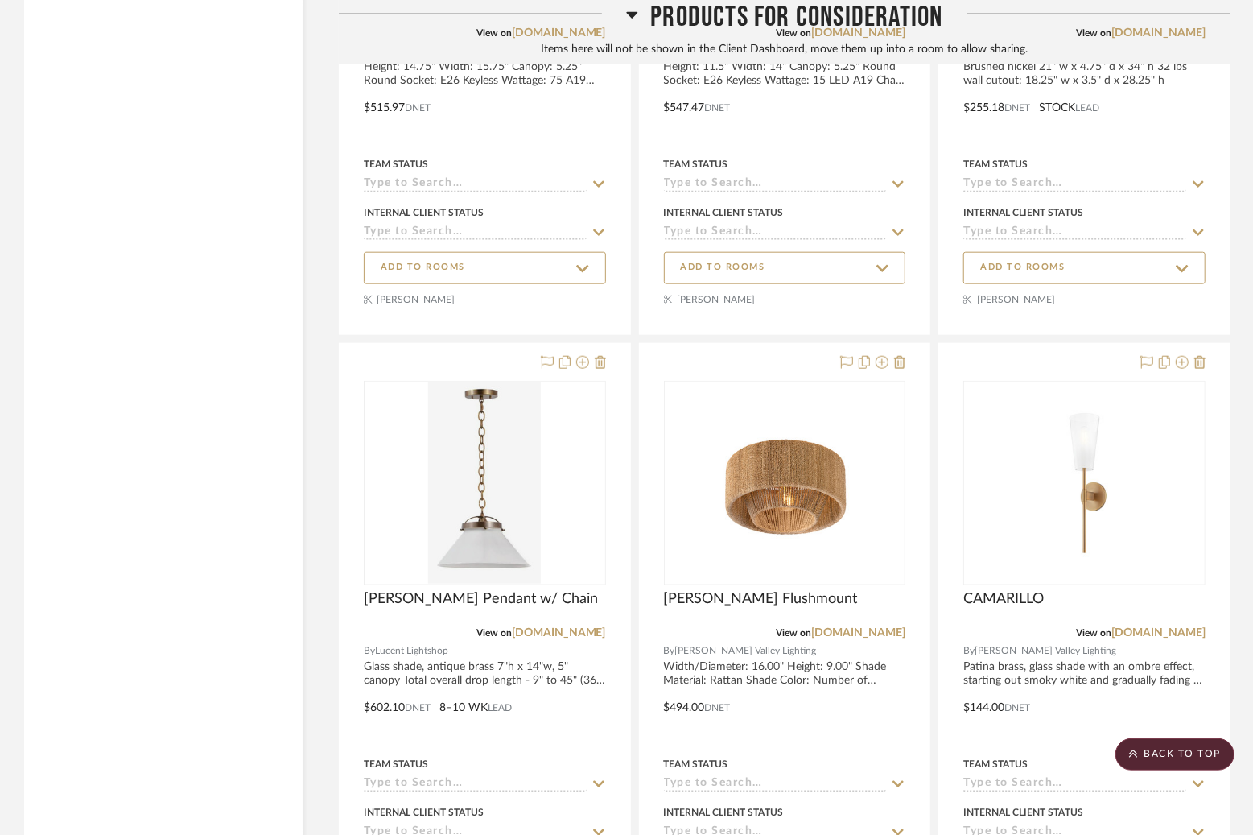
scroll to position [16001, 0]
